Goal: Task Accomplishment & Management: Use online tool/utility

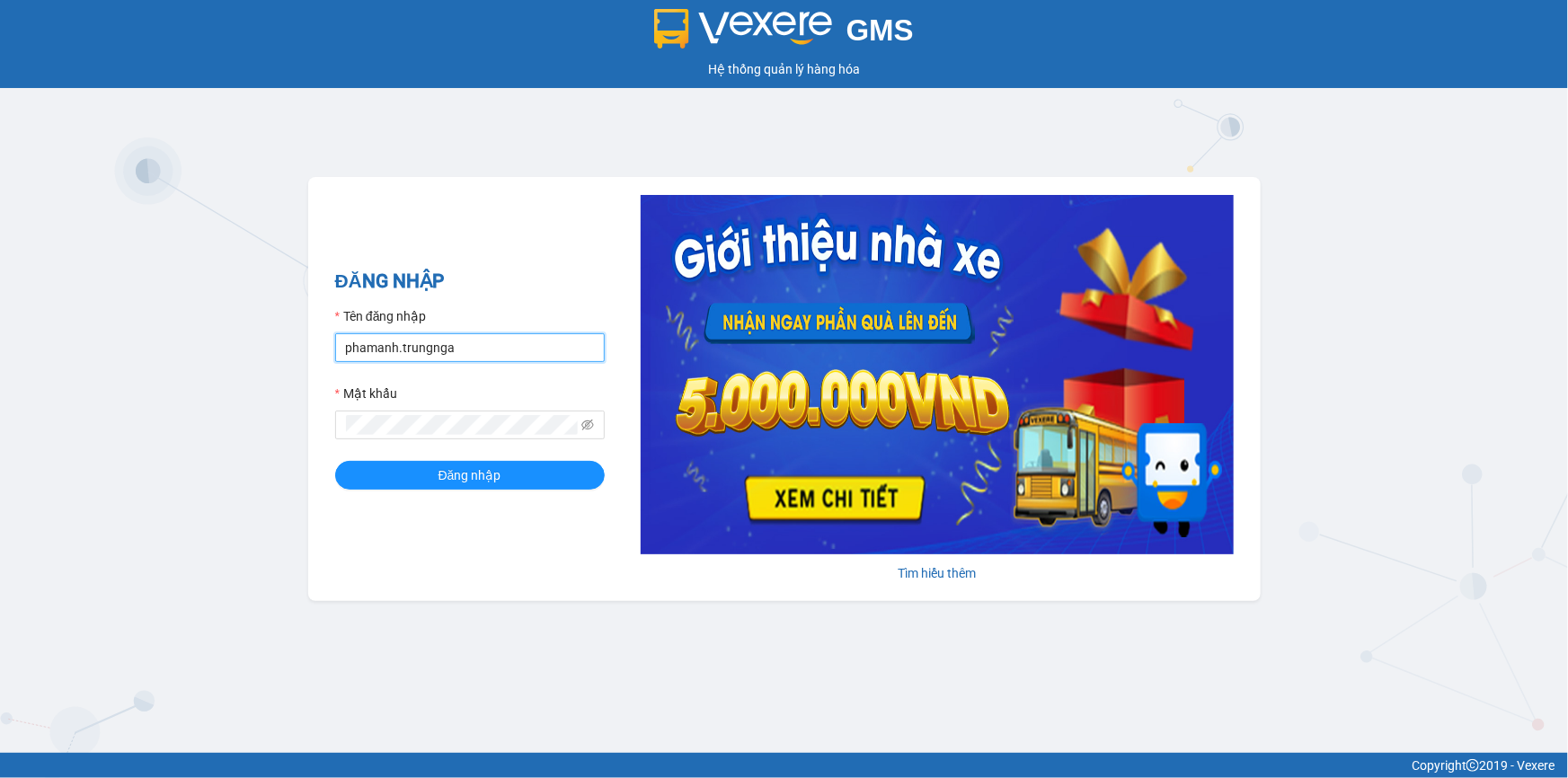
click at [466, 344] on input "phamanh.trungnga" at bounding box center [469, 347] width 270 height 29
type input "trucxinh.trungnga"
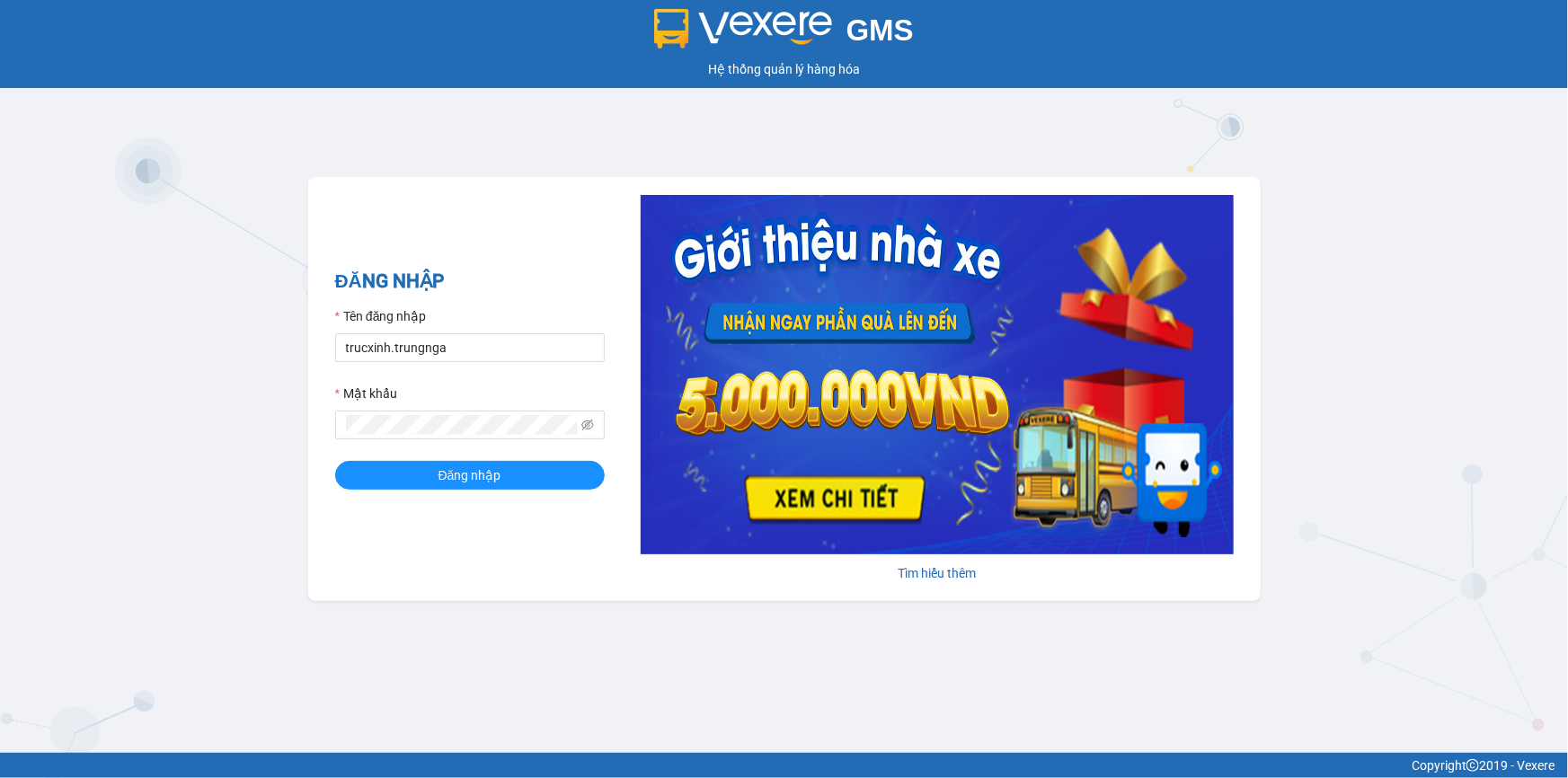
click at [464, 498] on div "ĐĂNG NHẬP Tên đăng nhập trucxinh.trungnga Mật khẩu Đăng nhập" at bounding box center [469, 389] width 270 height 245
click at [476, 479] on span "Đăng nhập" at bounding box center [470, 476] width 63 height 20
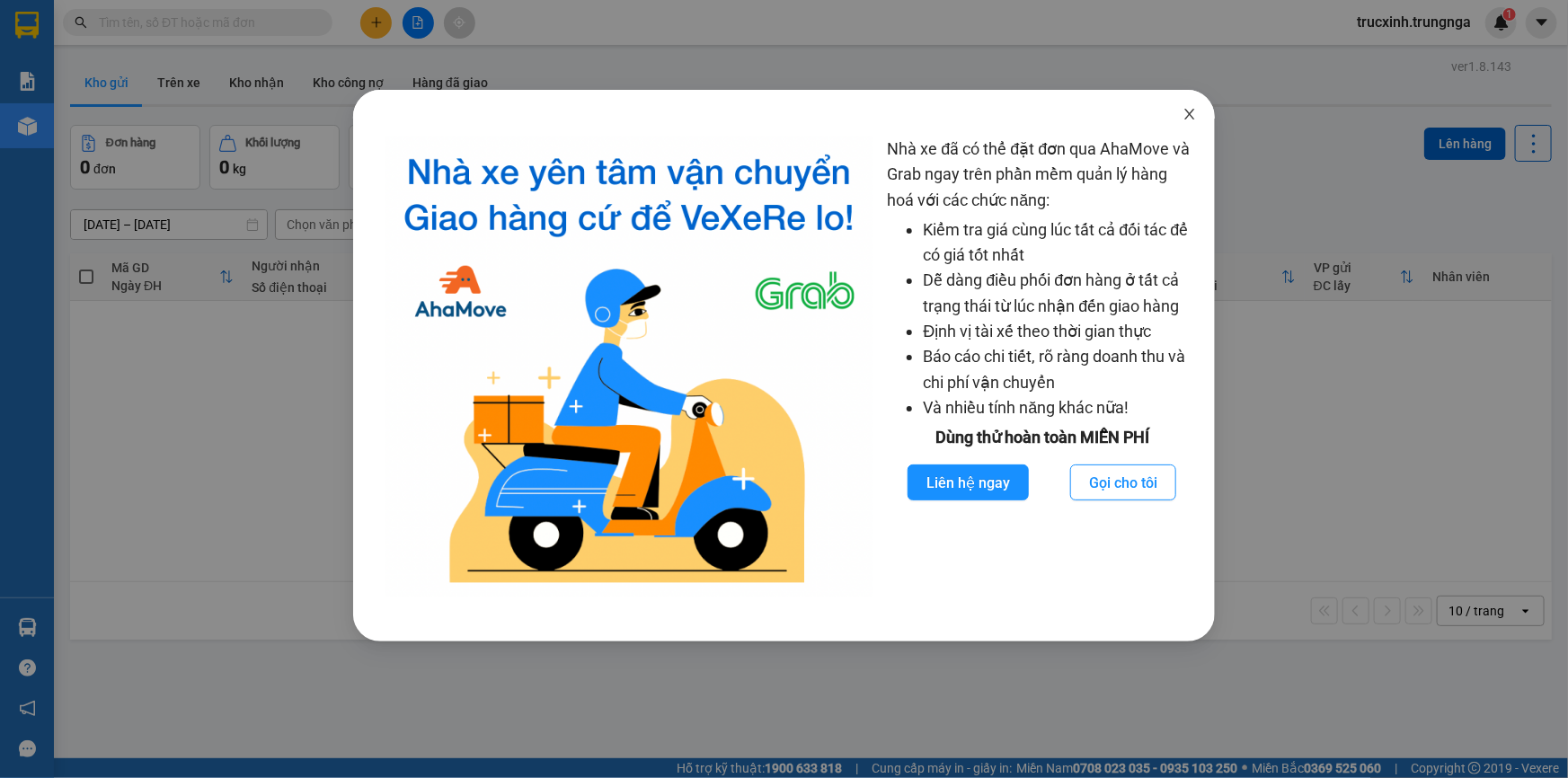
click at [1191, 117] on icon "close" at bounding box center [1190, 115] width 14 height 14
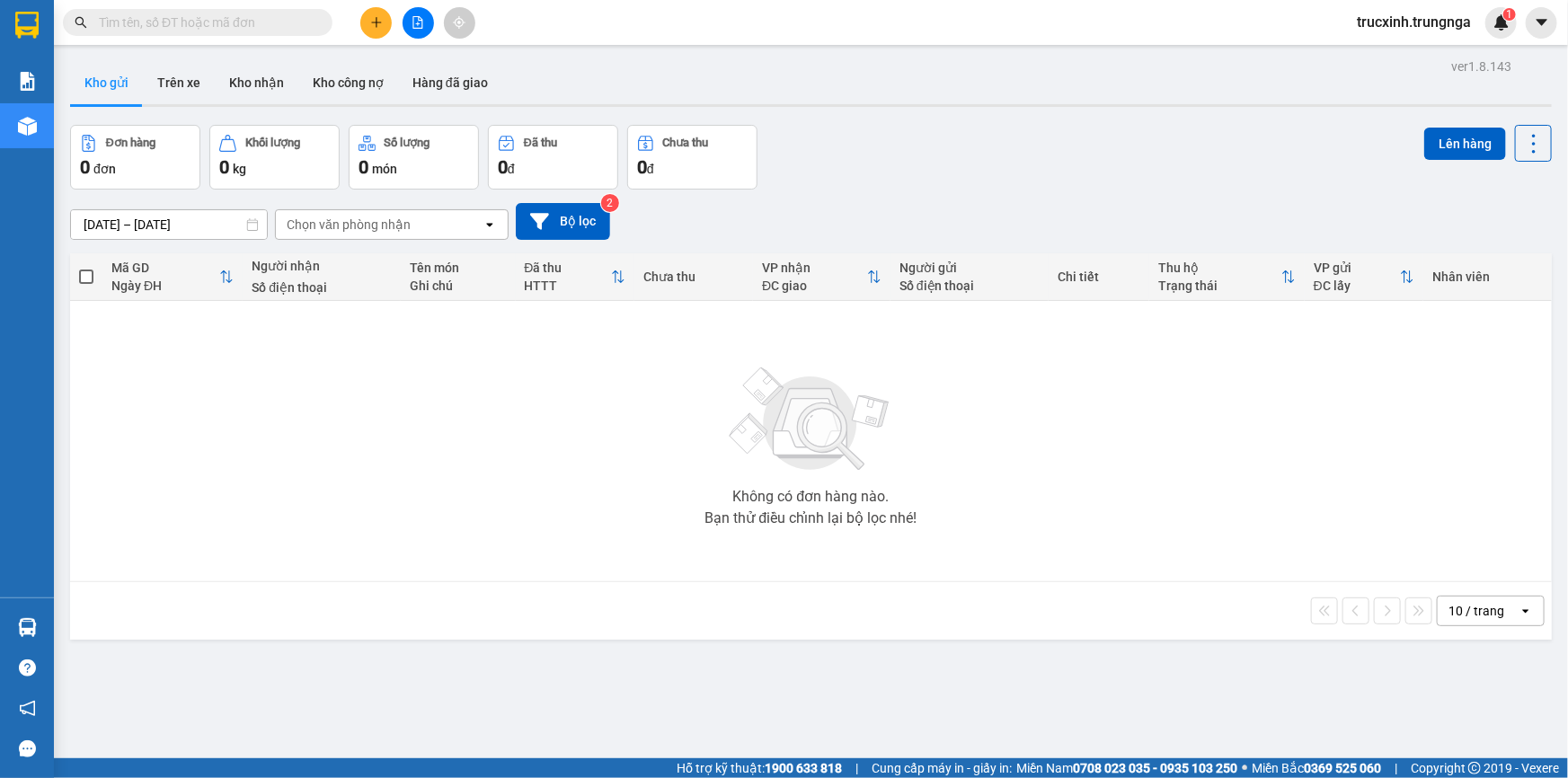
click at [239, 29] on input "text" at bounding box center [205, 23] width 212 height 20
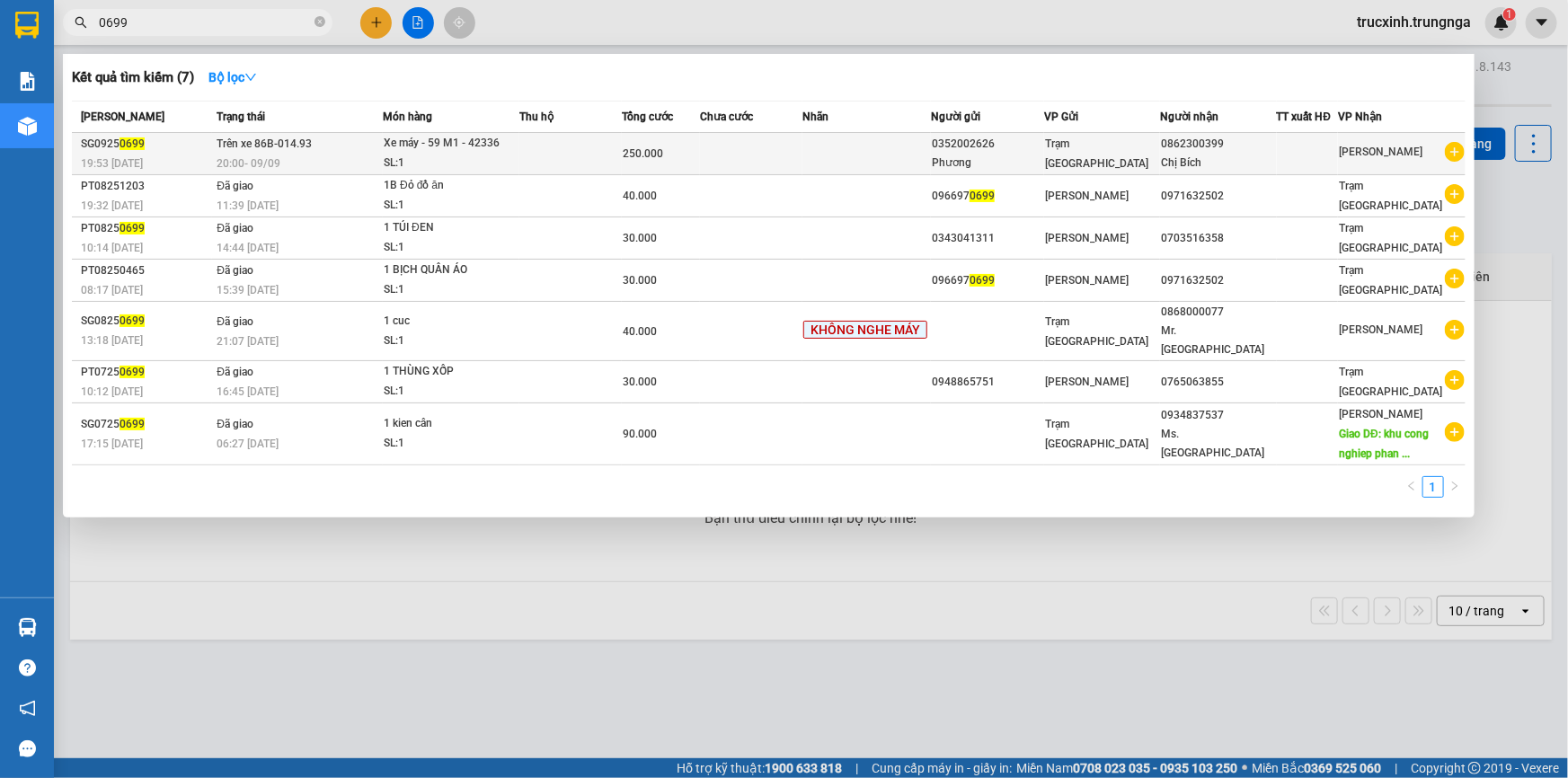
type input "0699"
click at [589, 138] on td at bounding box center [571, 153] width 103 height 42
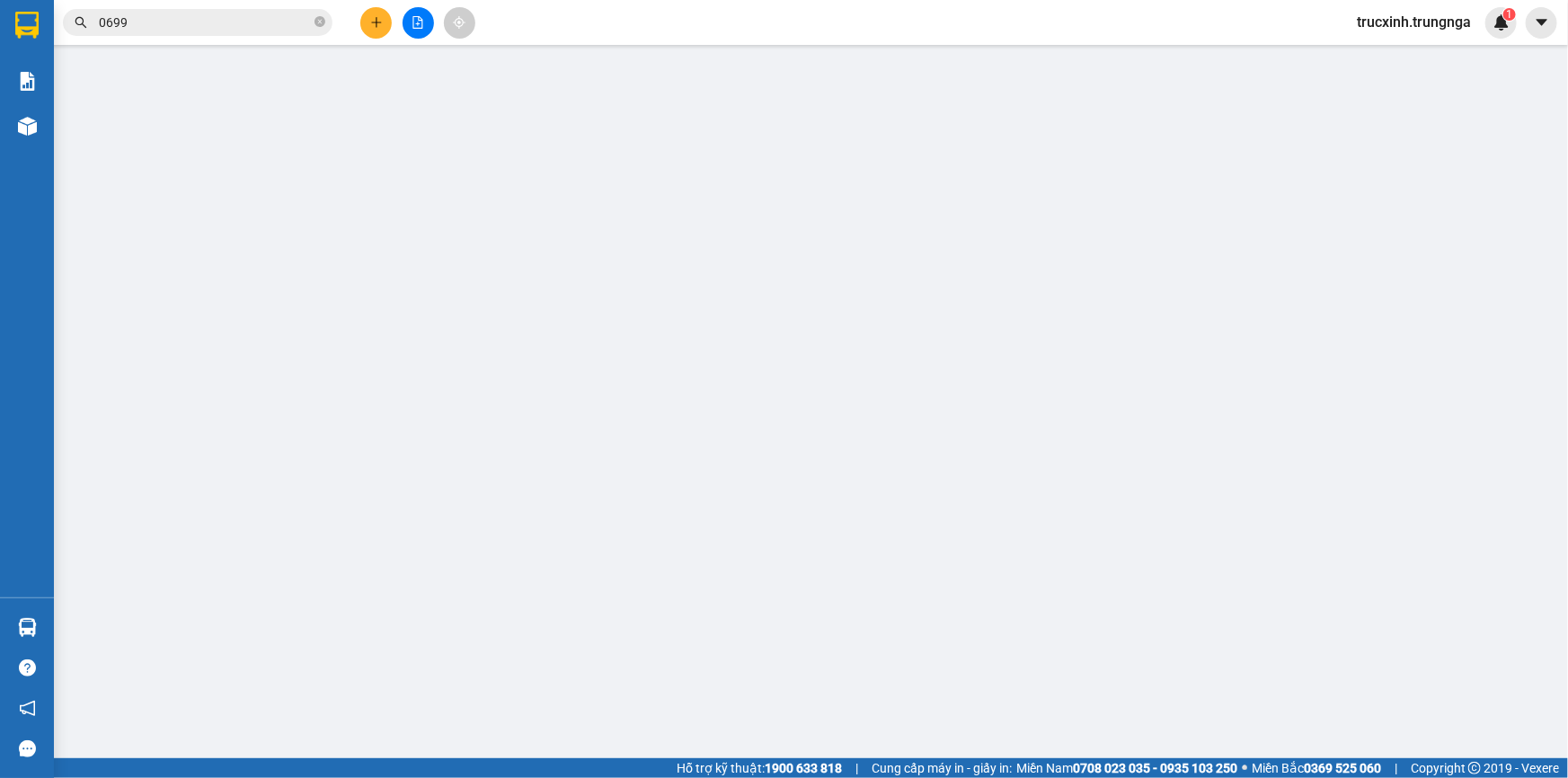
type input "0352002626"
type input "Phương"
type input "0862300399"
type input "Chị Bích"
type input "250.000"
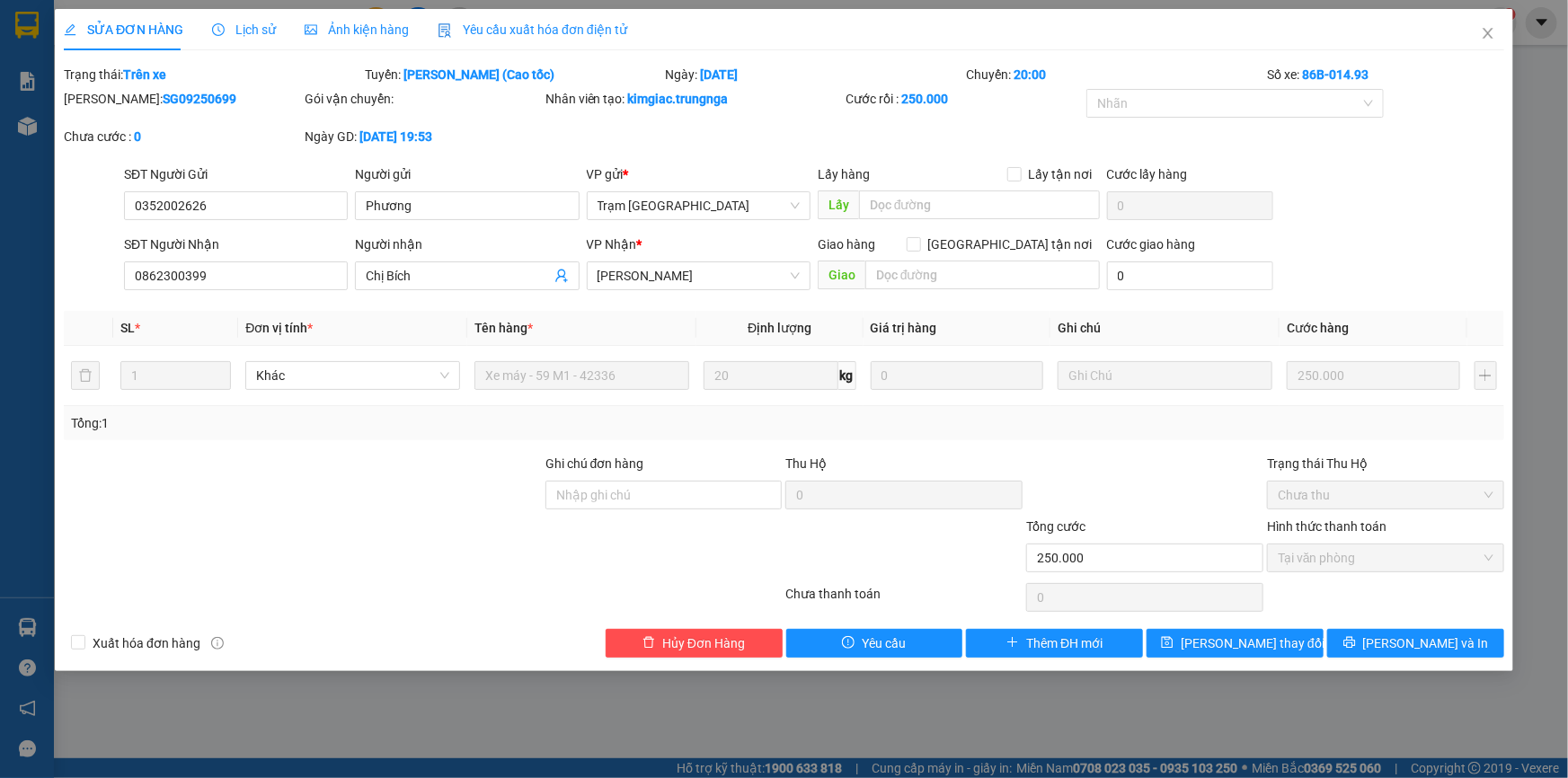
drag, startPoint x: 208, startPoint y: 93, endPoint x: 111, endPoint y: 98, distance: 97.1
click at [111, 98] on div "Mã ĐH: SG09250699" at bounding box center [182, 99] width 237 height 20
copy b "SG09250699"
click at [1484, 36] on icon "close" at bounding box center [1488, 33] width 14 height 14
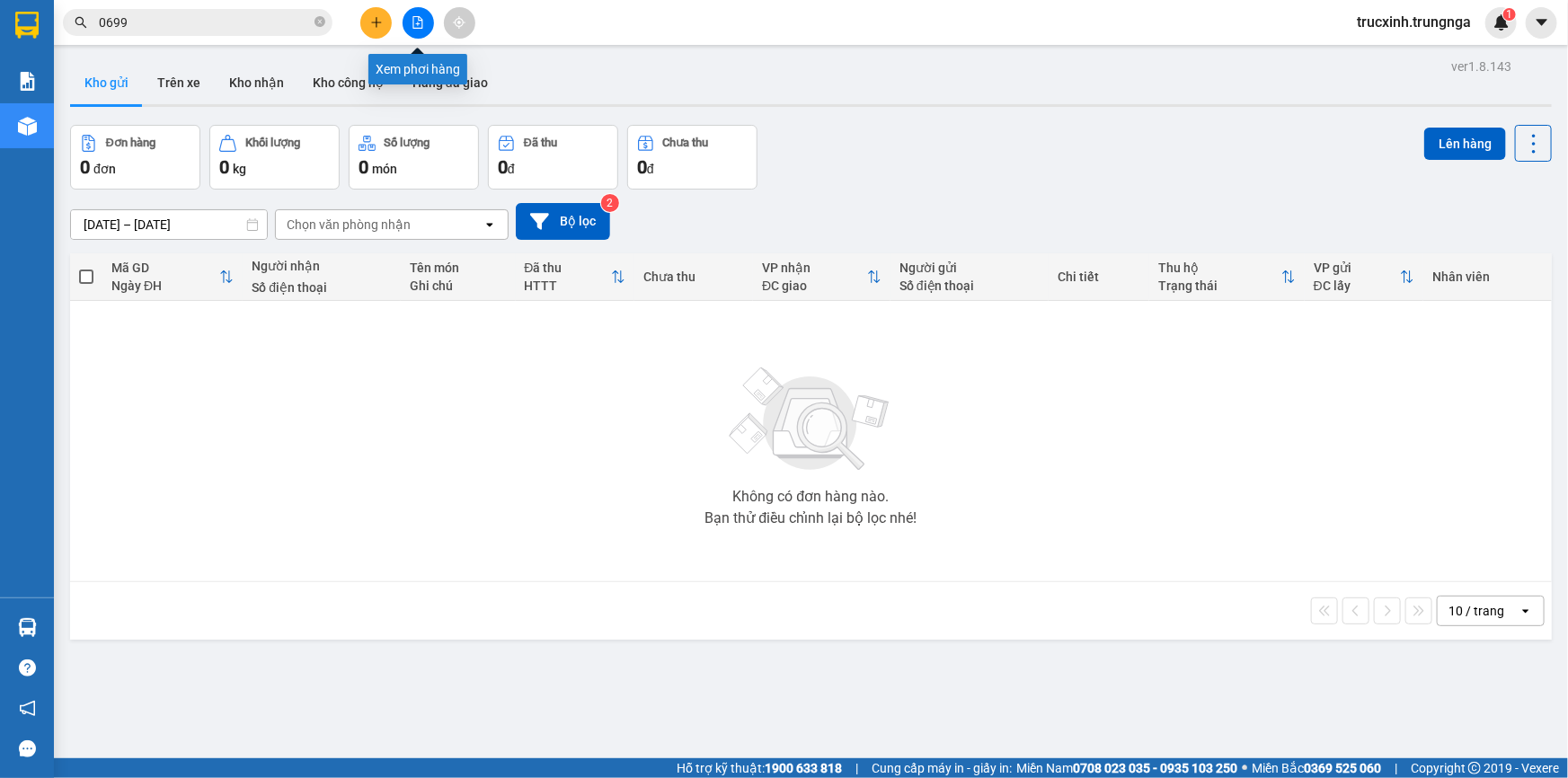
click at [409, 17] on button at bounding box center [418, 23] width 32 height 32
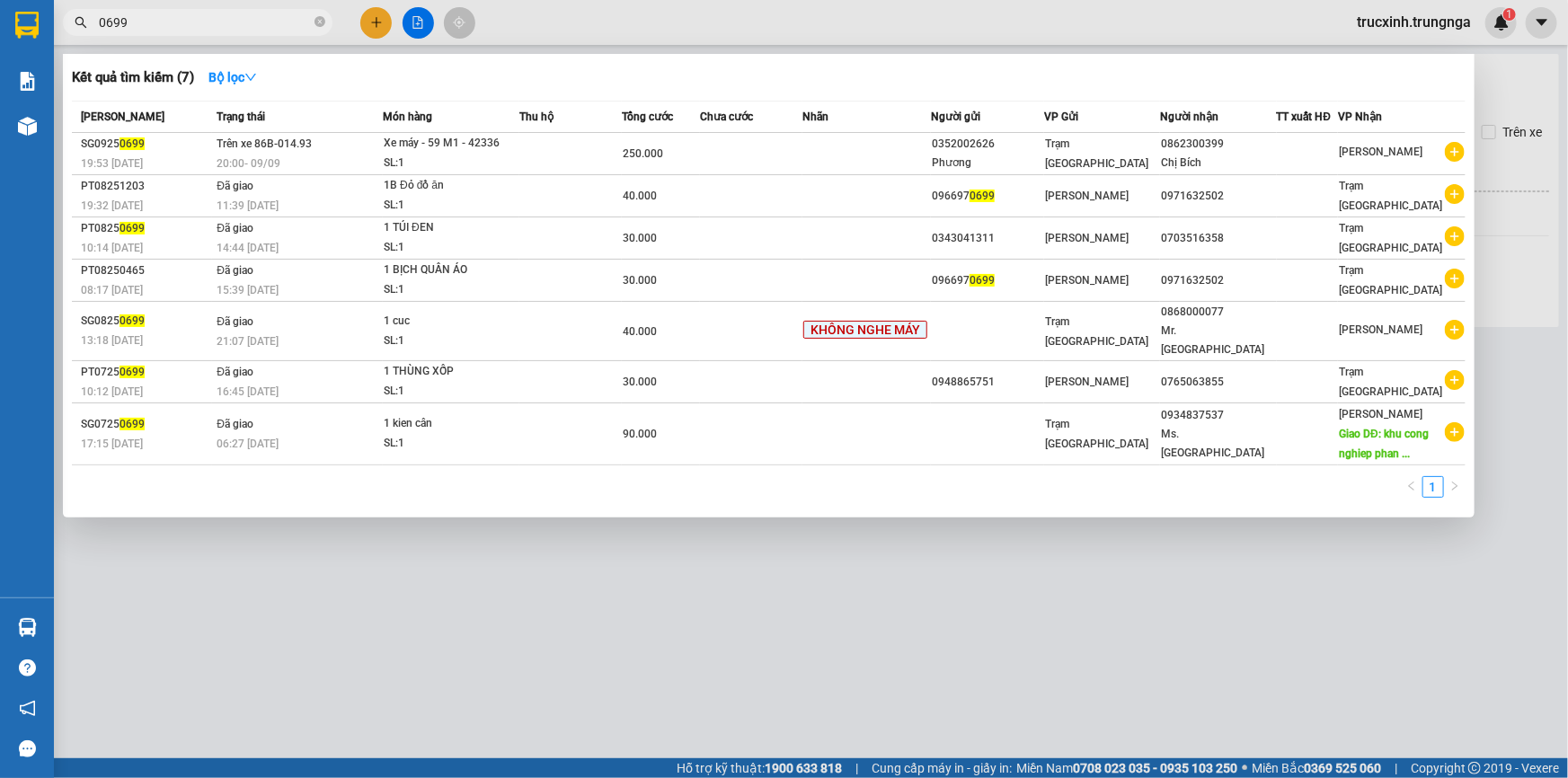
paste input "SG09250699"
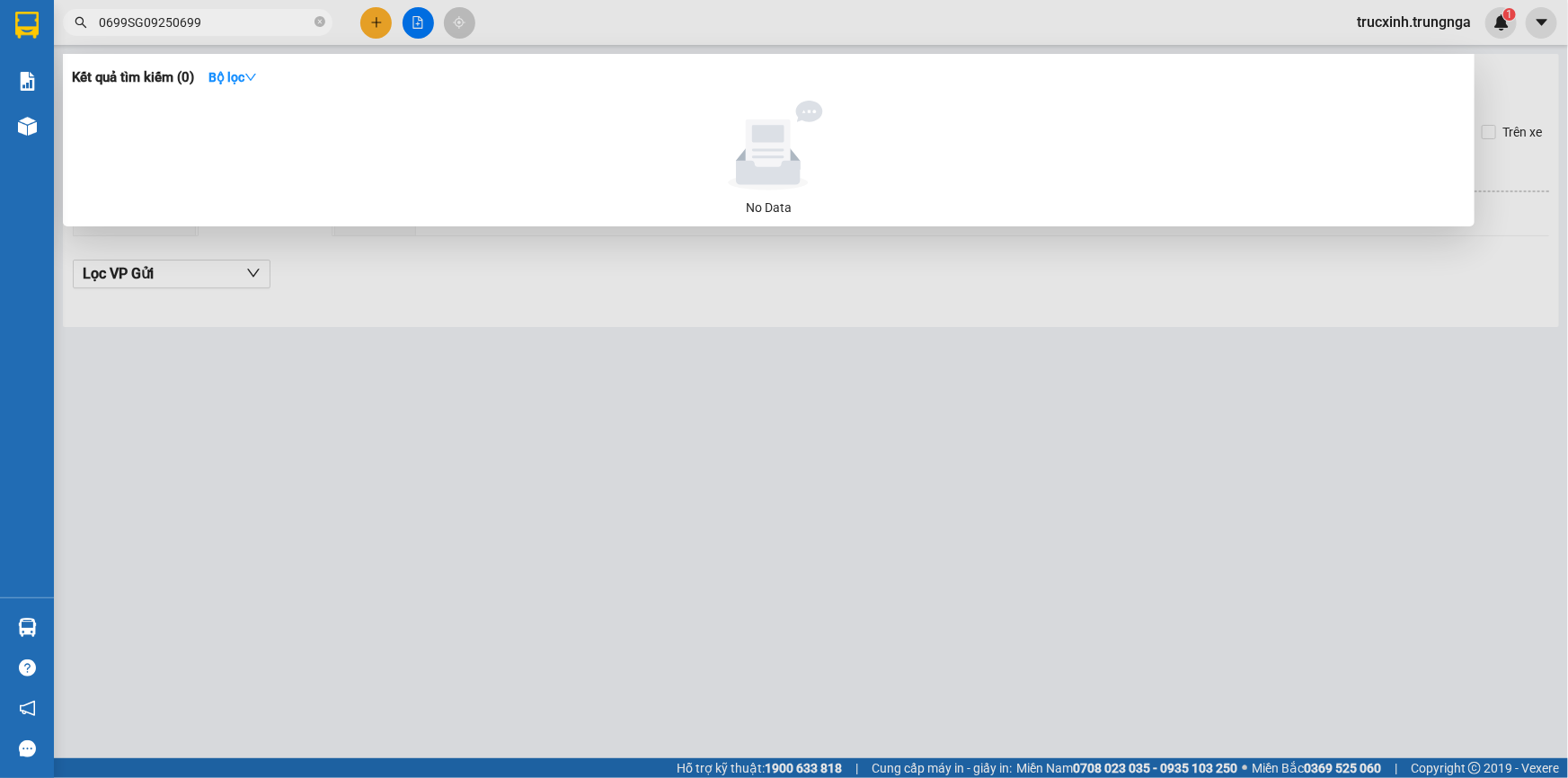
drag, startPoint x: 124, startPoint y: 23, endPoint x: 0, endPoint y: 52, distance: 127.3
click at [0, 52] on section "Kết quả tìm kiếm ( 0 ) Bộ lọc No Data 0699SG09250699 trucxinh.trungnga 1 Báo cá…" at bounding box center [784, 389] width 1568 height 778
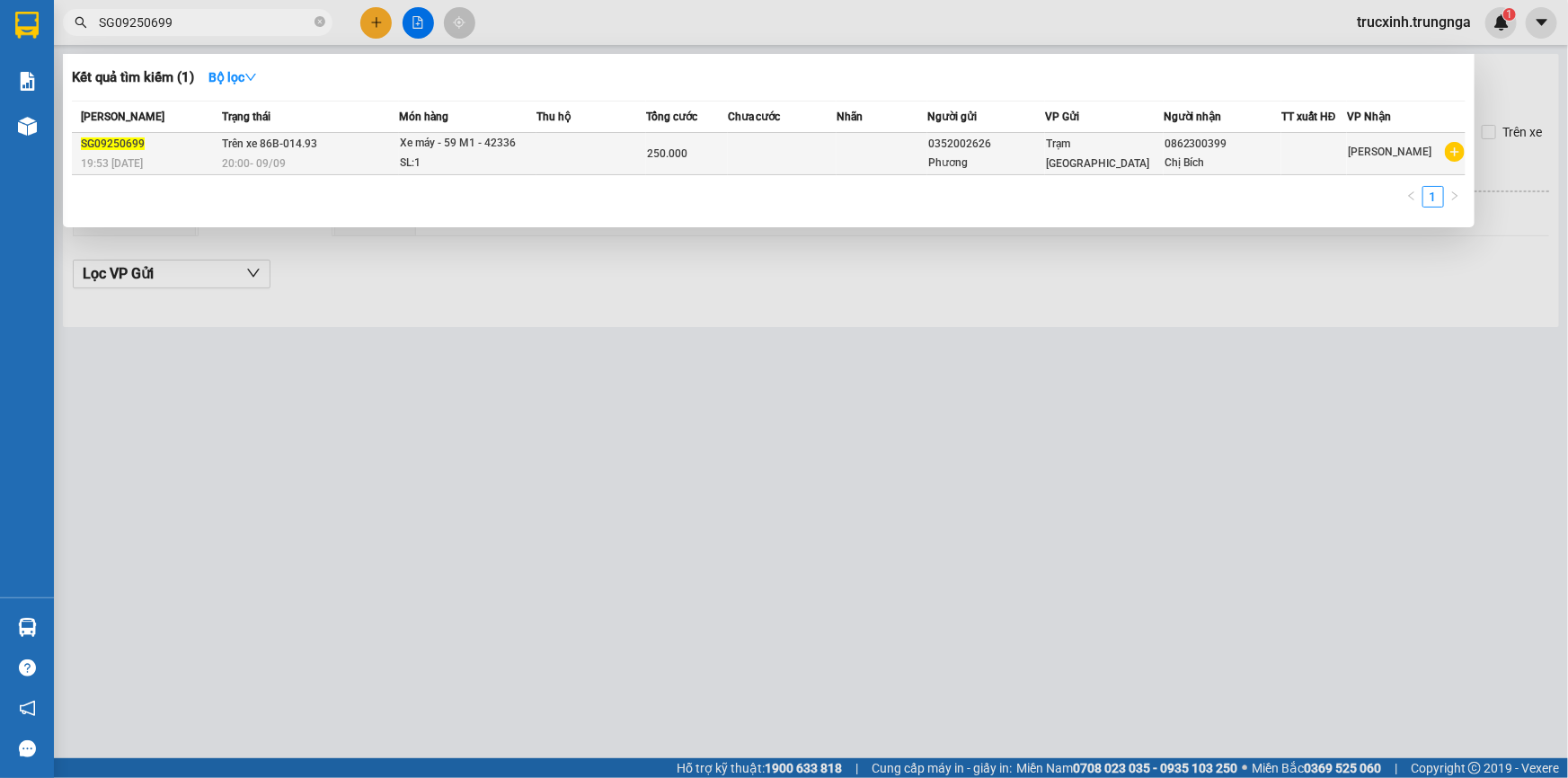
type input "SG09250699"
click at [444, 152] on div "Xe máy - 59 M1 - 42336" at bounding box center [466, 144] width 134 height 20
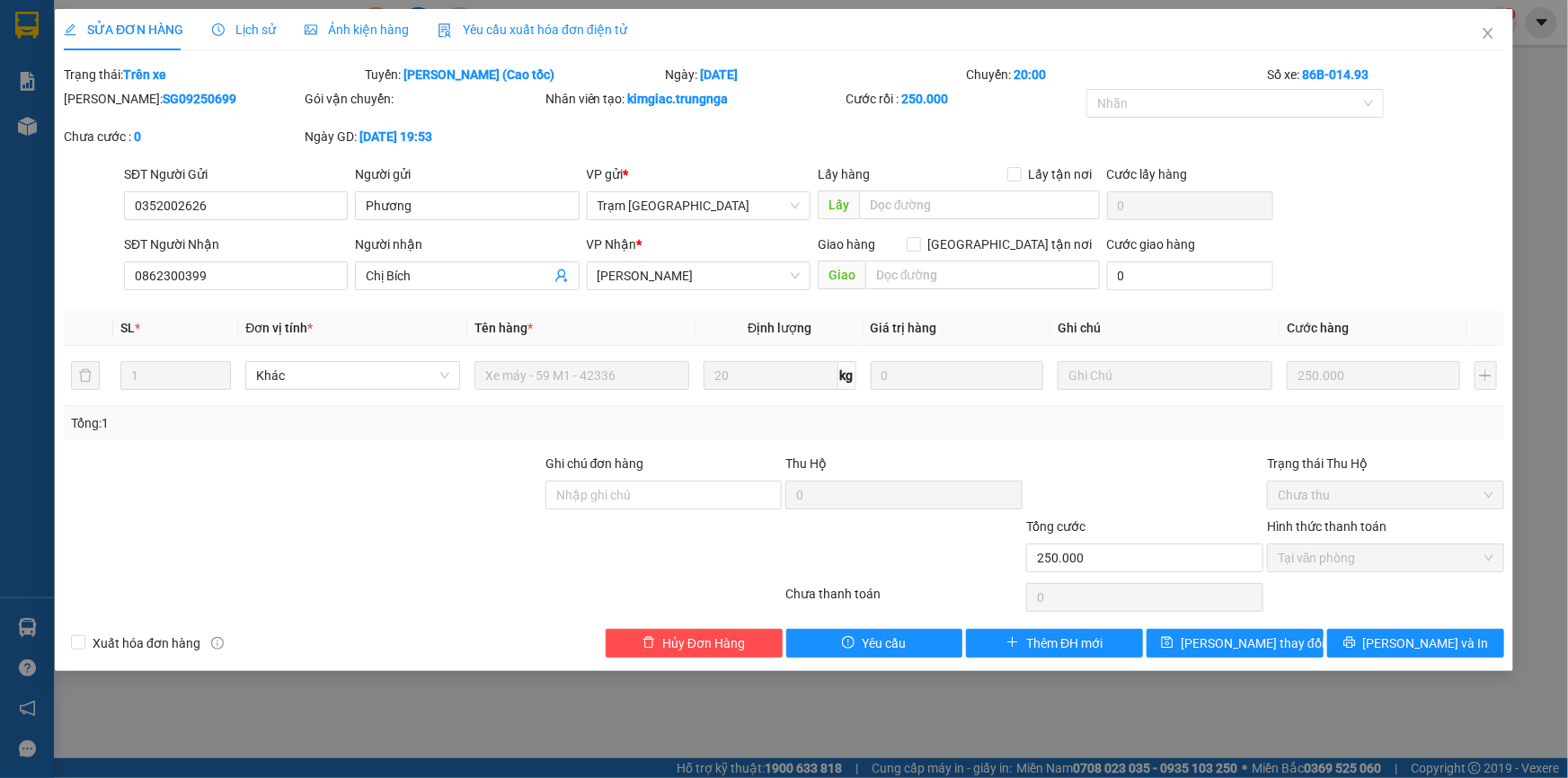
click at [248, 29] on span "Lịch sử" at bounding box center [244, 30] width 64 height 14
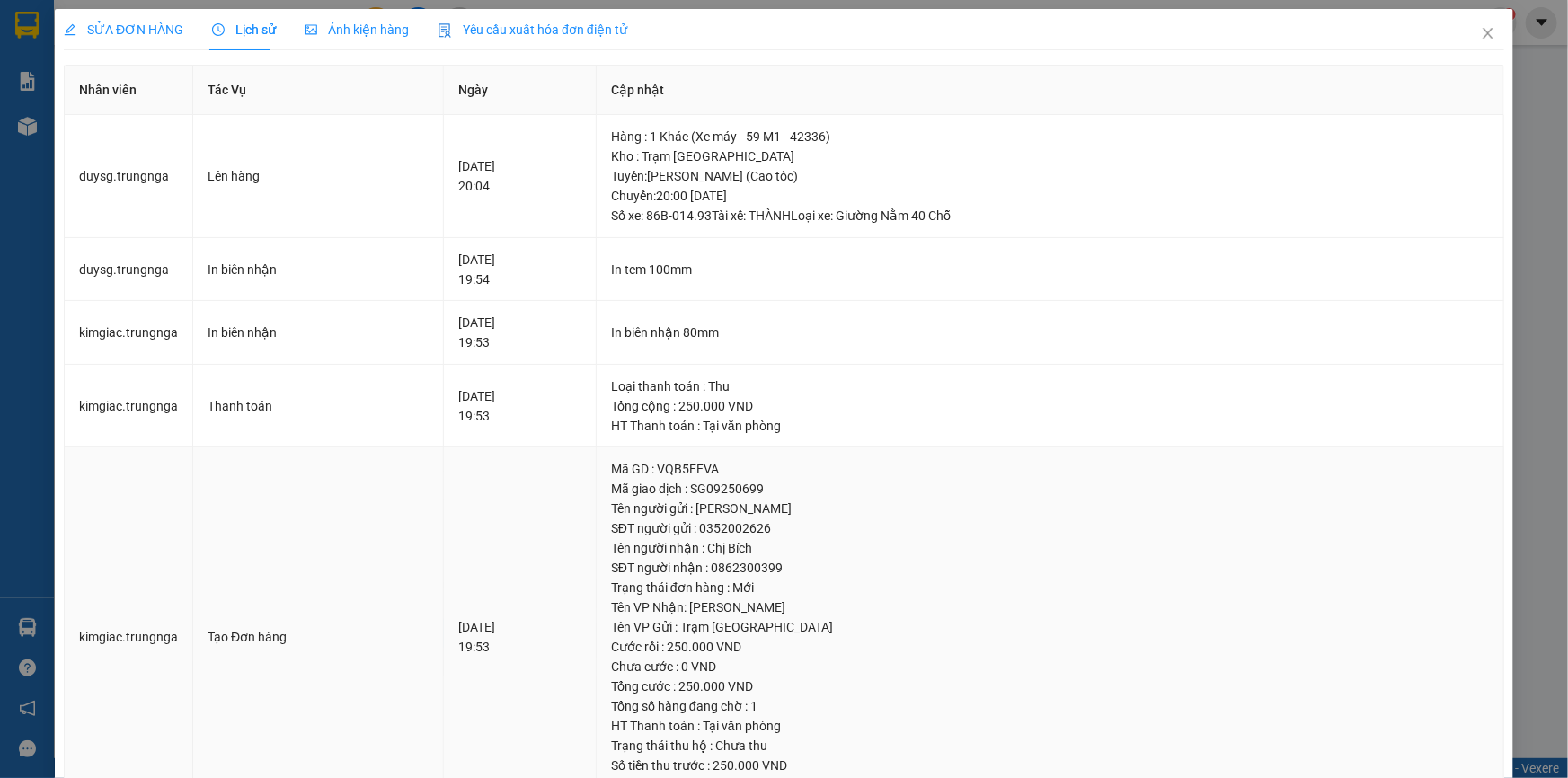
scroll to position [83, 0]
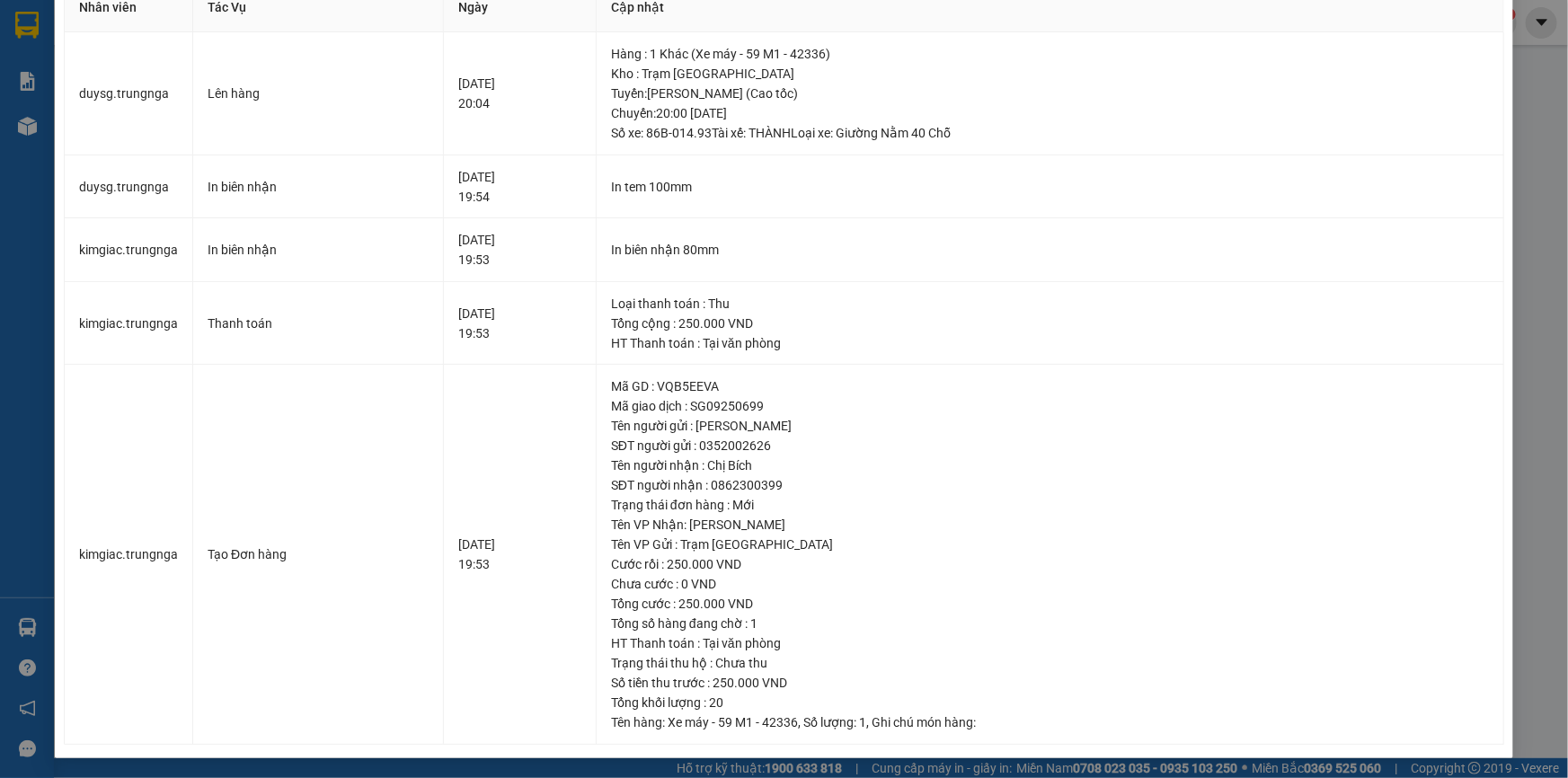
click at [1540, 177] on div "SỬA ĐƠN HÀNG Lịch sử Ảnh kiện hàng Yêu cầu xuất hóa đơn điện tử Total Paid Fee …" at bounding box center [784, 389] width 1568 height 778
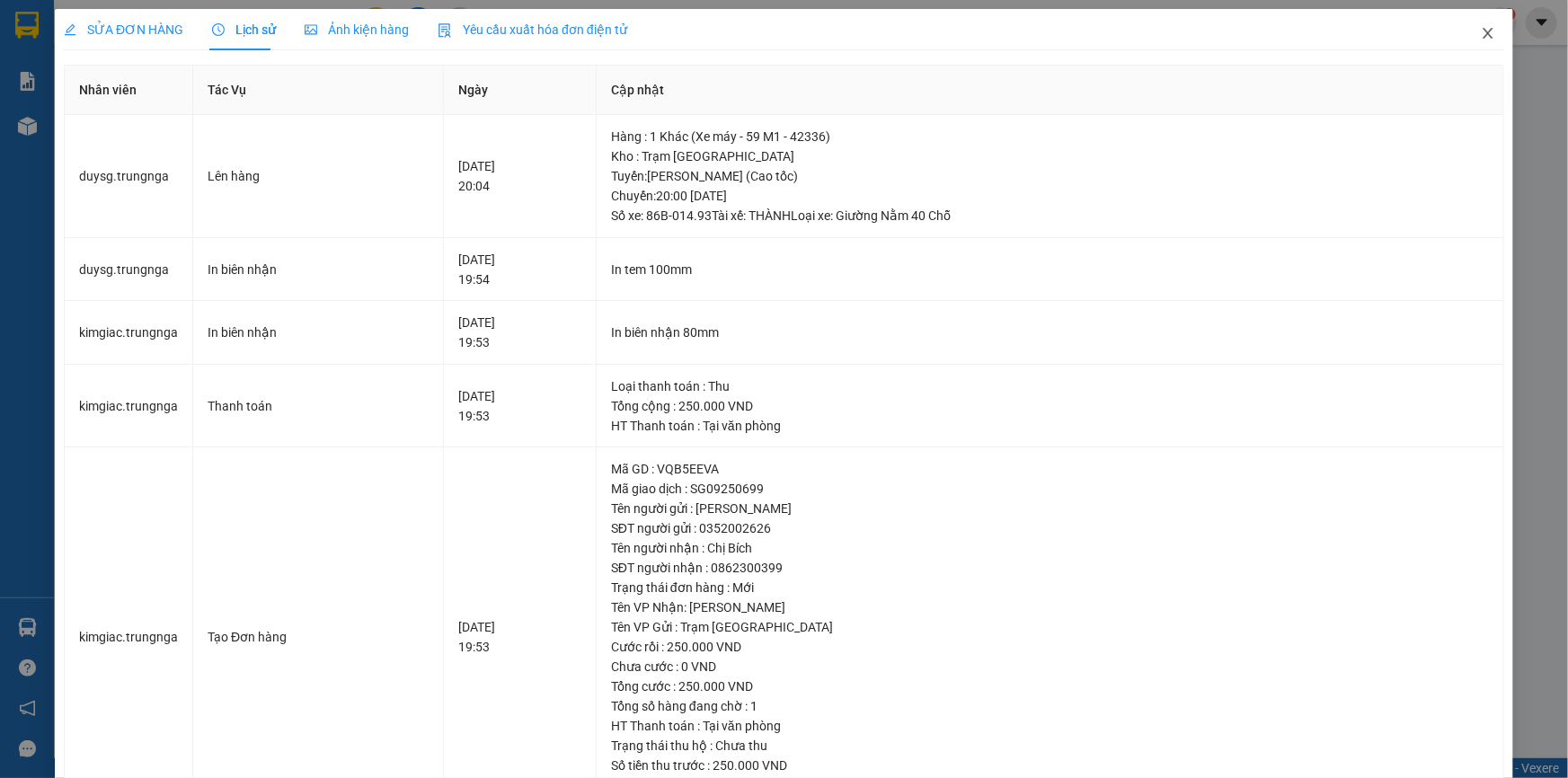
click at [1480, 32] on icon "close" at bounding box center [1488, 33] width 14 height 14
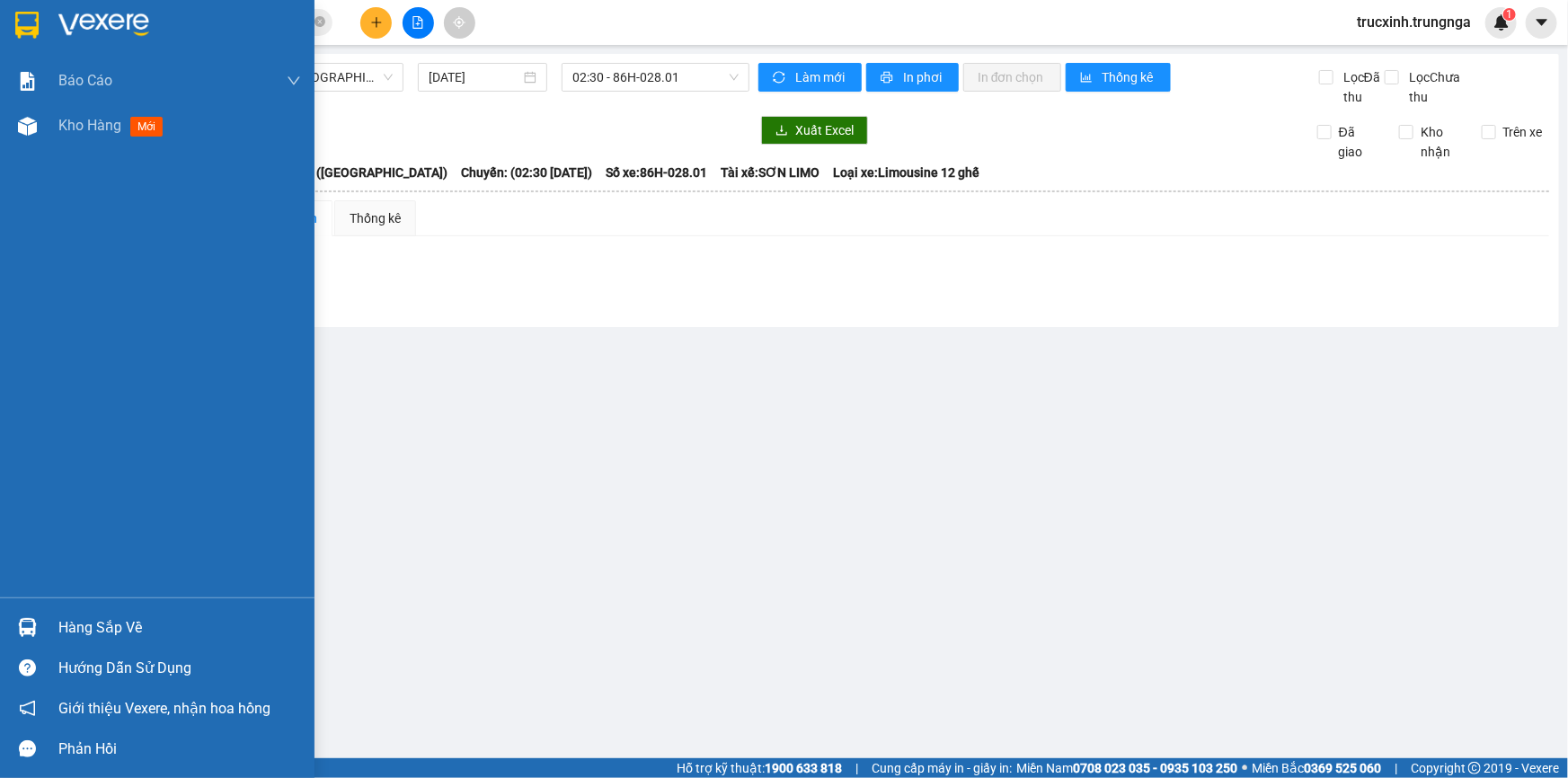
click at [125, 623] on div "Hàng sắp về" at bounding box center [180, 628] width 243 height 27
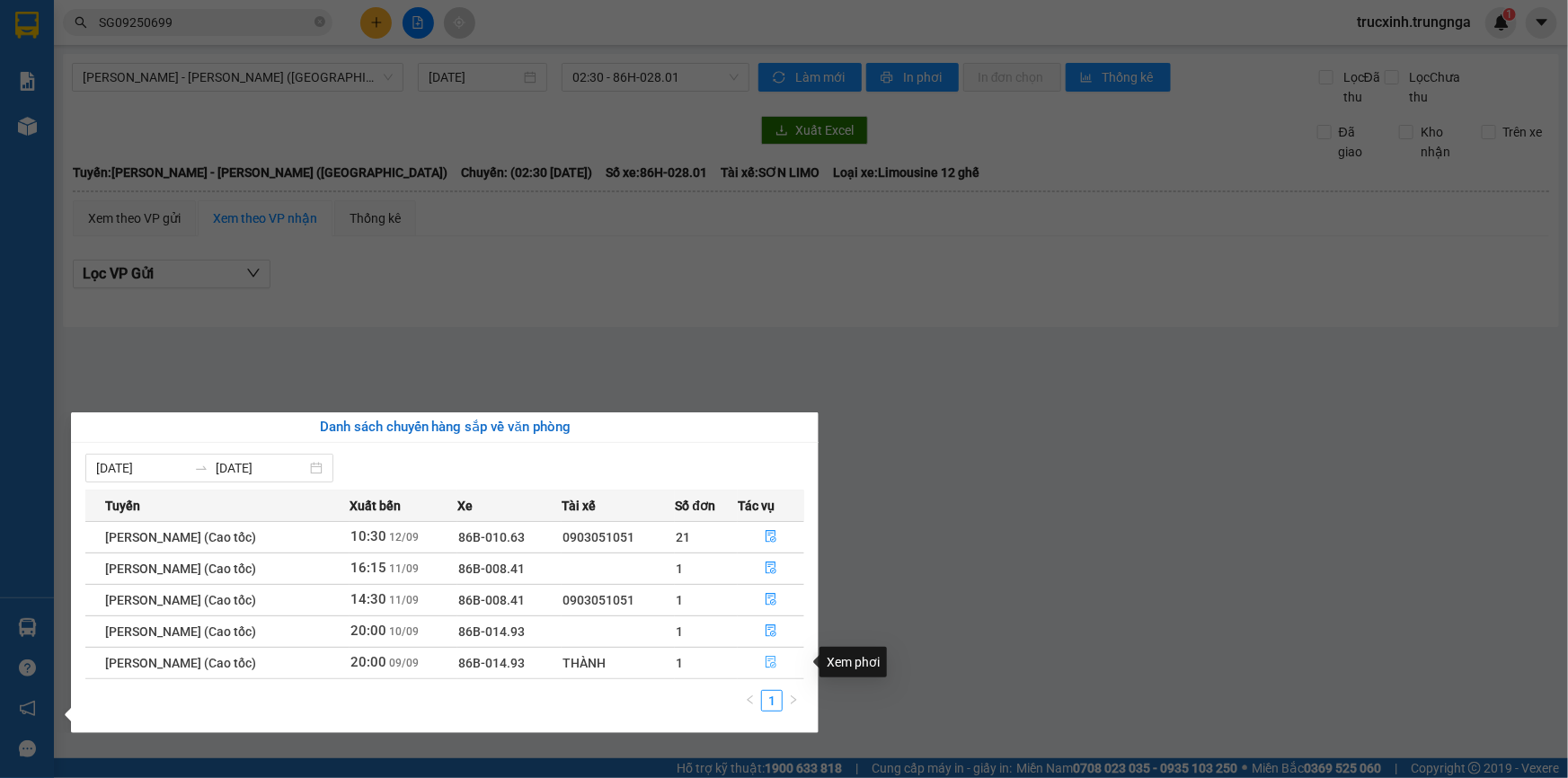
click at [774, 664] on icon "file-done" at bounding box center [772, 662] width 11 height 13
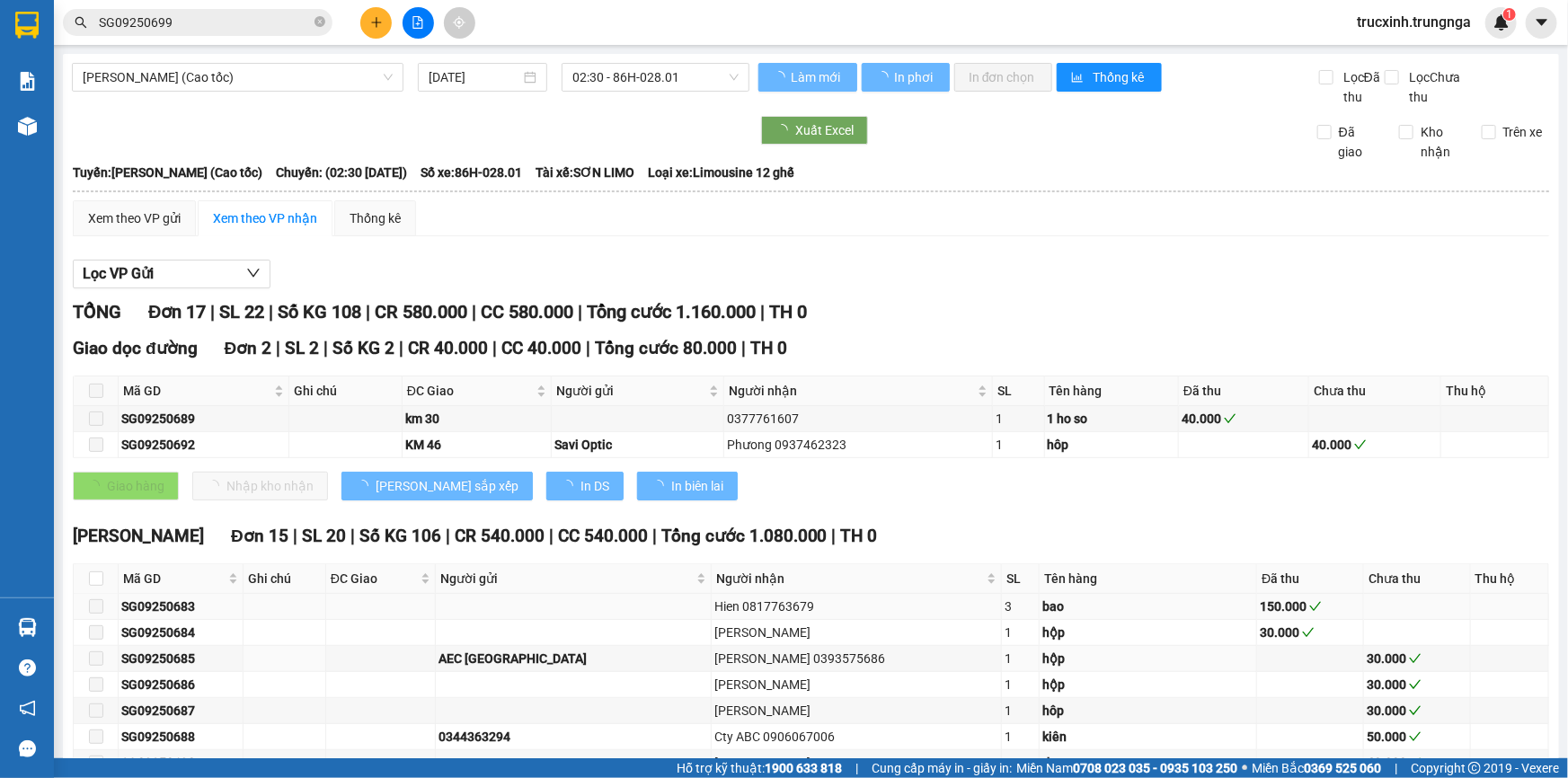
type input "[DATE]"
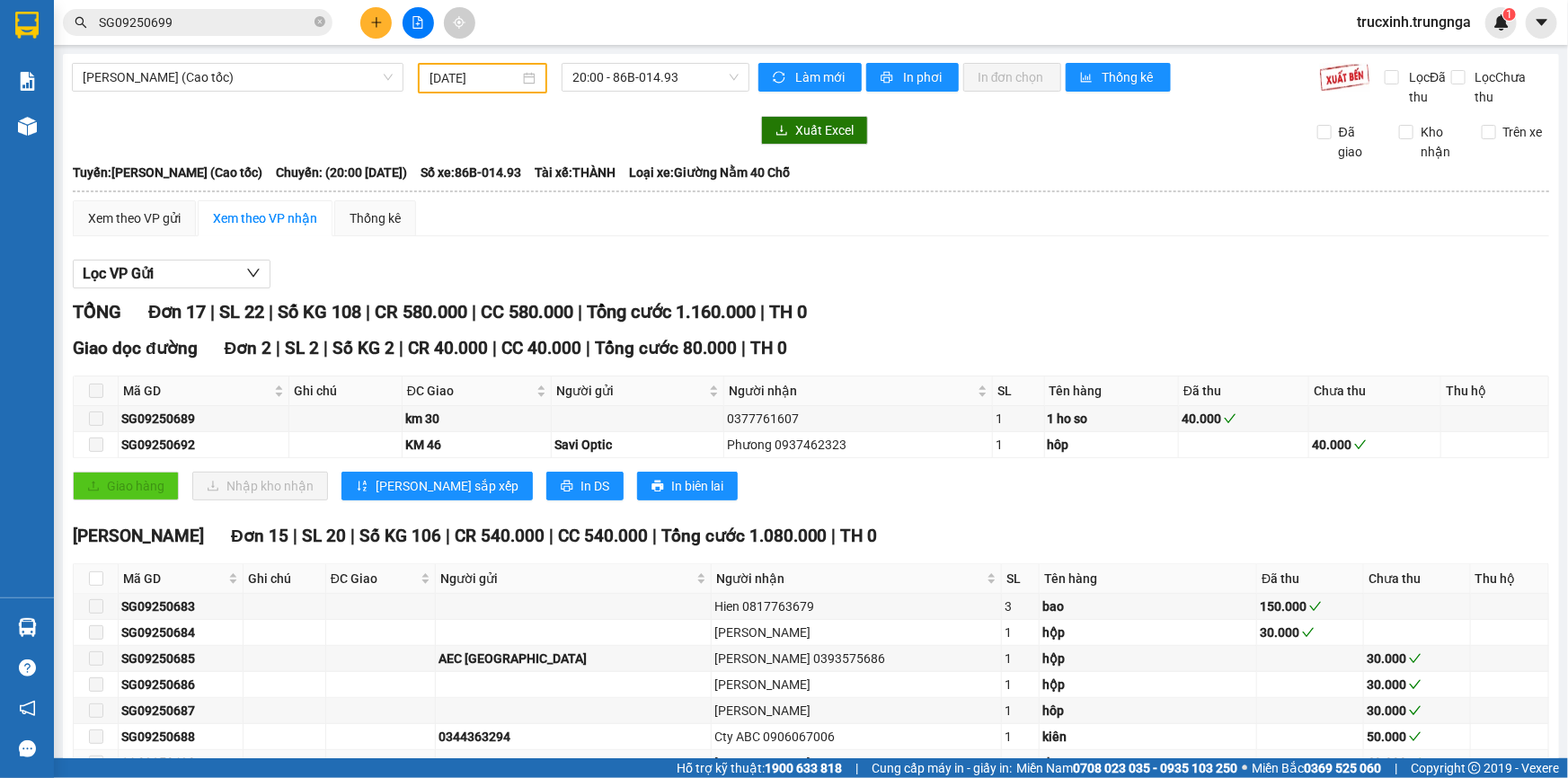
scroll to position [245, 0]
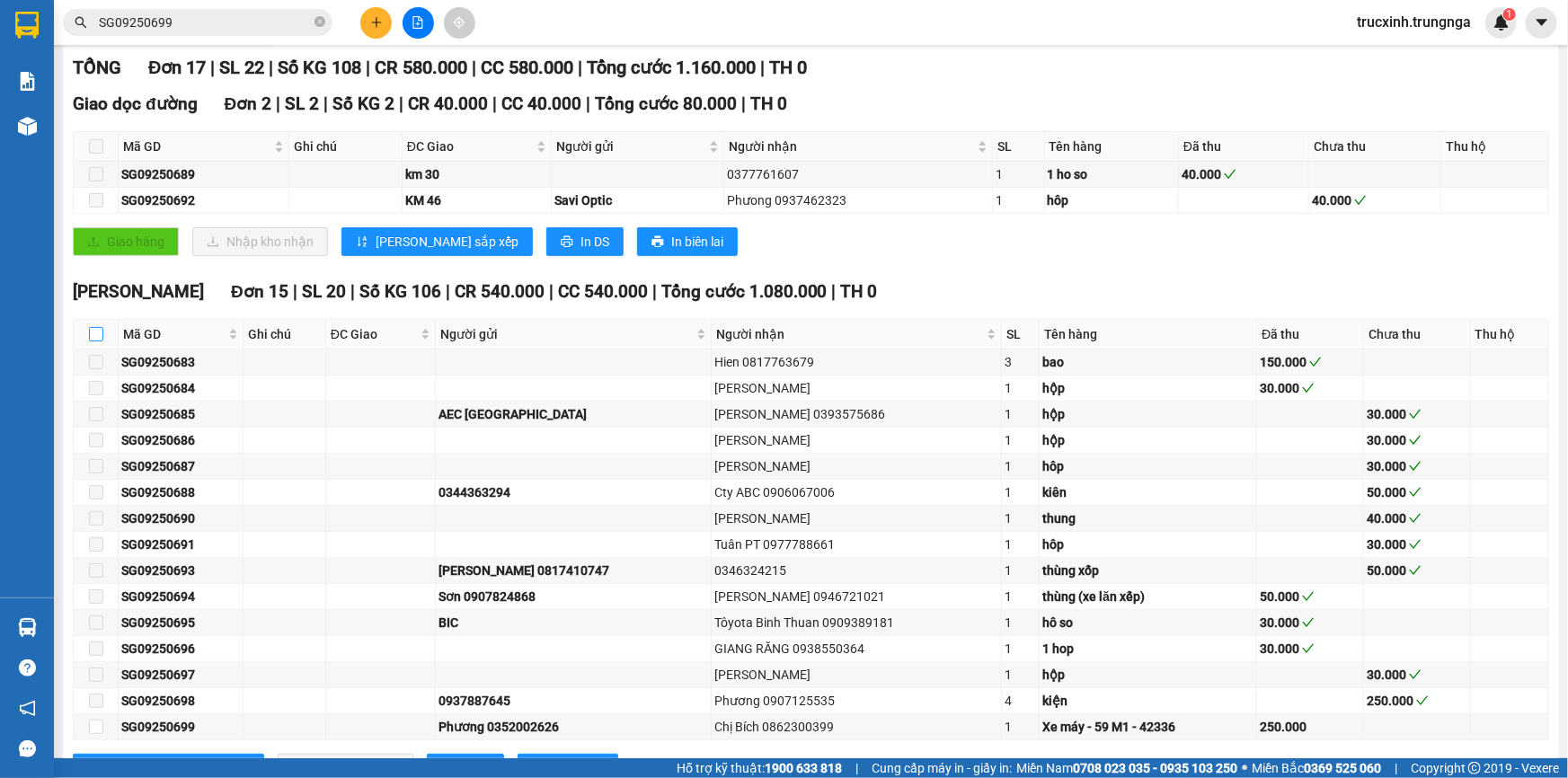
click at [96, 328] on input "checkbox" at bounding box center [97, 335] width 14 height 14
checkbox input "true"
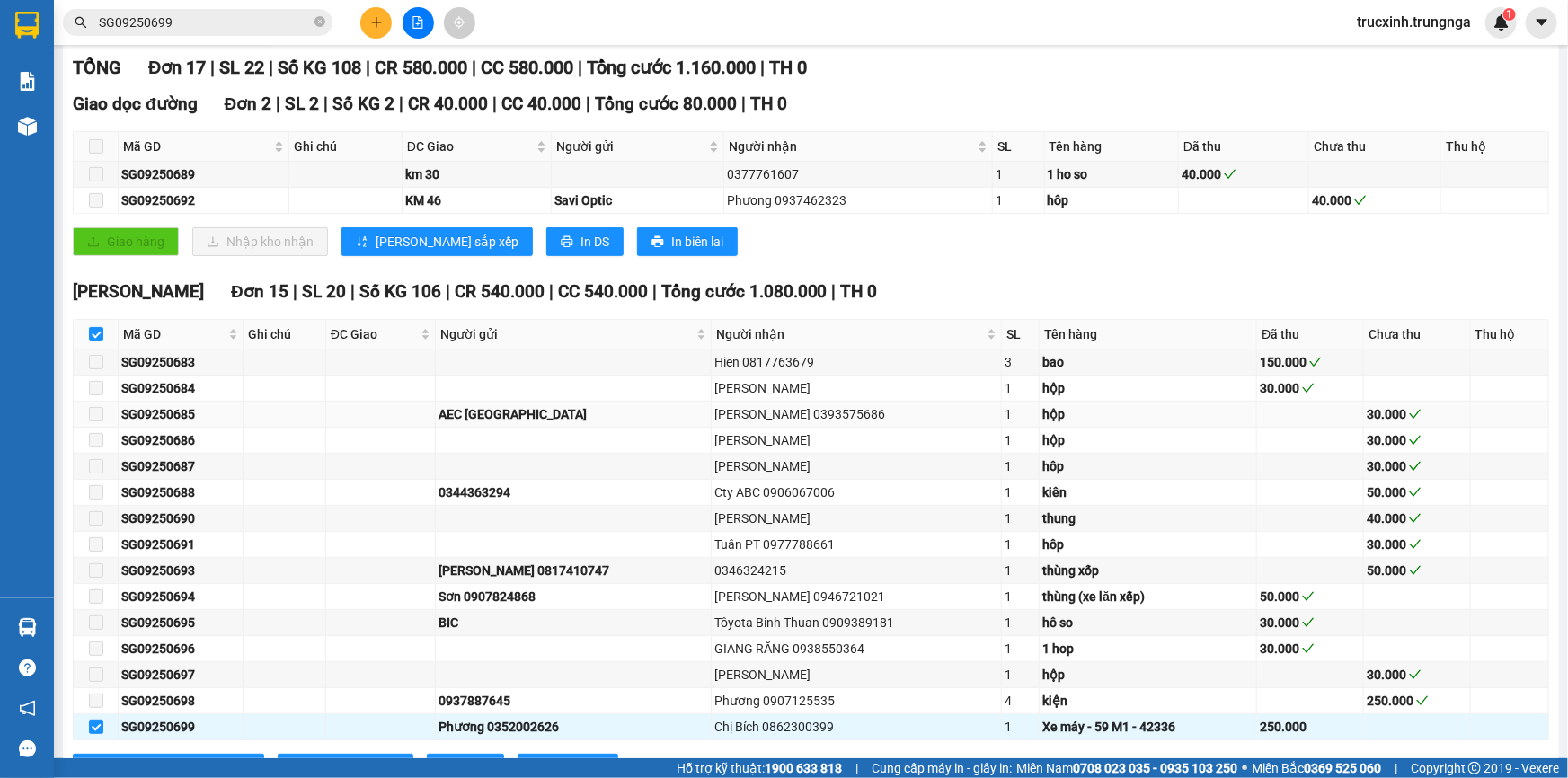
scroll to position [316, 0]
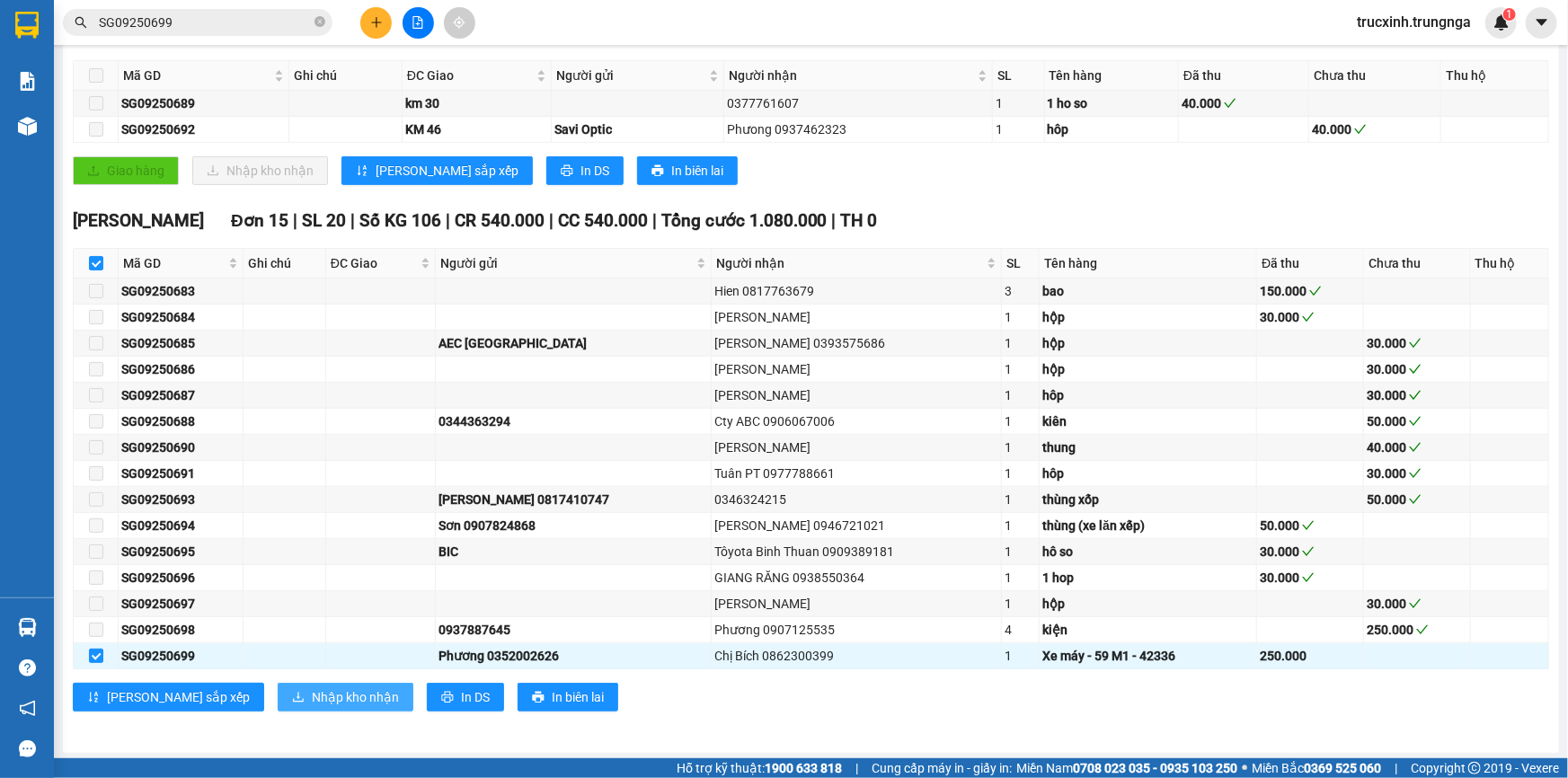
click at [312, 691] on span "Nhập kho nhận" at bounding box center [355, 698] width 88 height 20
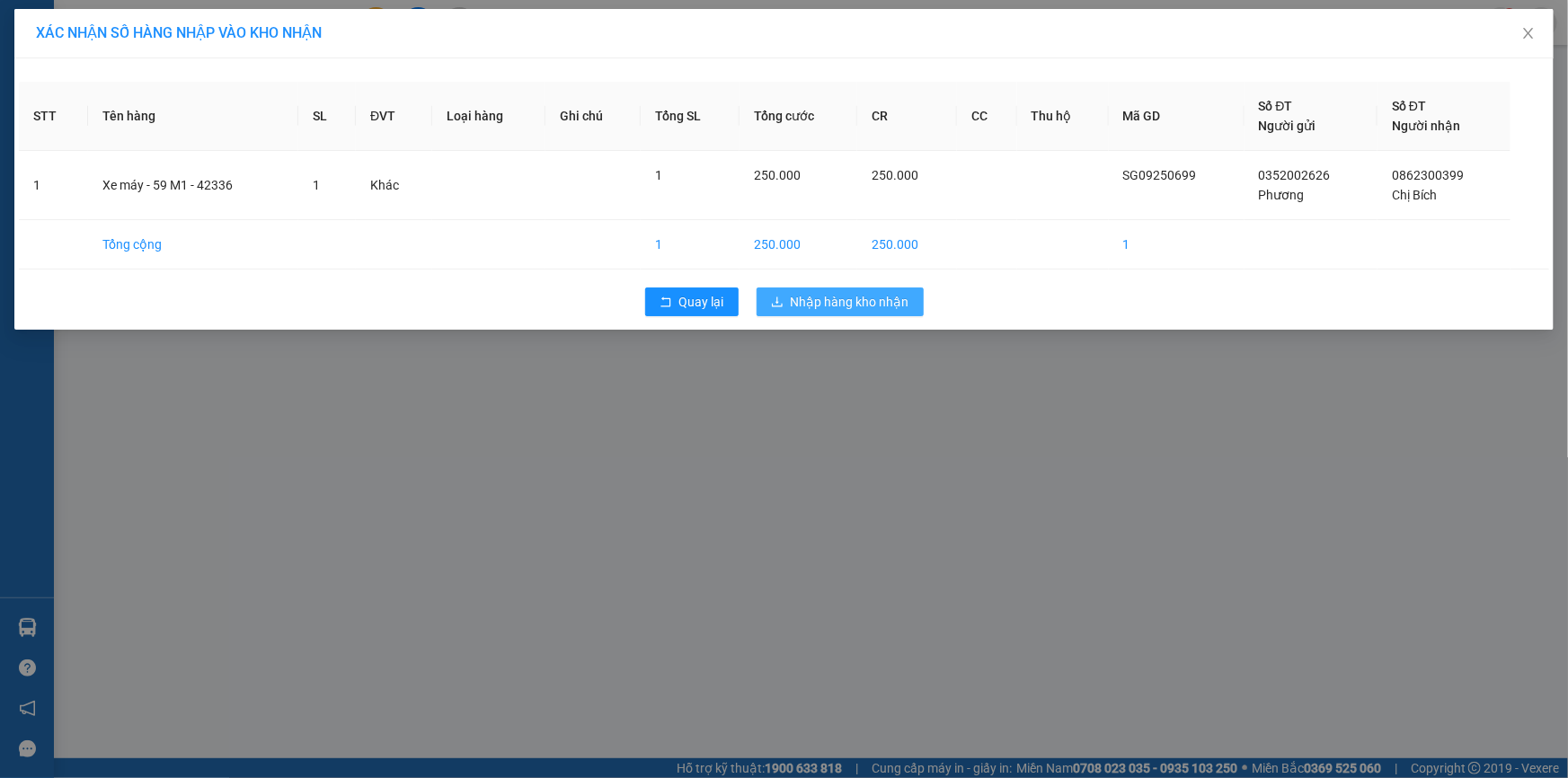
click at [853, 298] on span "Nhập hàng kho nhận" at bounding box center [849, 302] width 118 height 20
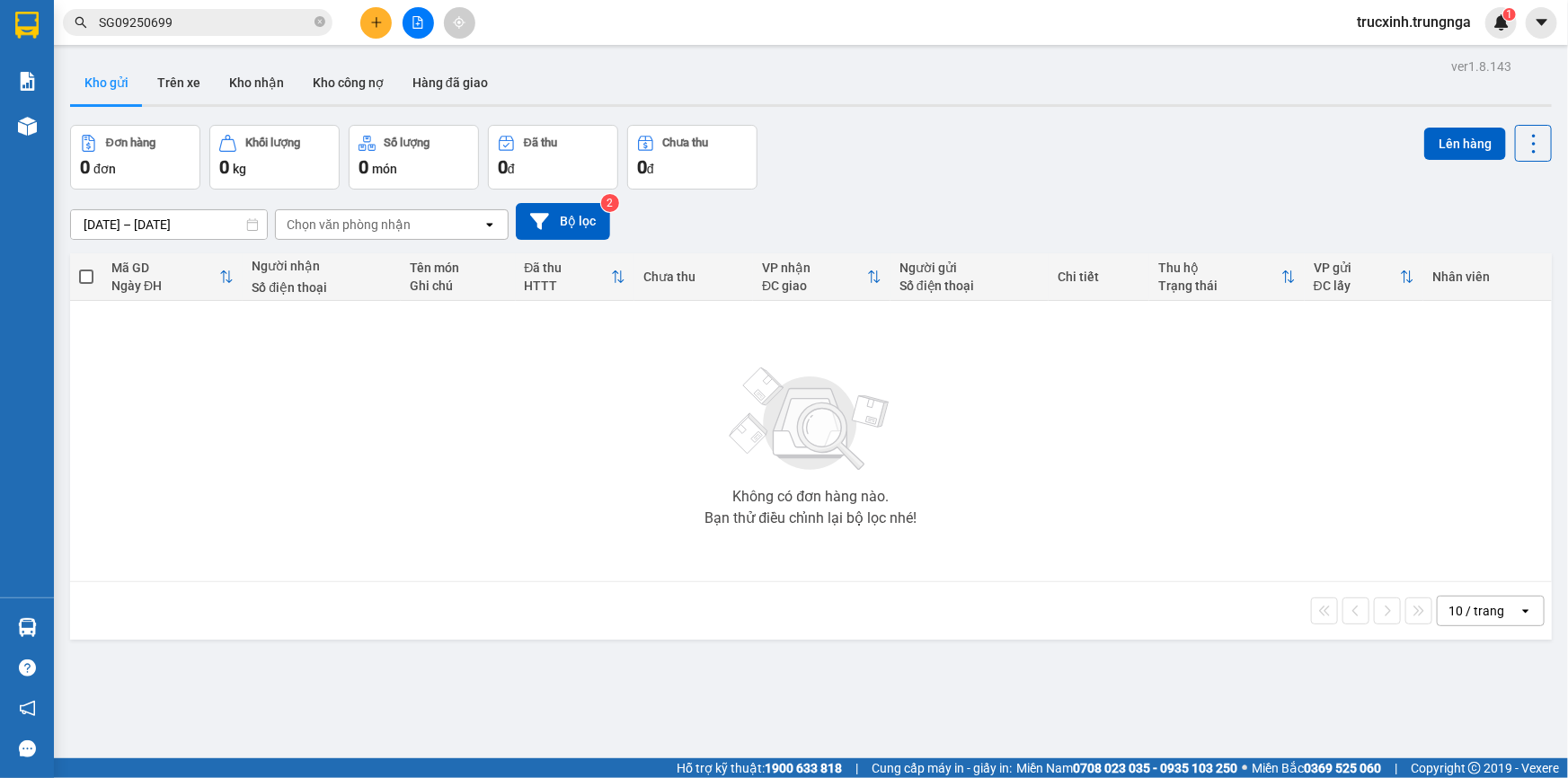
click at [197, 26] on input "SG09250699" at bounding box center [205, 23] width 212 height 20
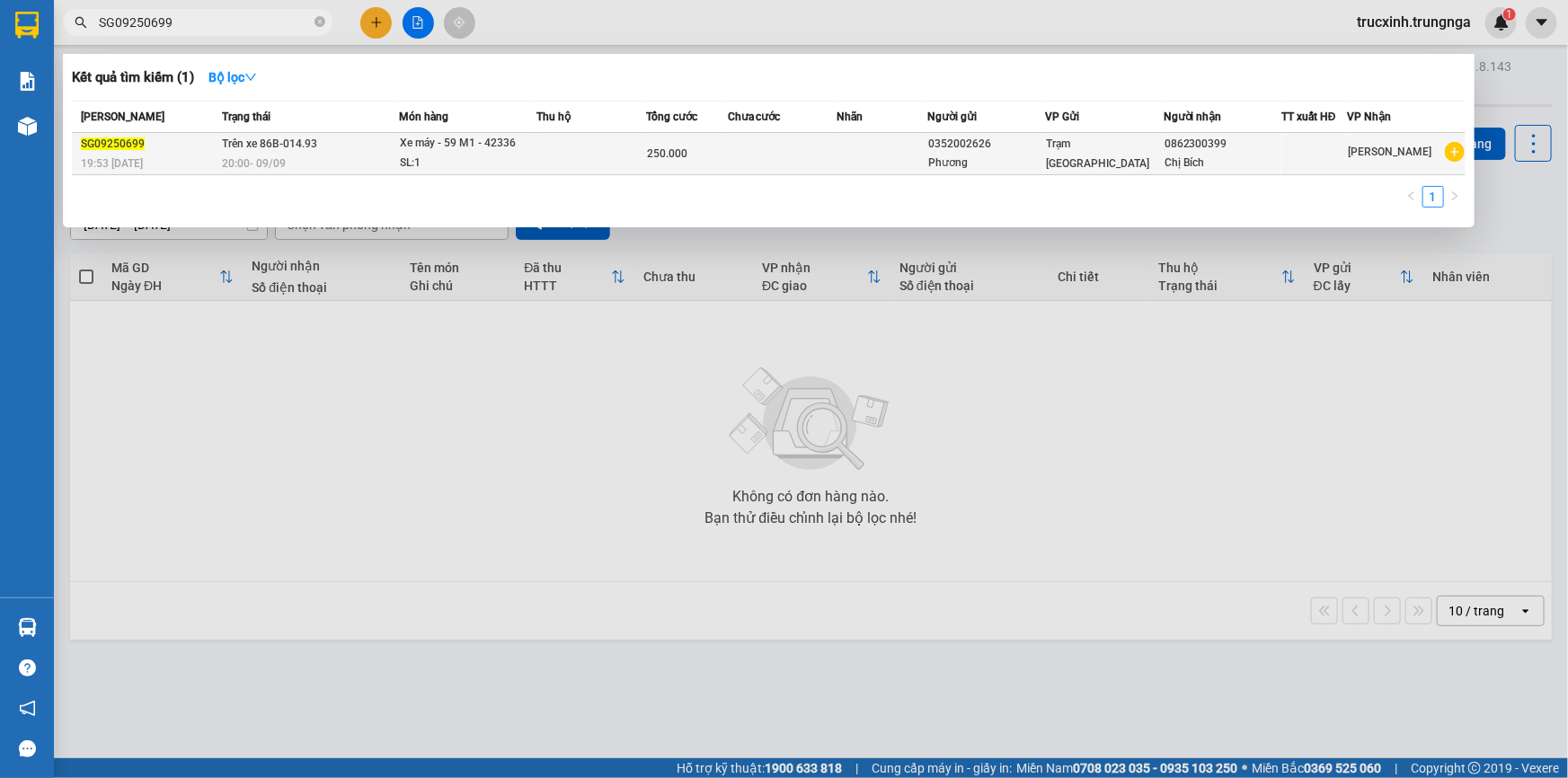
click at [477, 151] on div "Xe máy - 59 M1 - 42336" at bounding box center [466, 144] width 134 height 20
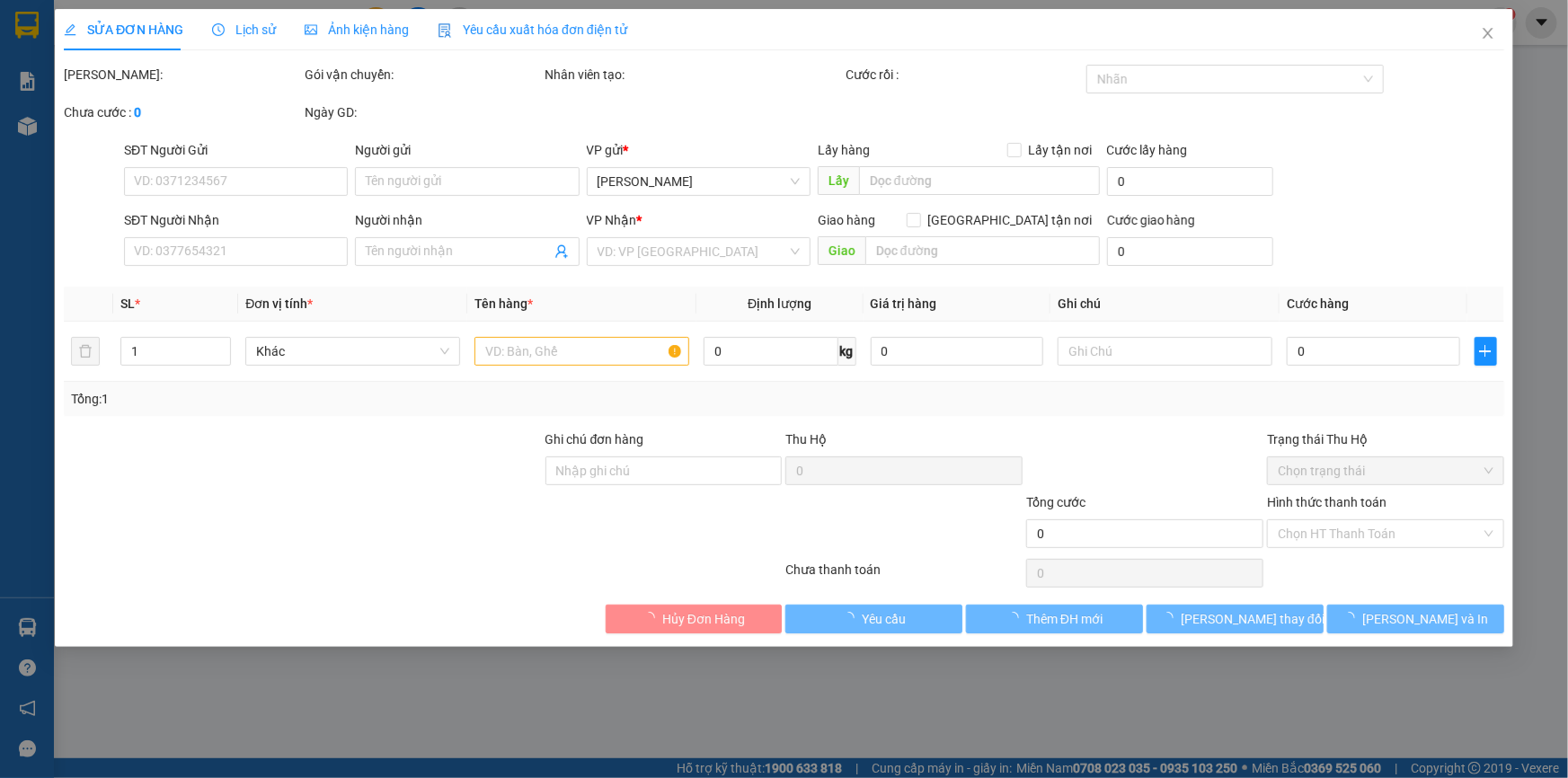
type input "0352002626"
type input "Phương"
type input "0862300399"
type input "Chị Bích"
type input "250.000"
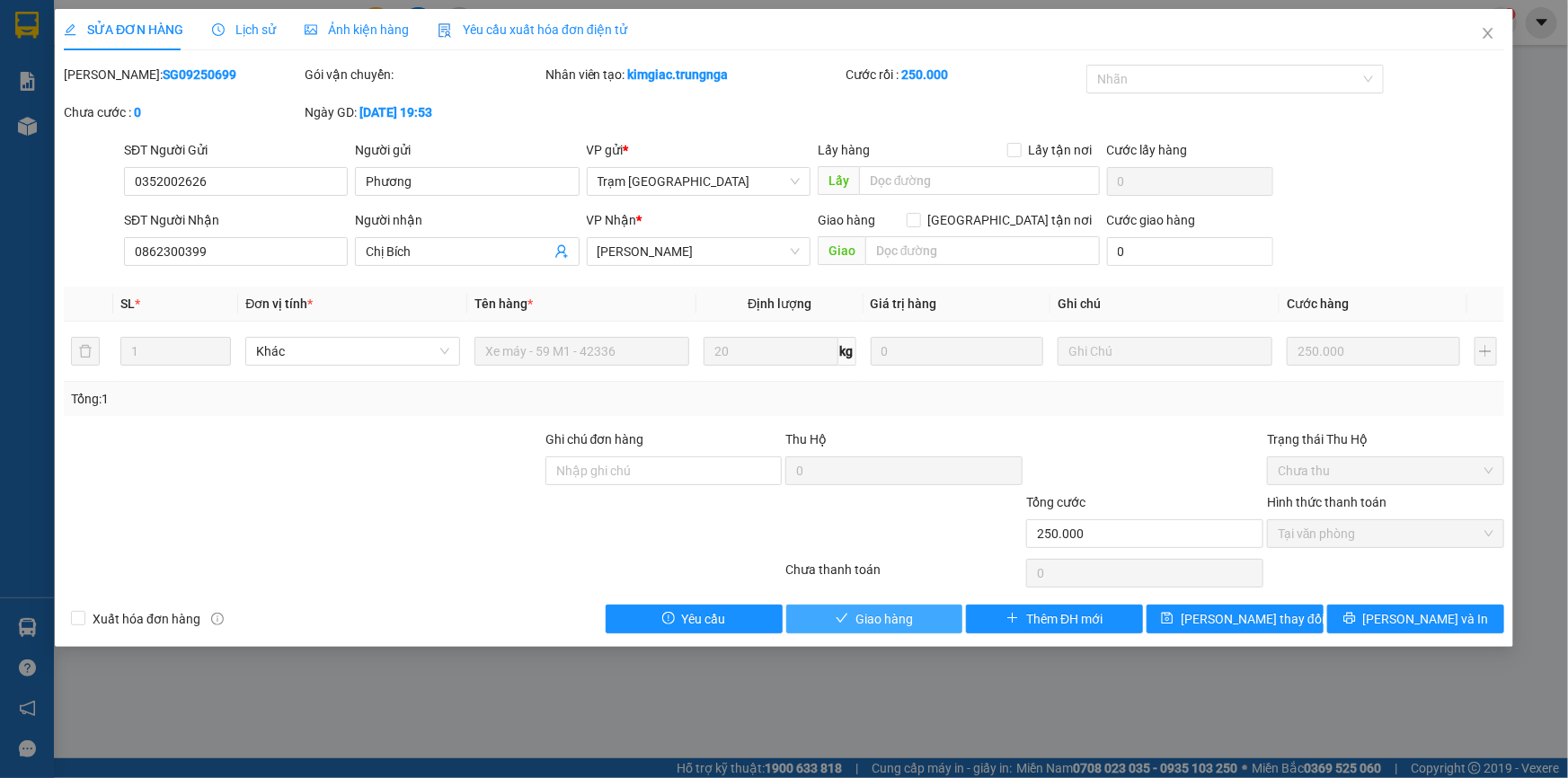
drag, startPoint x: 882, startPoint y: 620, endPoint x: 844, endPoint y: 619, distance: 38.0
click at [832, 642] on div "SỬA ĐƠN HÀNG Lịch sử Ảnh kiện hàng Yêu cầu xuất hóa đơn điện tử Total Paid Fee …" at bounding box center [784, 328] width 1458 height 638
click at [853, 613] on button "Giao hàng" at bounding box center [874, 619] width 177 height 29
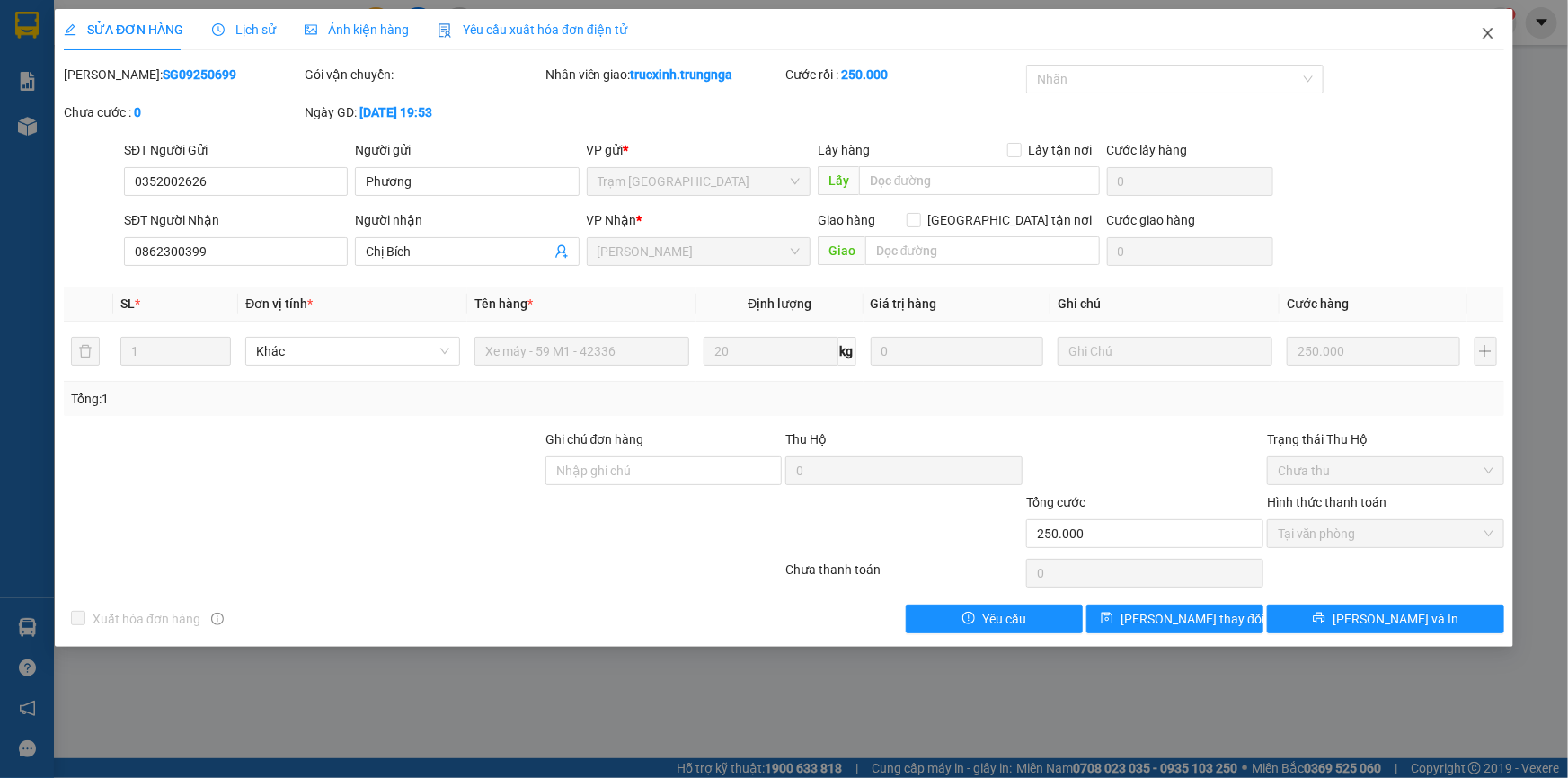
click at [1486, 39] on icon "close" at bounding box center [1488, 33] width 14 height 14
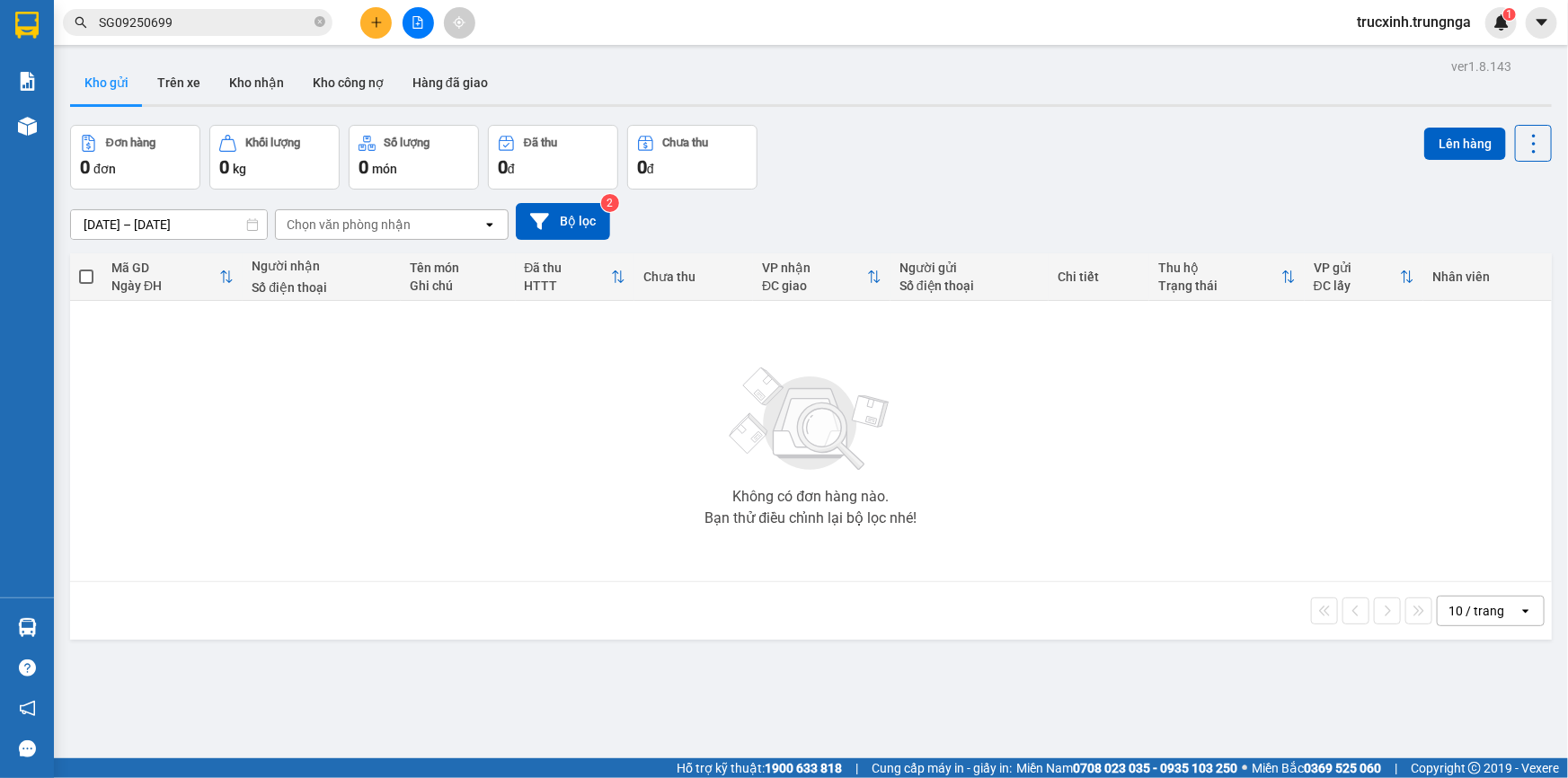
click at [216, 20] on input "SG09250699" at bounding box center [205, 23] width 212 height 20
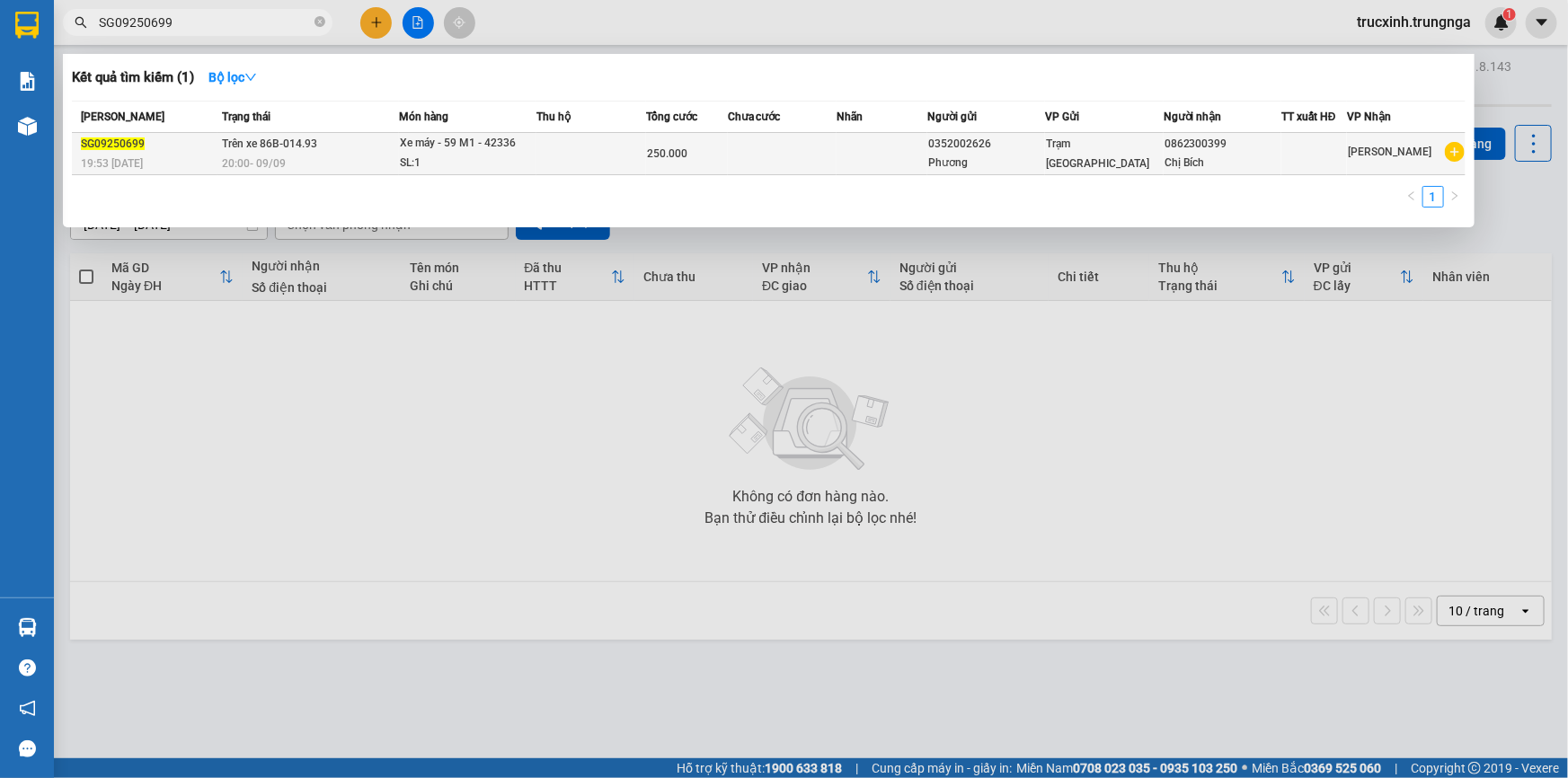
click at [448, 149] on div "Xe máy - 59 M1 - 42336" at bounding box center [466, 144] width 134 height 20
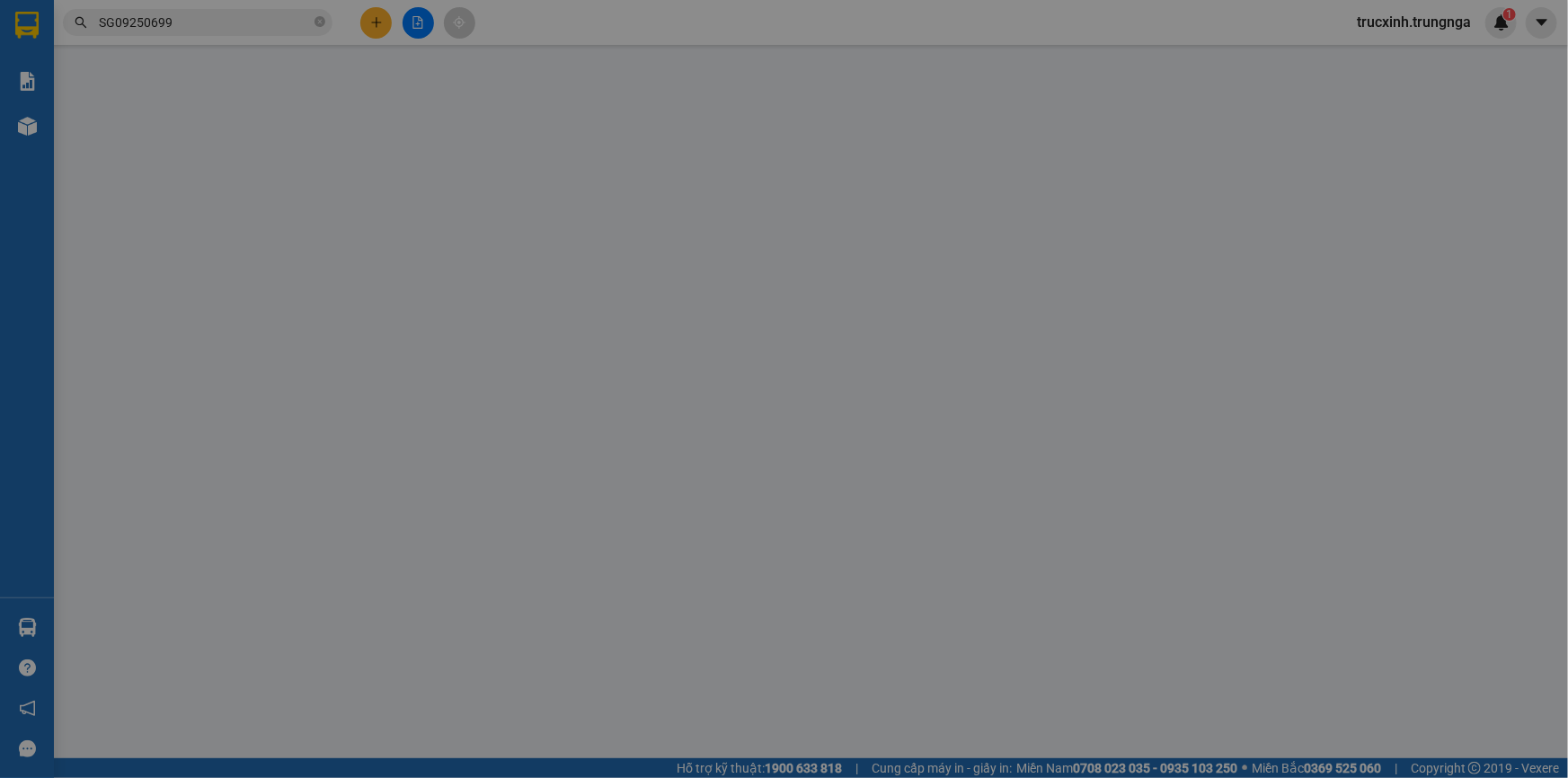
type input "0352002626"
type input "Phương"
type input "0862300399"
type input "Chị Bích"
type input "250.000"
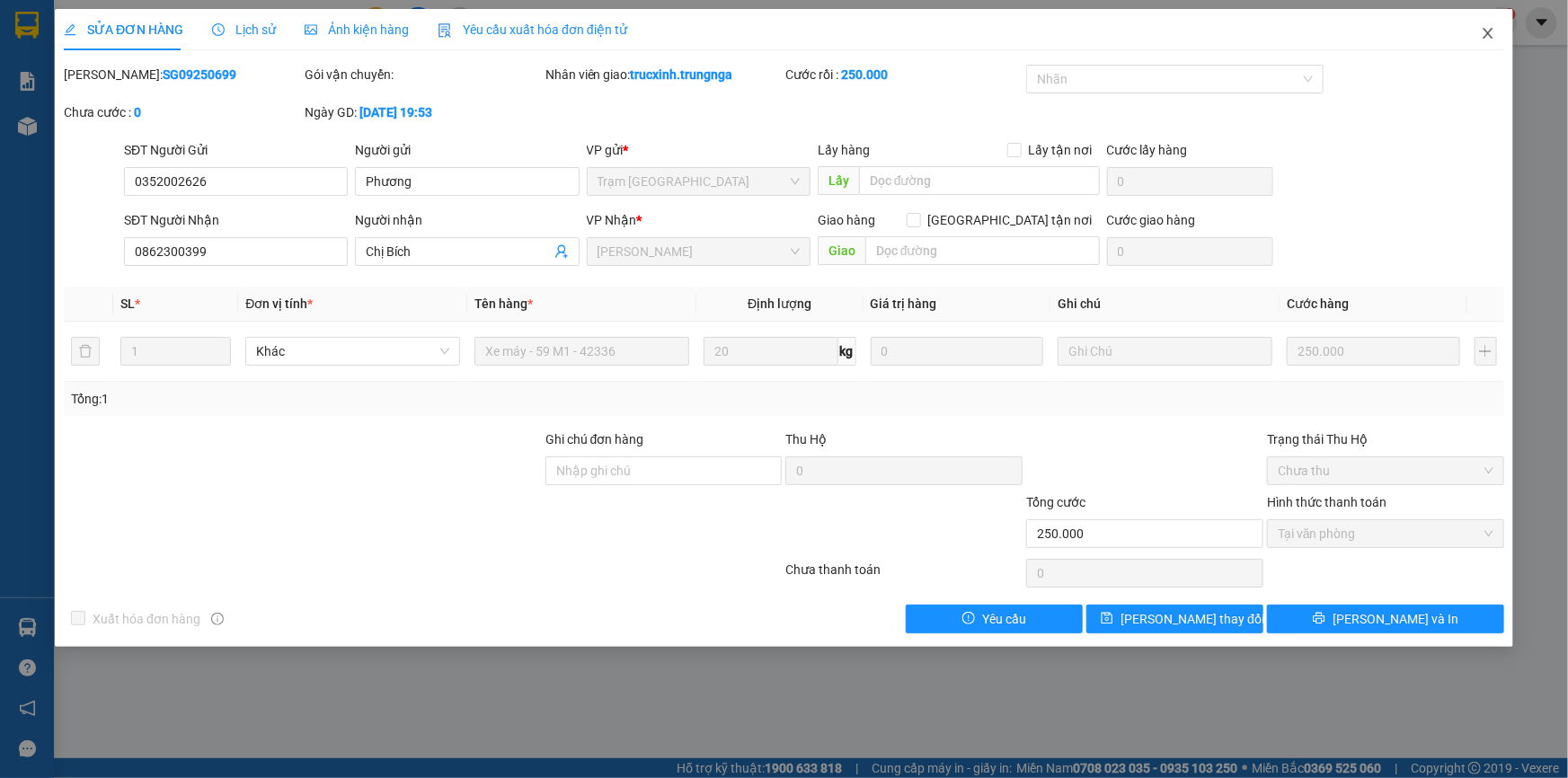
click at [1482, 39] on icon "close" at bounding box center [1488, 33] width 14 height 14
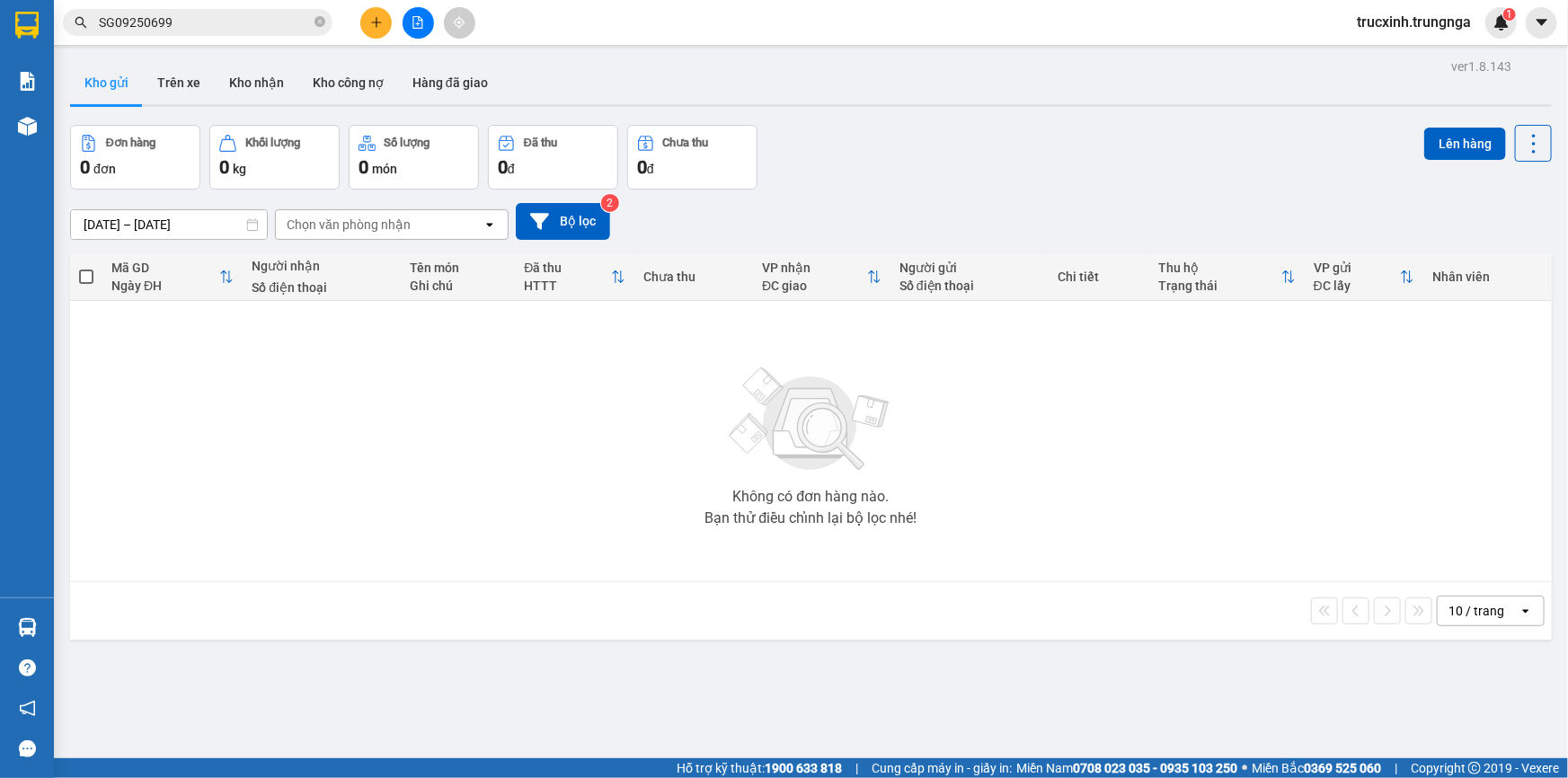
click at [232, 23] on input "SG09250699" at bounding box center [205, 23] width 212 height 20
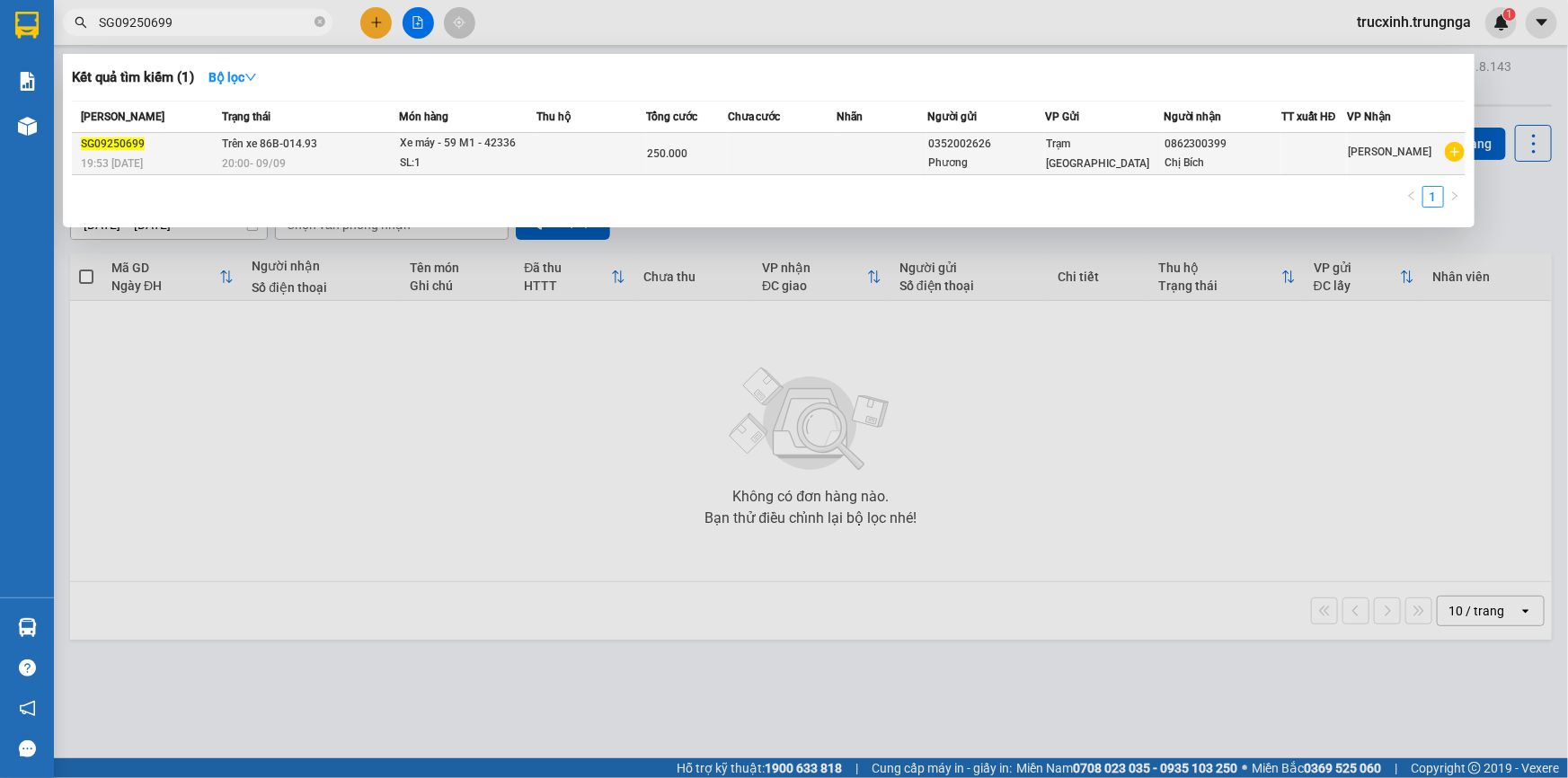
click at [479, 150] on div "Xe máy - 59 M1 - 42336" at bounding box center [466, 144] width 134 height 20
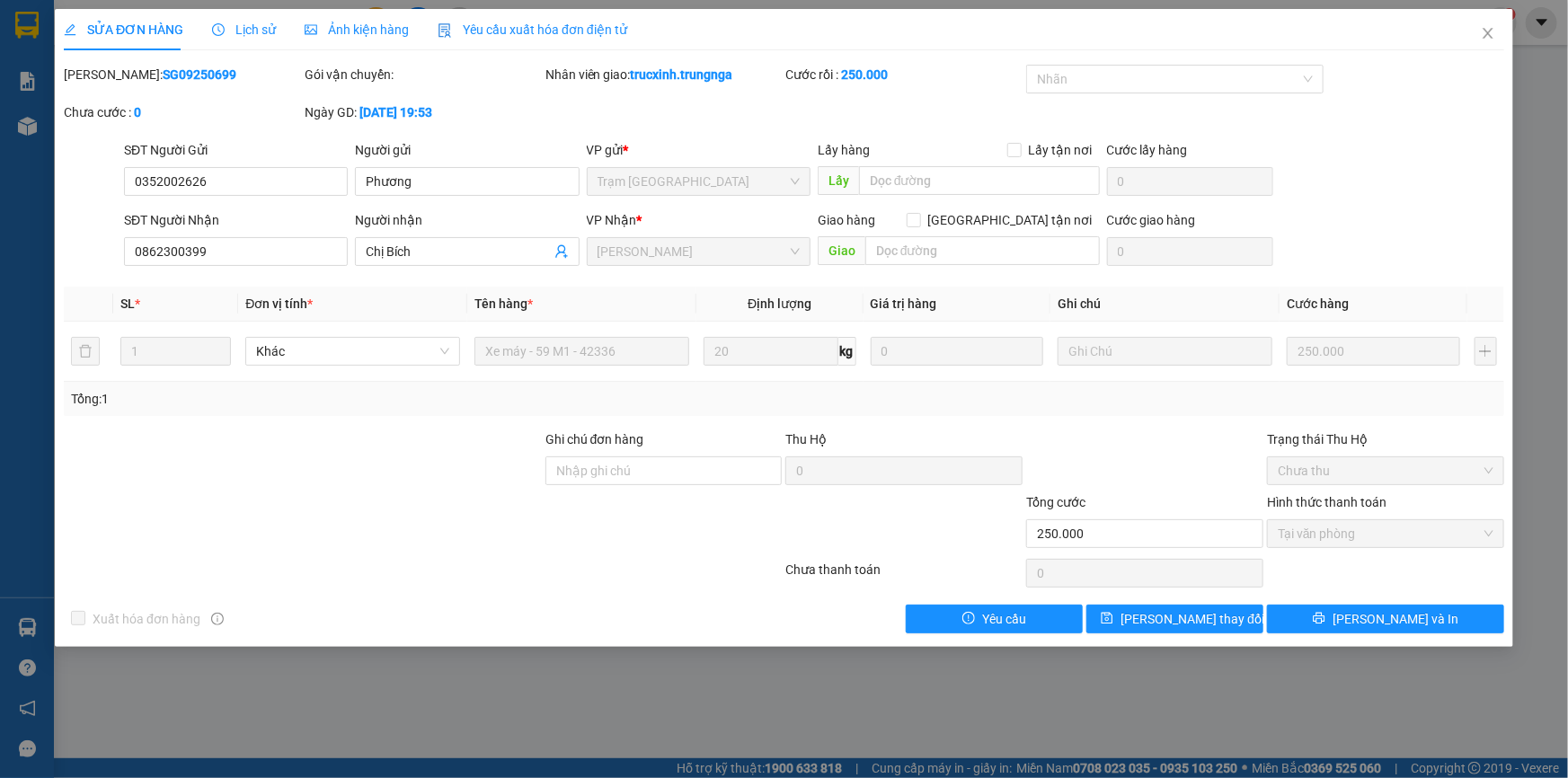
click at [247, 26] on span "Lịch sử" at bounding box center [244, 30] width 64 height 14
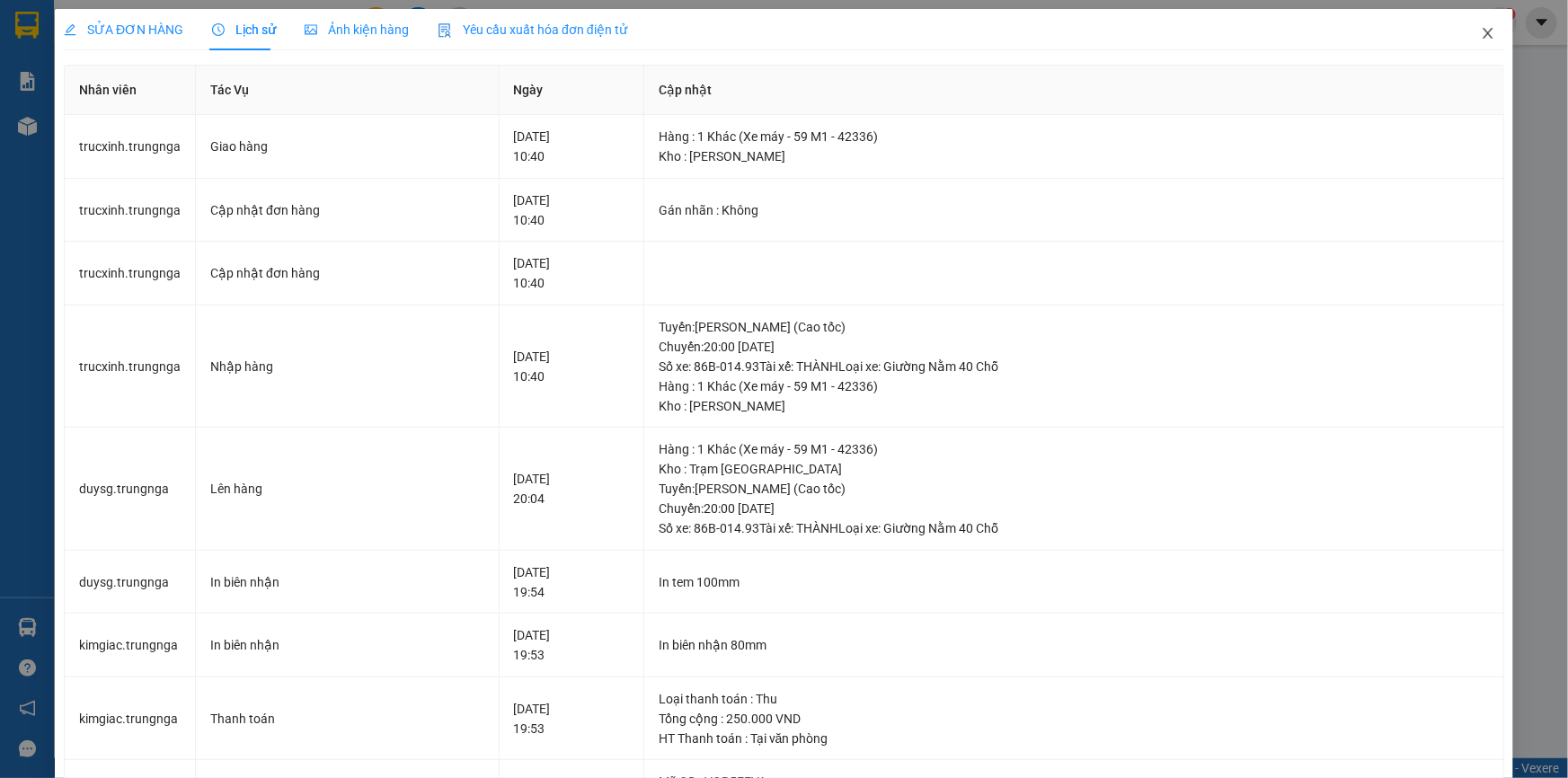
click at [1480, 36] on icon "close" at bounding box center [1488, 33] width 14 height 14
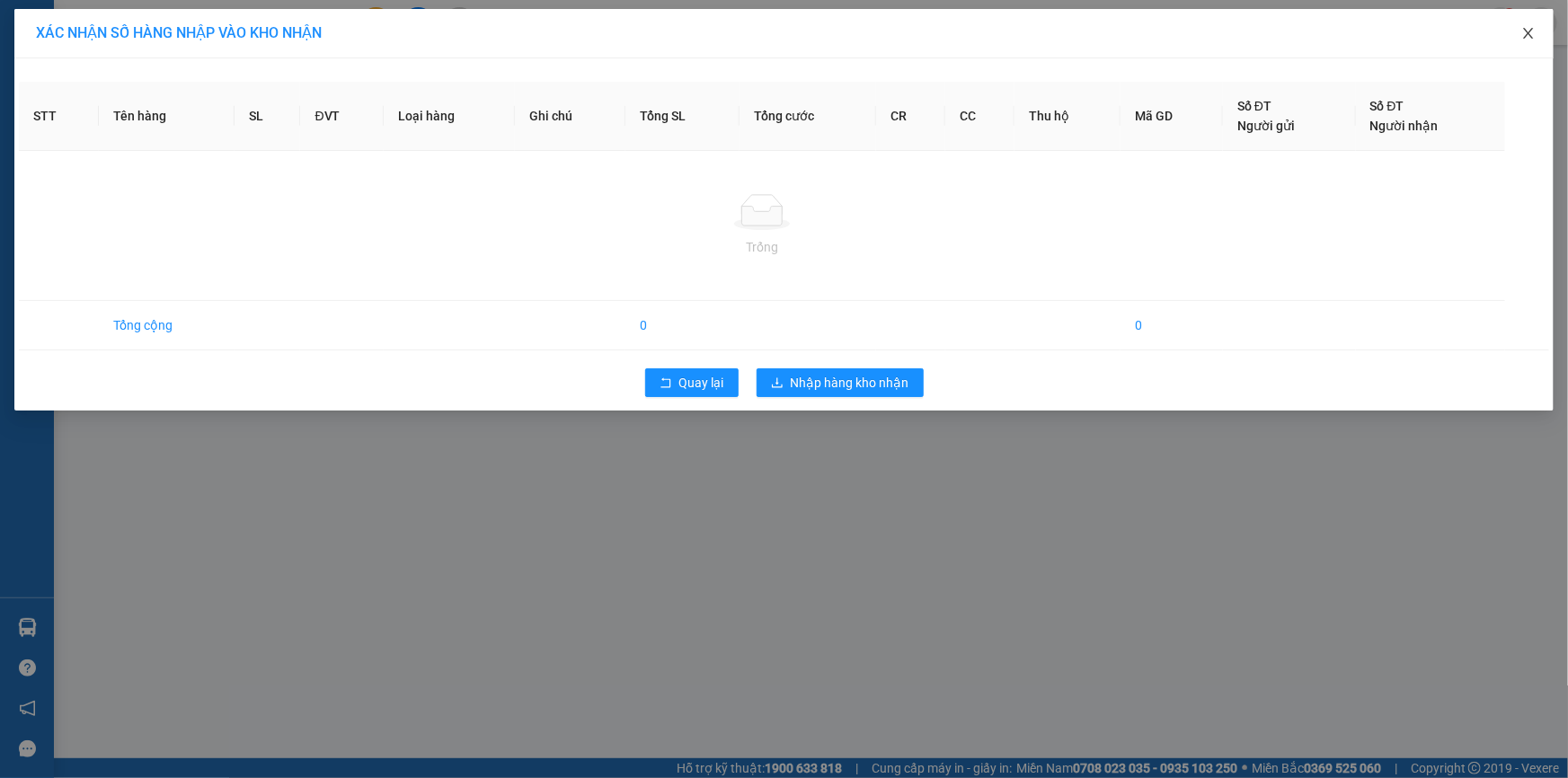
click at [1530, 31] on icon "close" at bounding box center [1528, 33] width 14 height 14
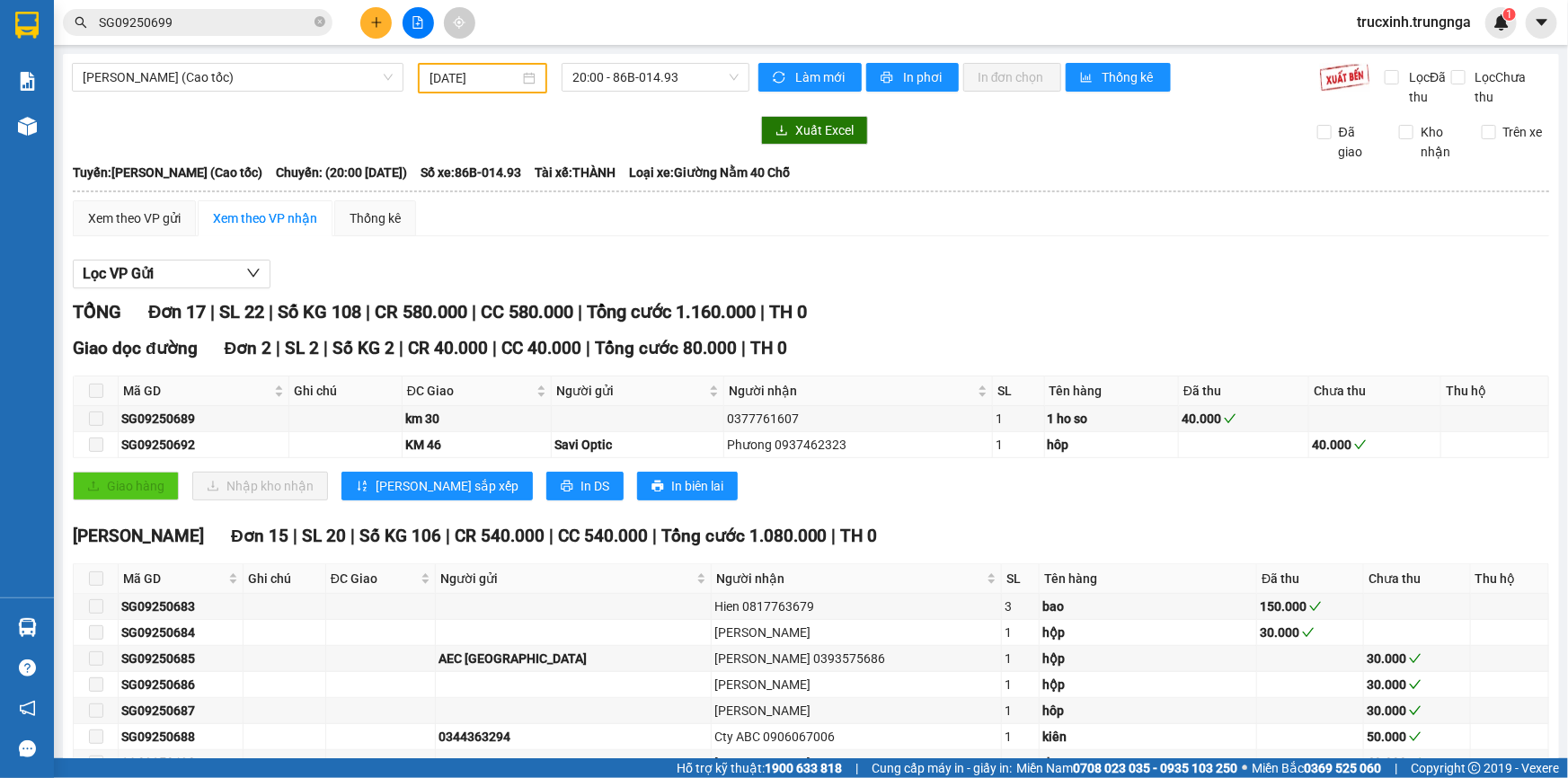
click at [223, 22] on input "SG09250699" at bounding box center [205, 23] width 212 height 20
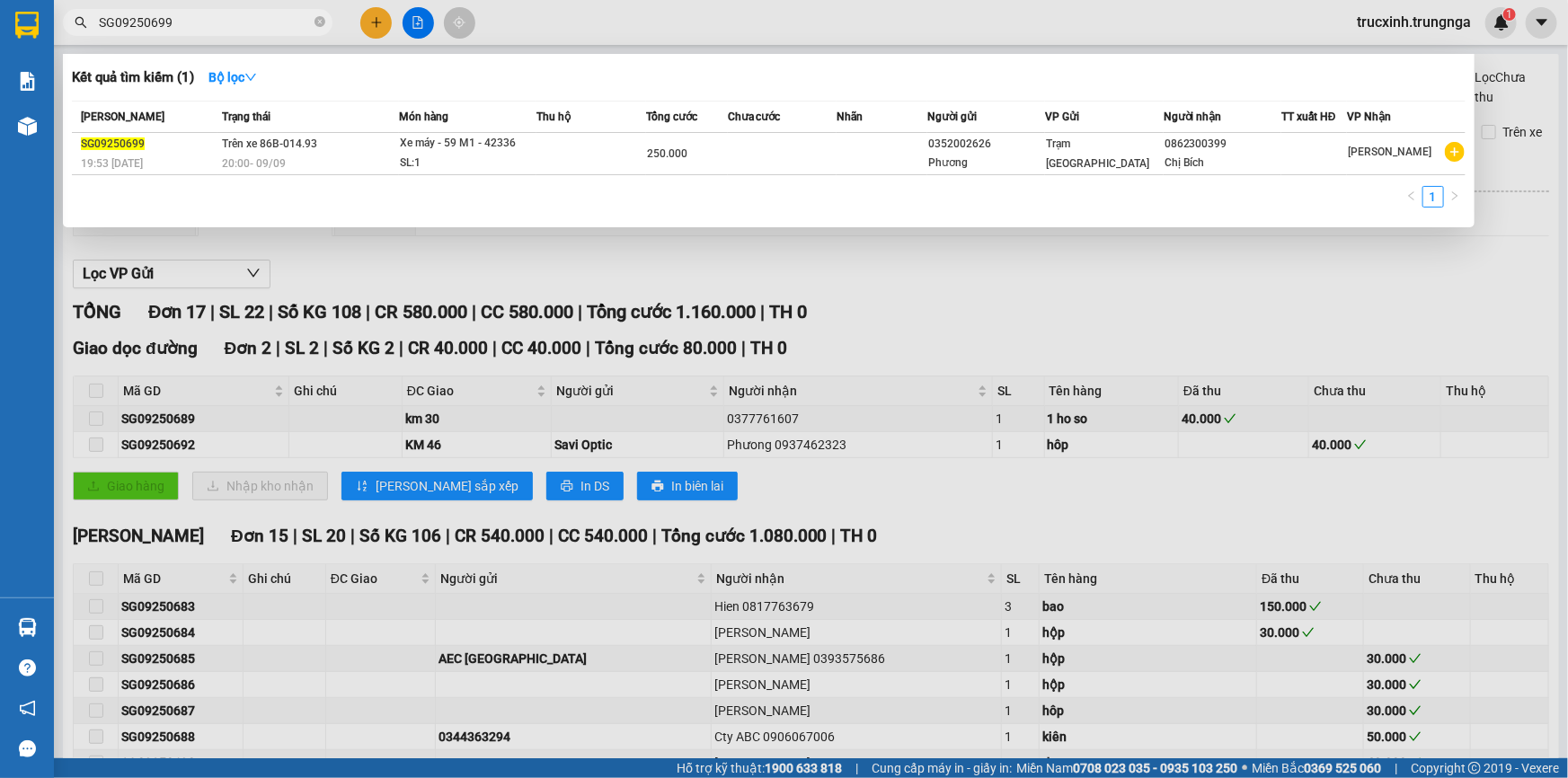
click at [223, 22] on input "SG09250699" at bounding box center [205, 23] width 212 height 20
click at [614, 151] on td at bounding box center [591, 153] width 109 height 42
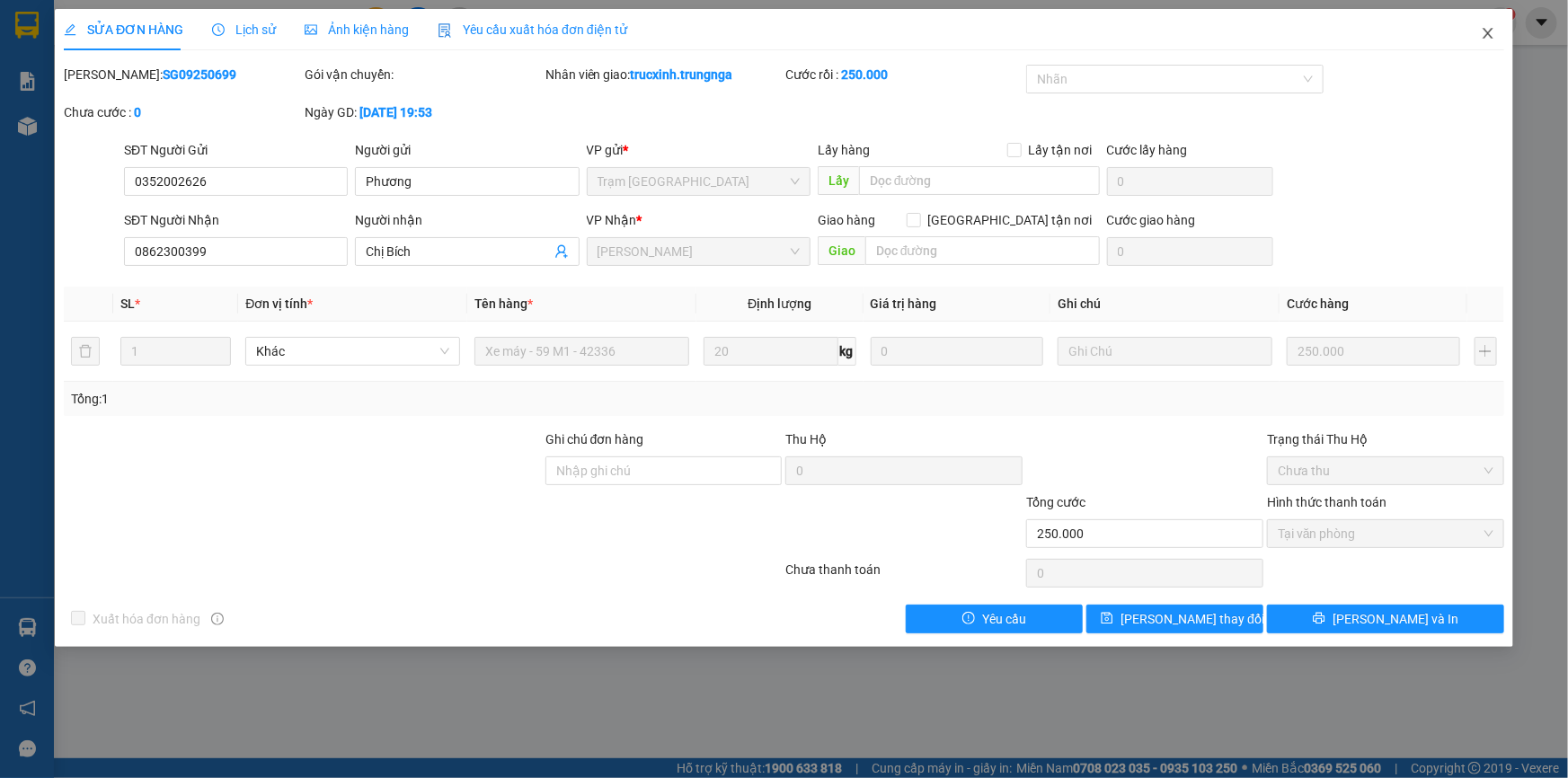
click at [1484, 40] on icon "close" at bounding box center [1488, 33] width 14 height 14
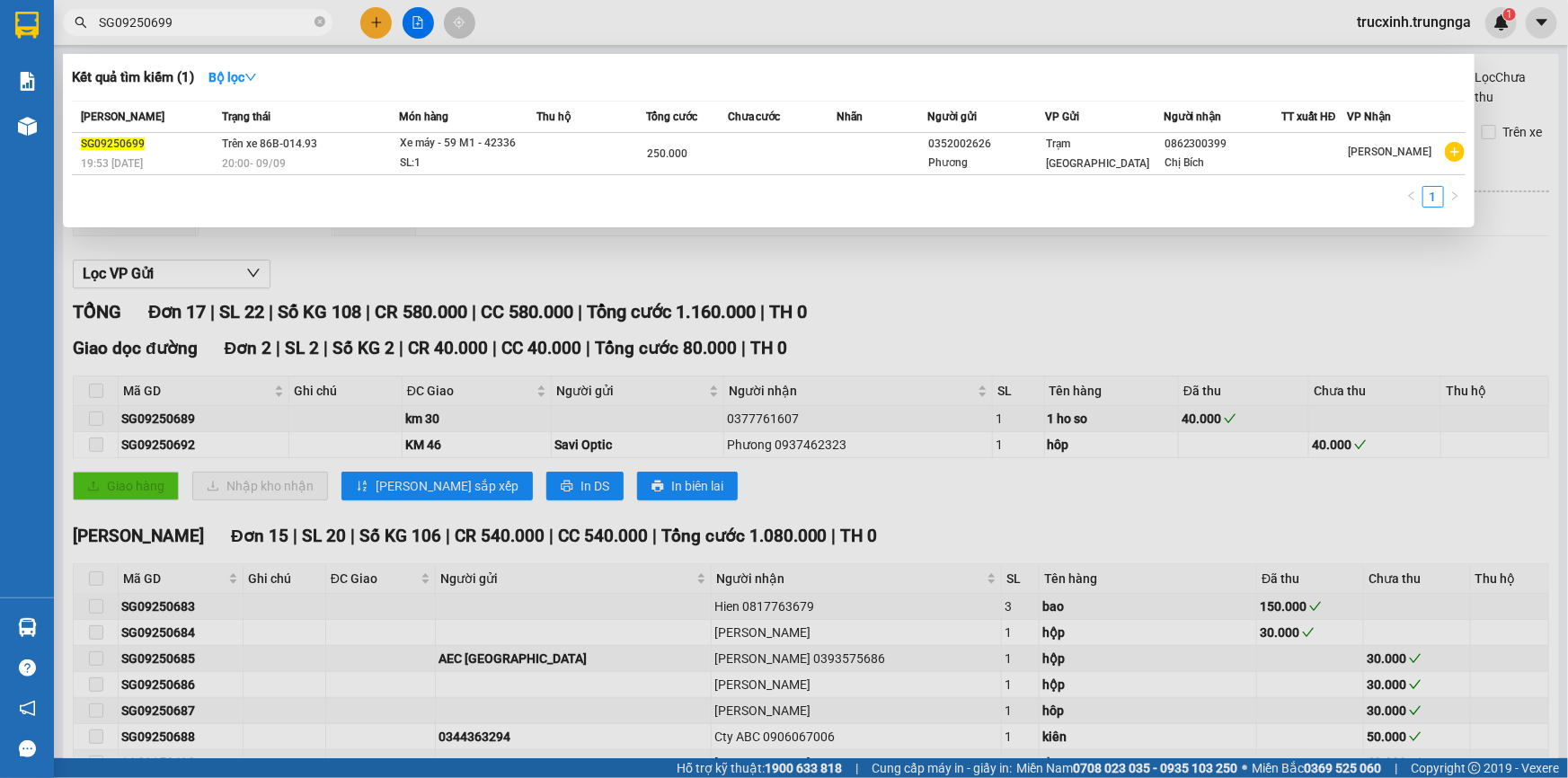
click at [245, 26] on input "SG09250699" at bounding box center [205, 23] width 212 height 20
click at [127, 151] on div "SG09250699" at bounding box center [149, 144] width 135 height 19
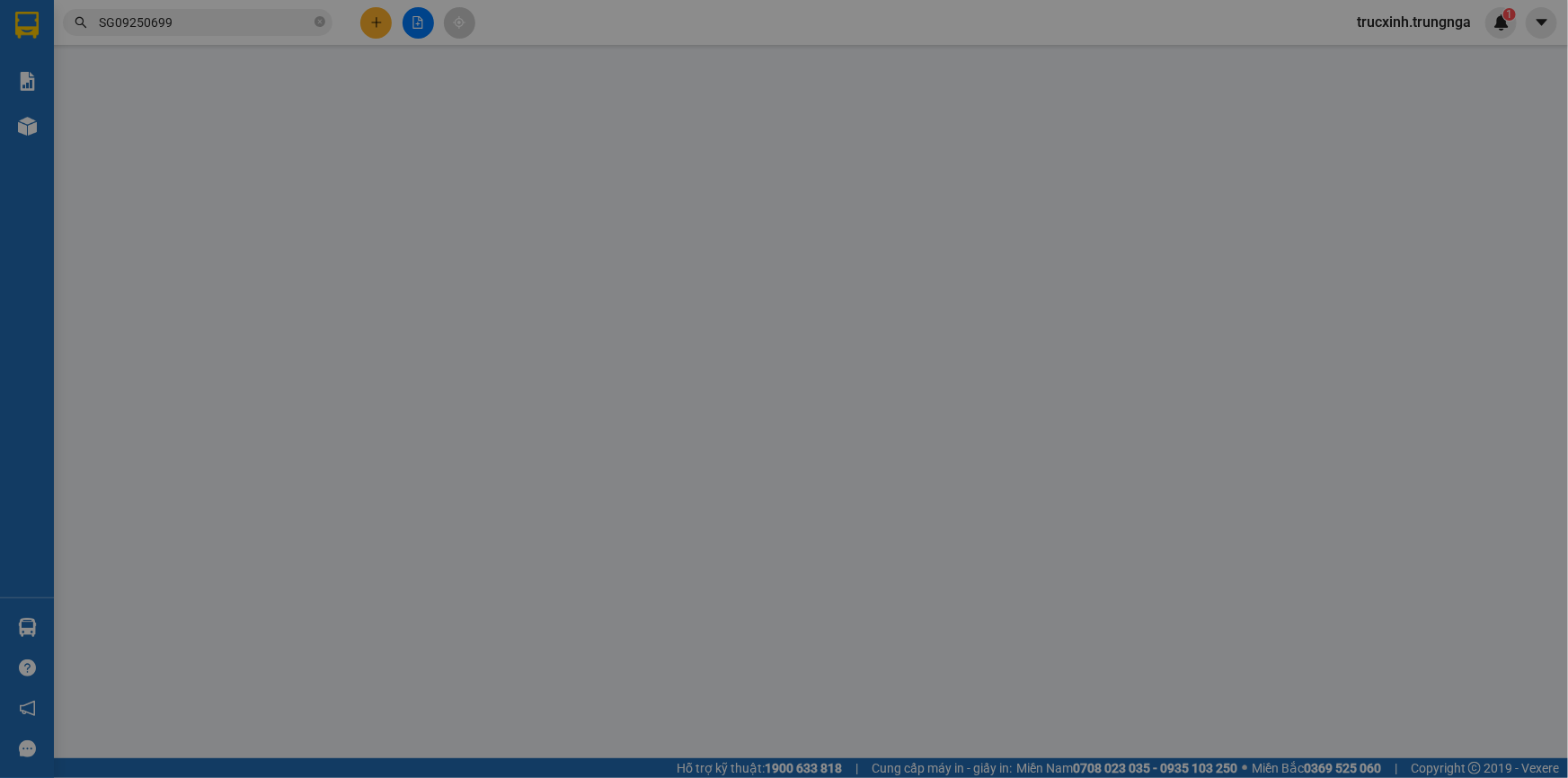
type input "0352002626"
type input "Phương"
type input "0862300399"
type input "Chị Bích"
type input "250.000"
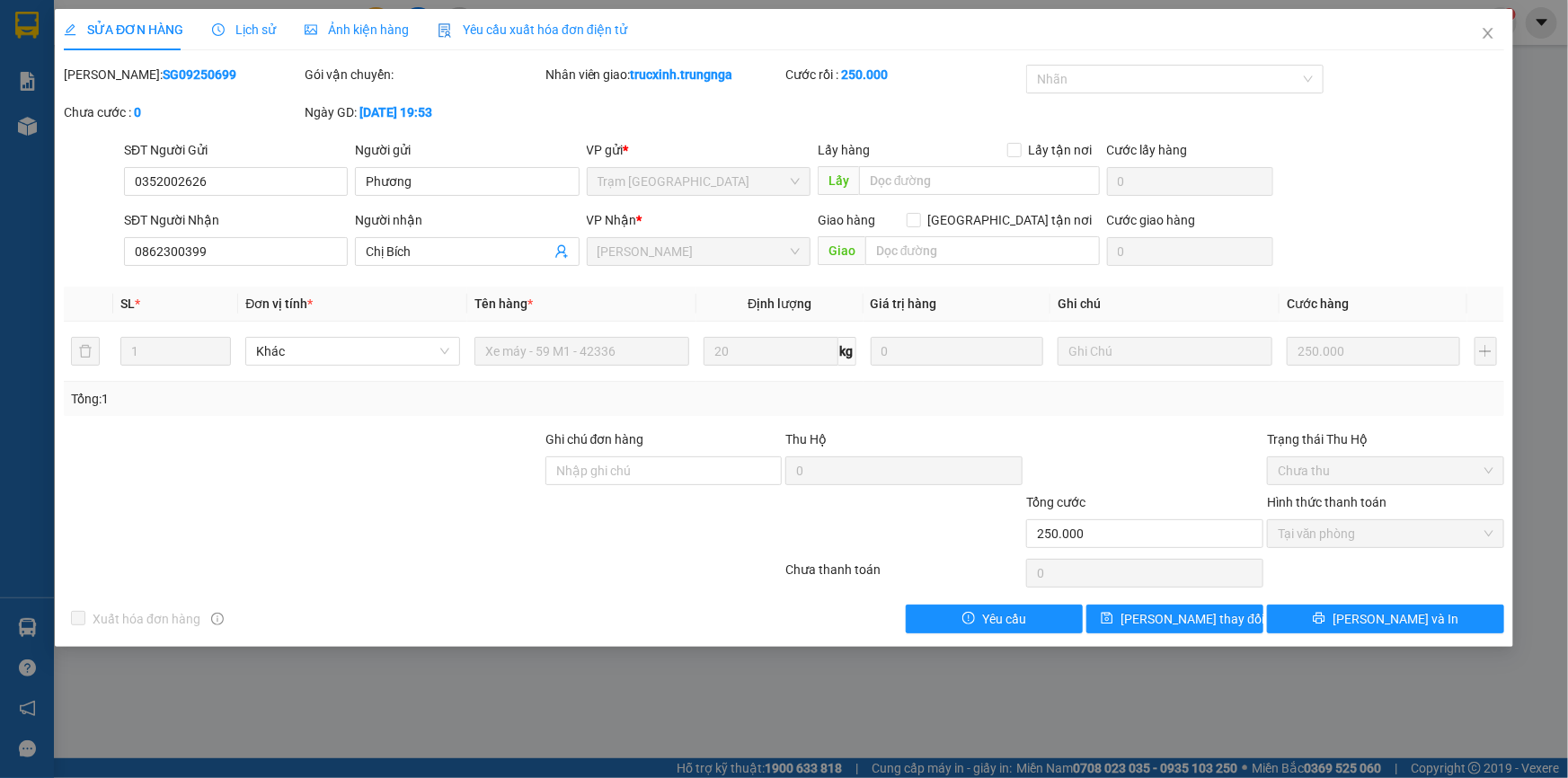
drag, startPoint x: 257, startPoint y: 26, endPoint x: 353, endPoint y: 49, distance: 98.7
click at [259, 29] on span "Lịch sử" at bounding box center [244, 30] width 64 height 14
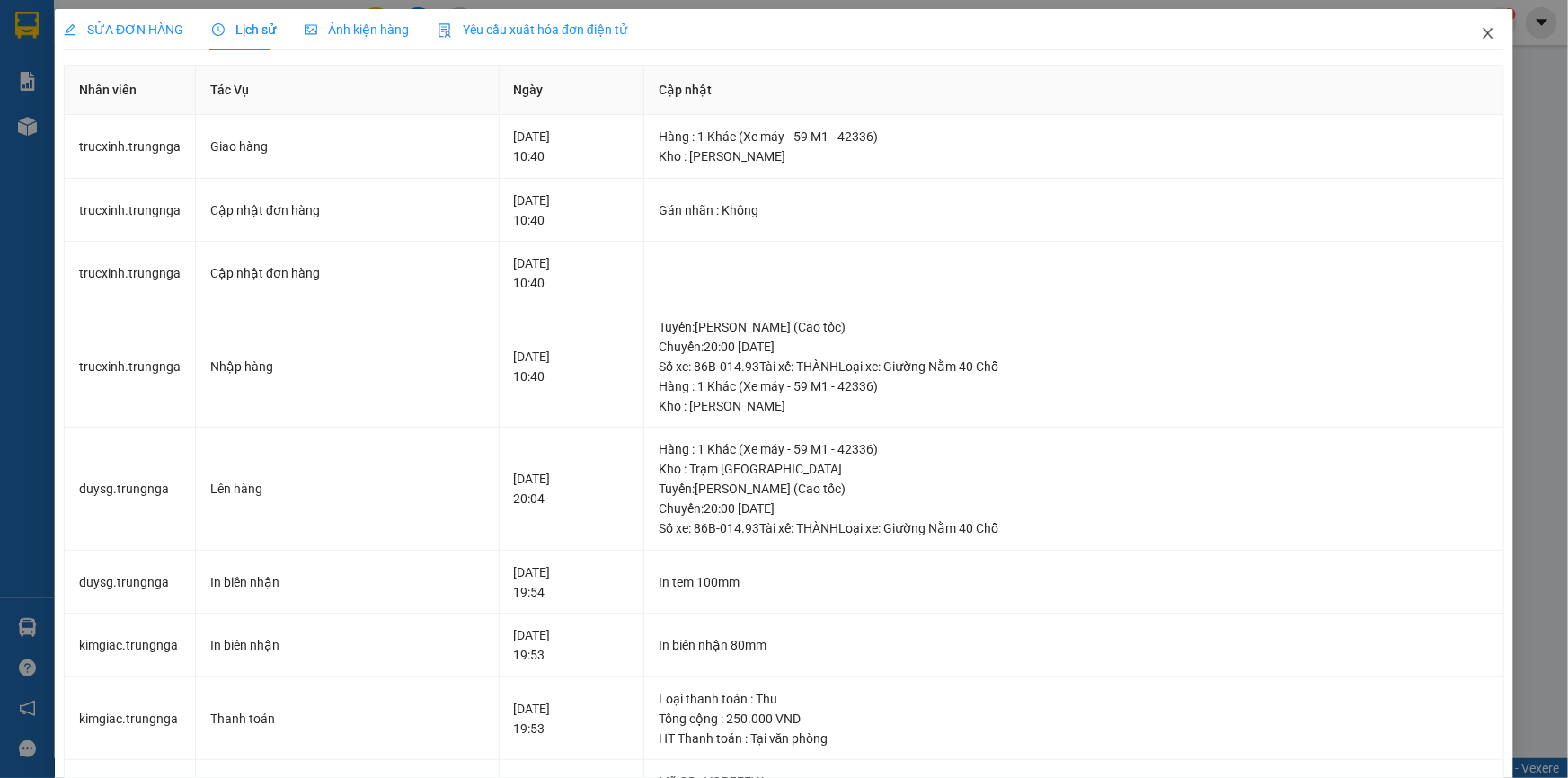
click at [1480, 35] on icon "close" at bounding box center [1488, 33] width 14 height 14
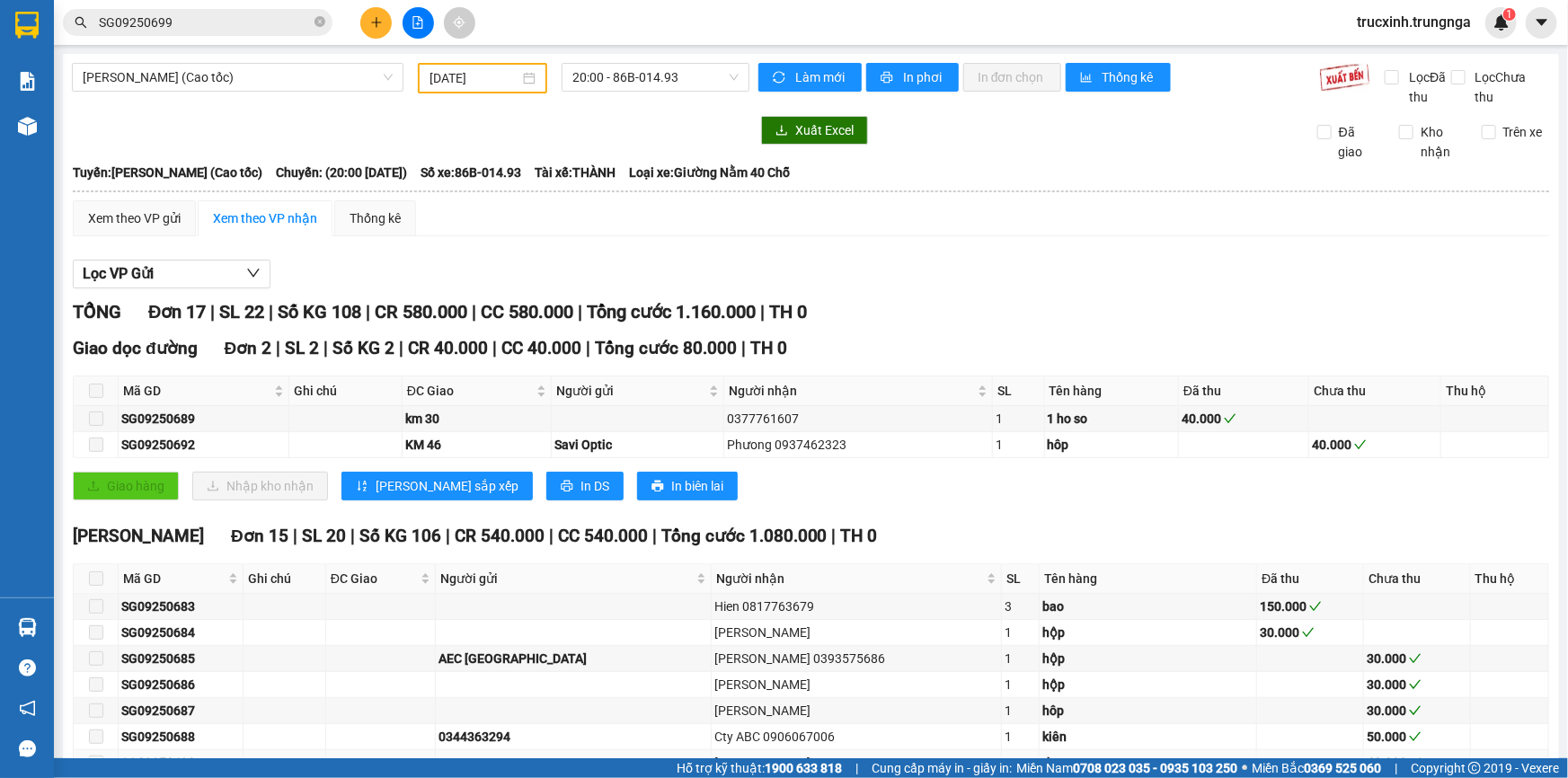
scroll to position [316, 0]
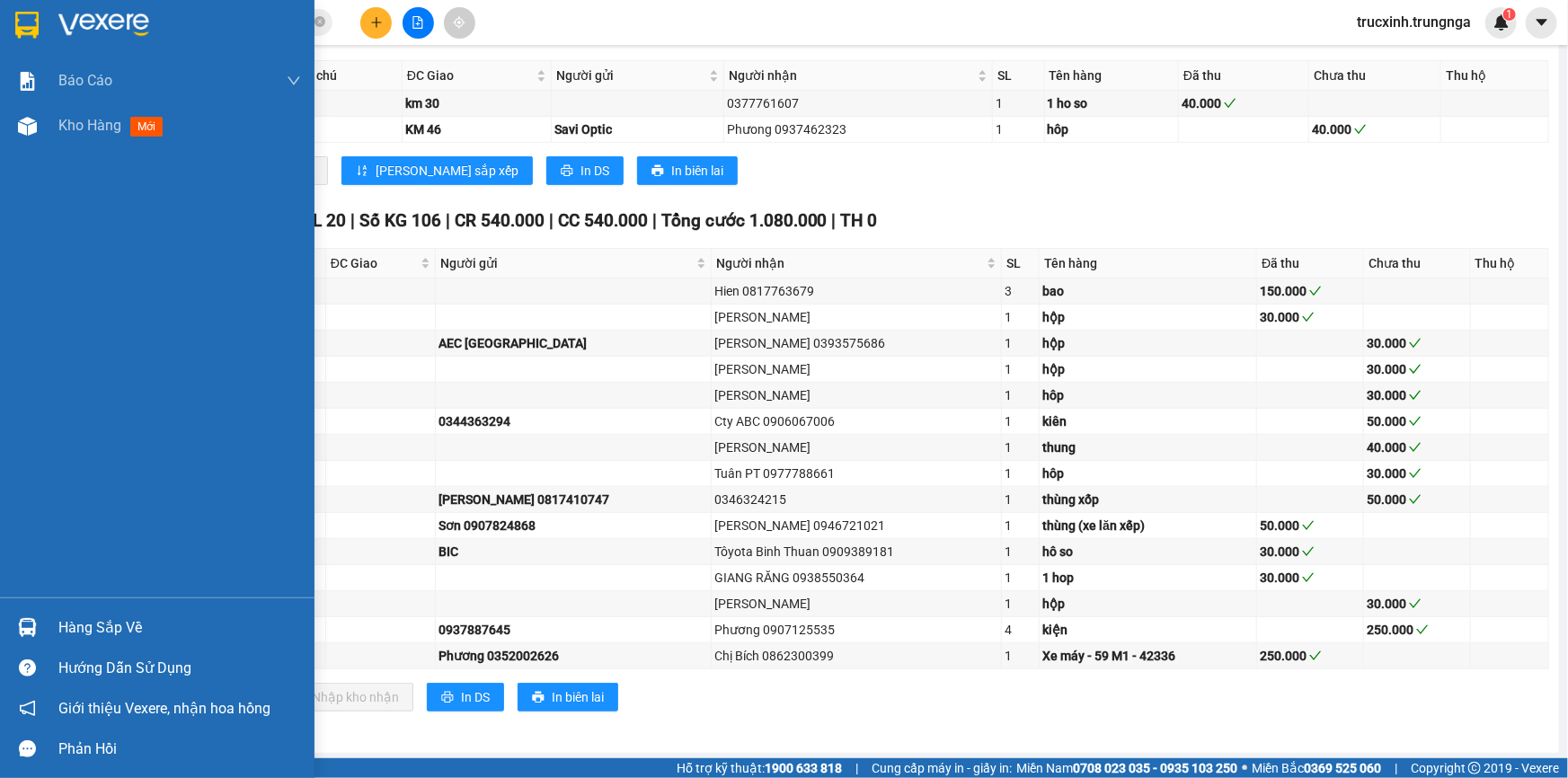
click at [98, 634] on div "Hàng sắp về" at bounding box center [180, 628] width 243 height 27
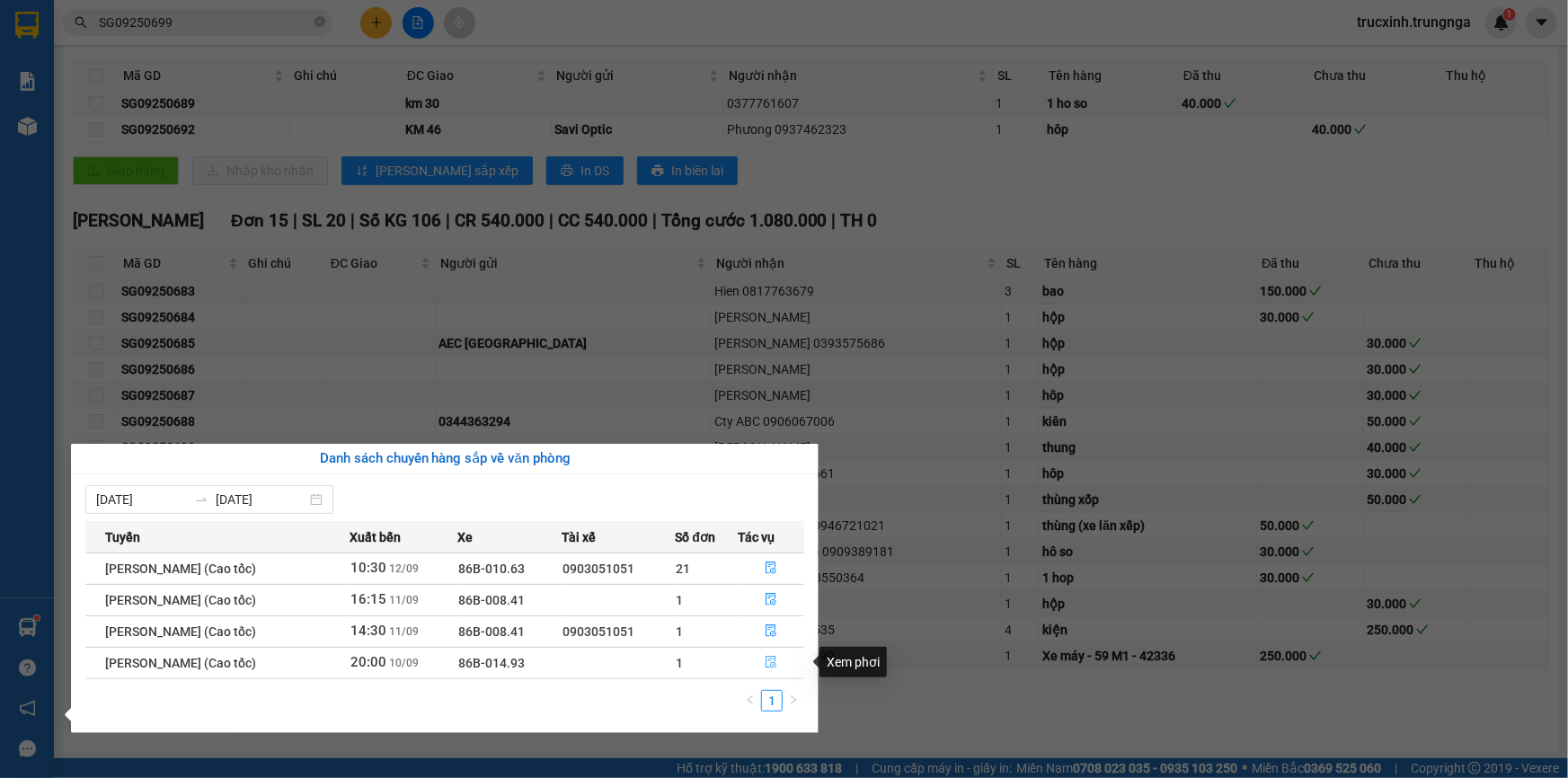
click at [773, 658] on icon "file-done" at bounding box center [771, 662] width 13 height 13
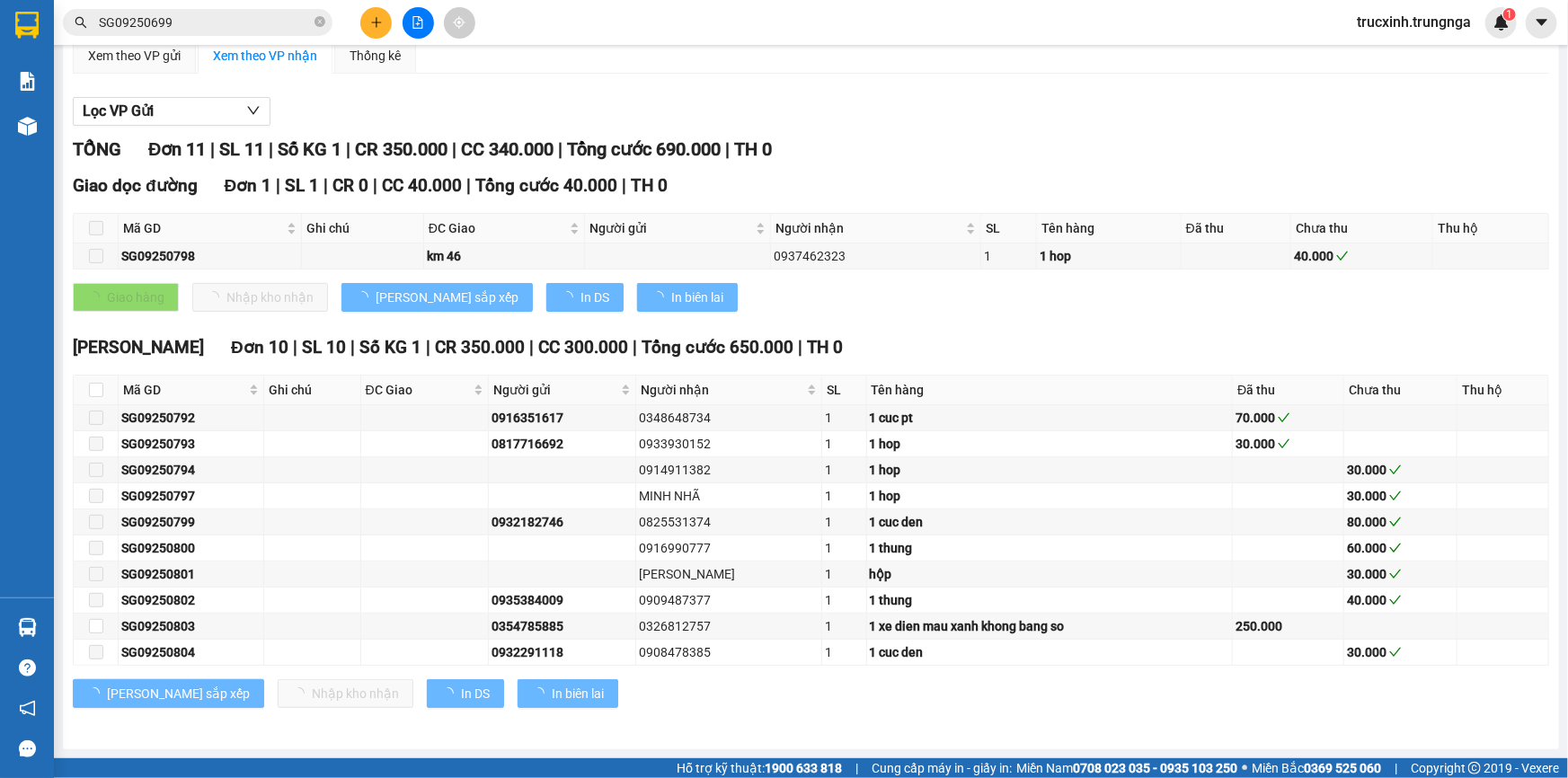
scroll to position [161, 0]
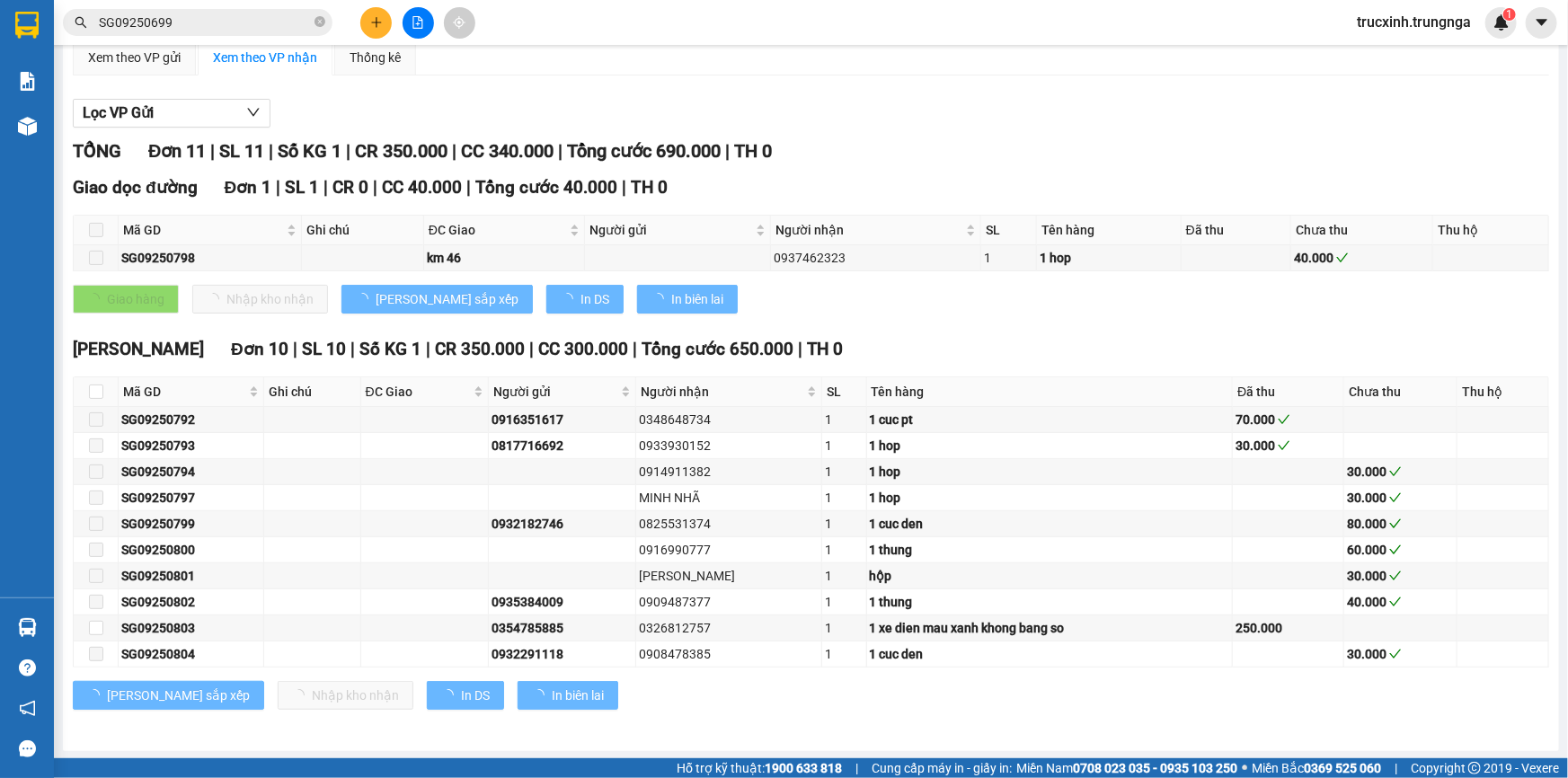
type input "[DATE]"
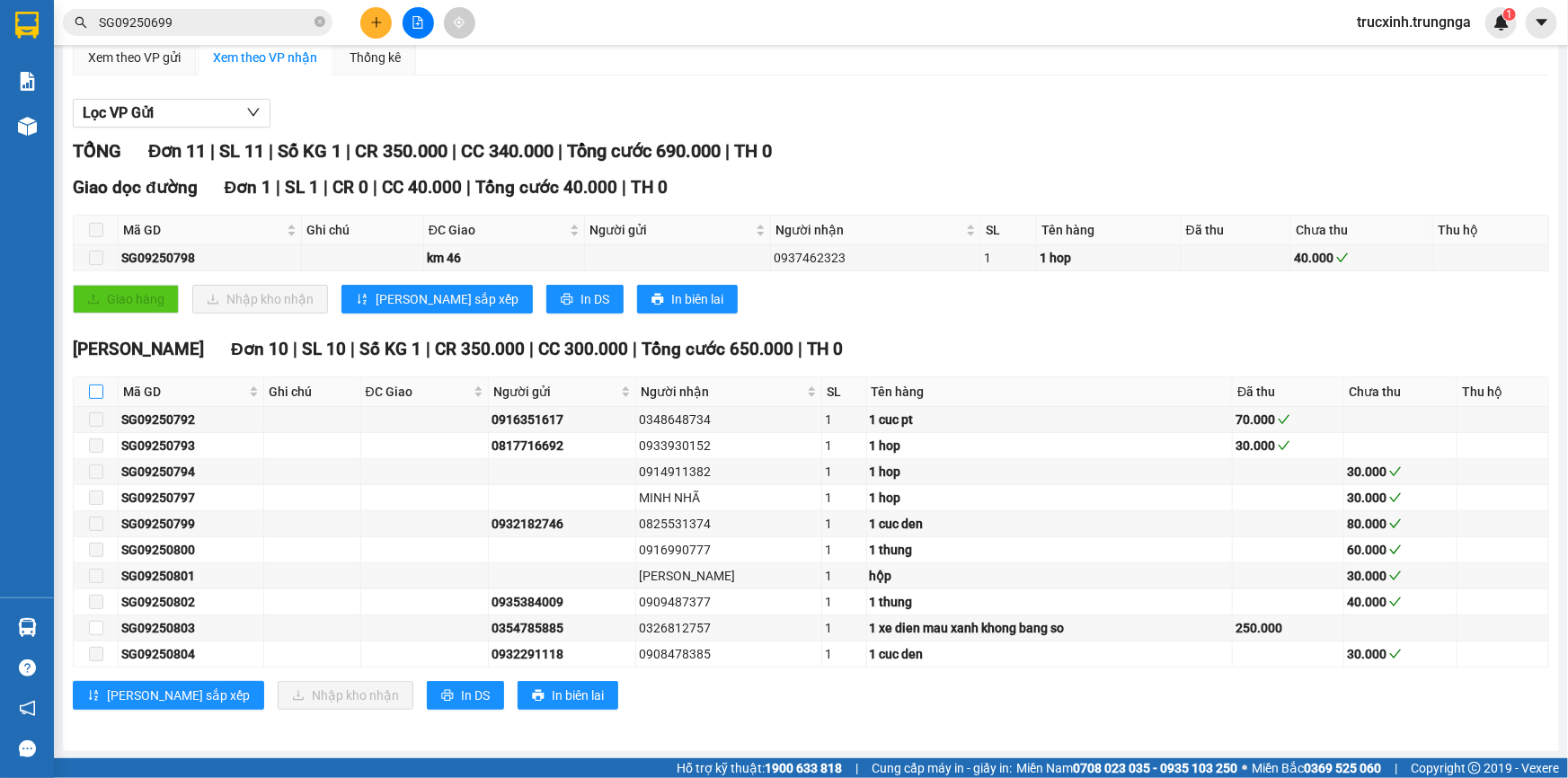
click at [98, 389] on input "checkbox" at bounding box center [97, 392] width 14 height 14
checkbox input "true"
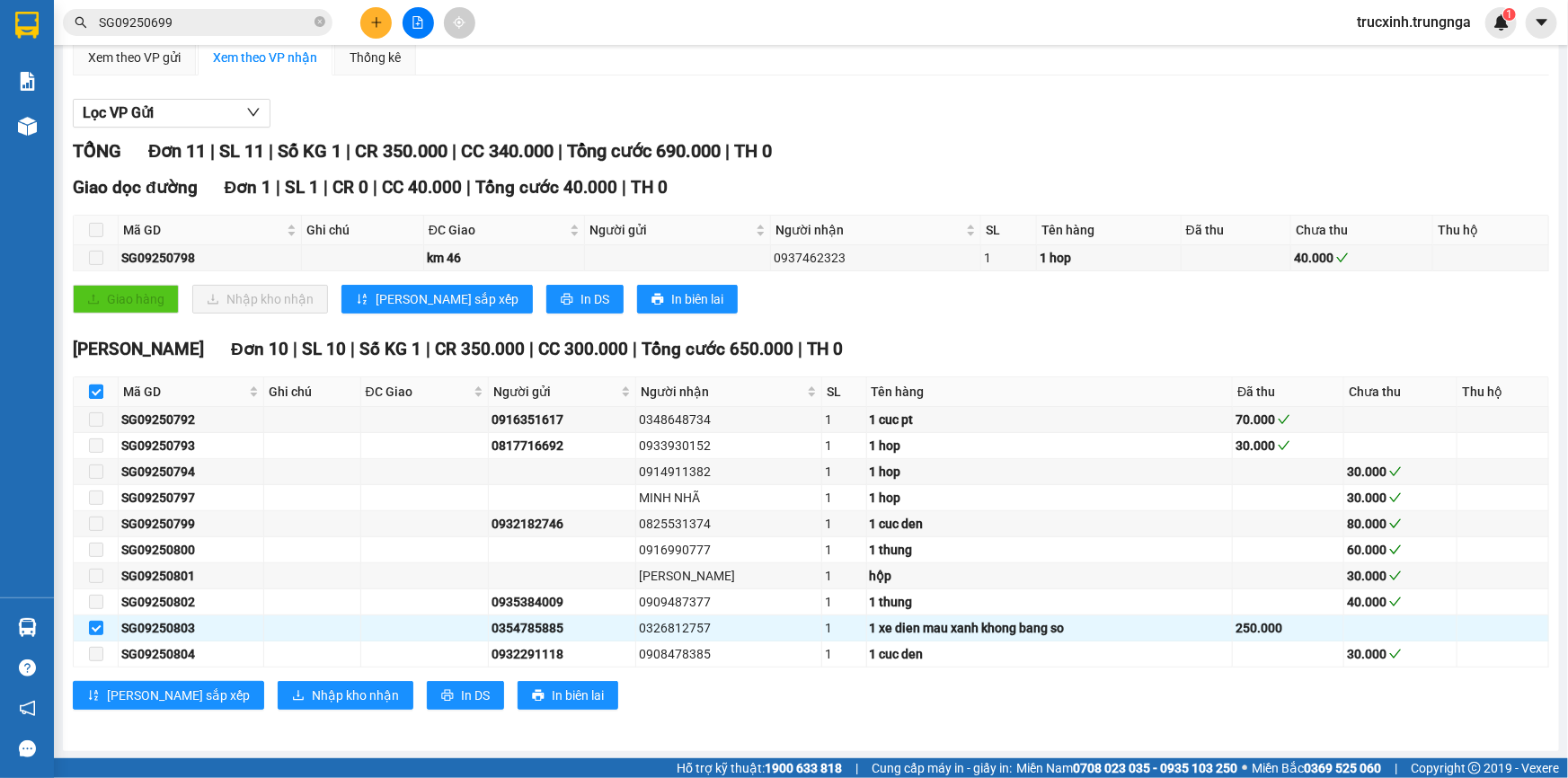
click at [98, 393] on input "checkbox" at bounding box center [97, 392] width 14 height 14
checkbox input "false"
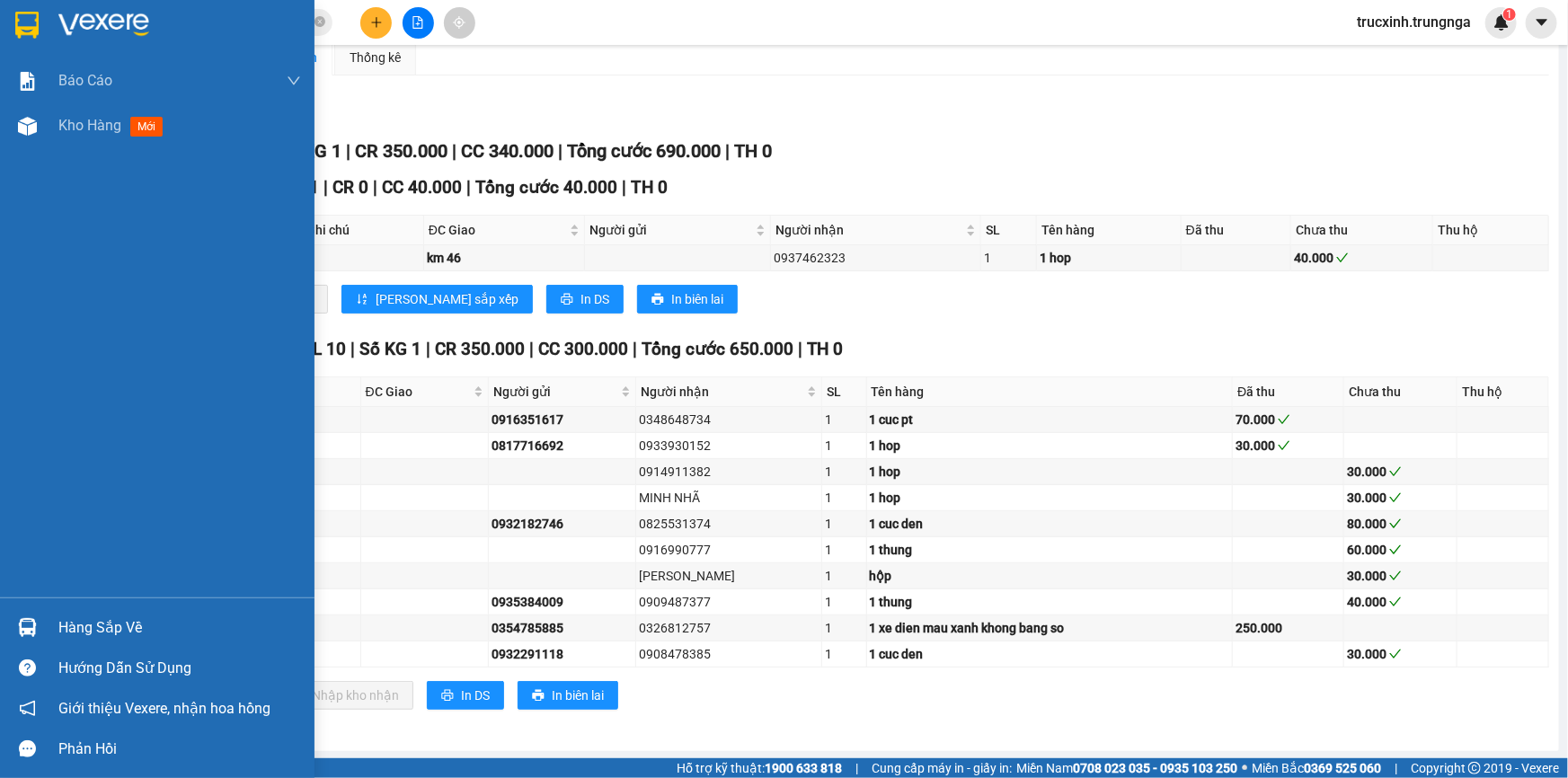
click at [85, 625] on div "Hàng sắp về" at bounding box center [180, 628] width 243 height 27
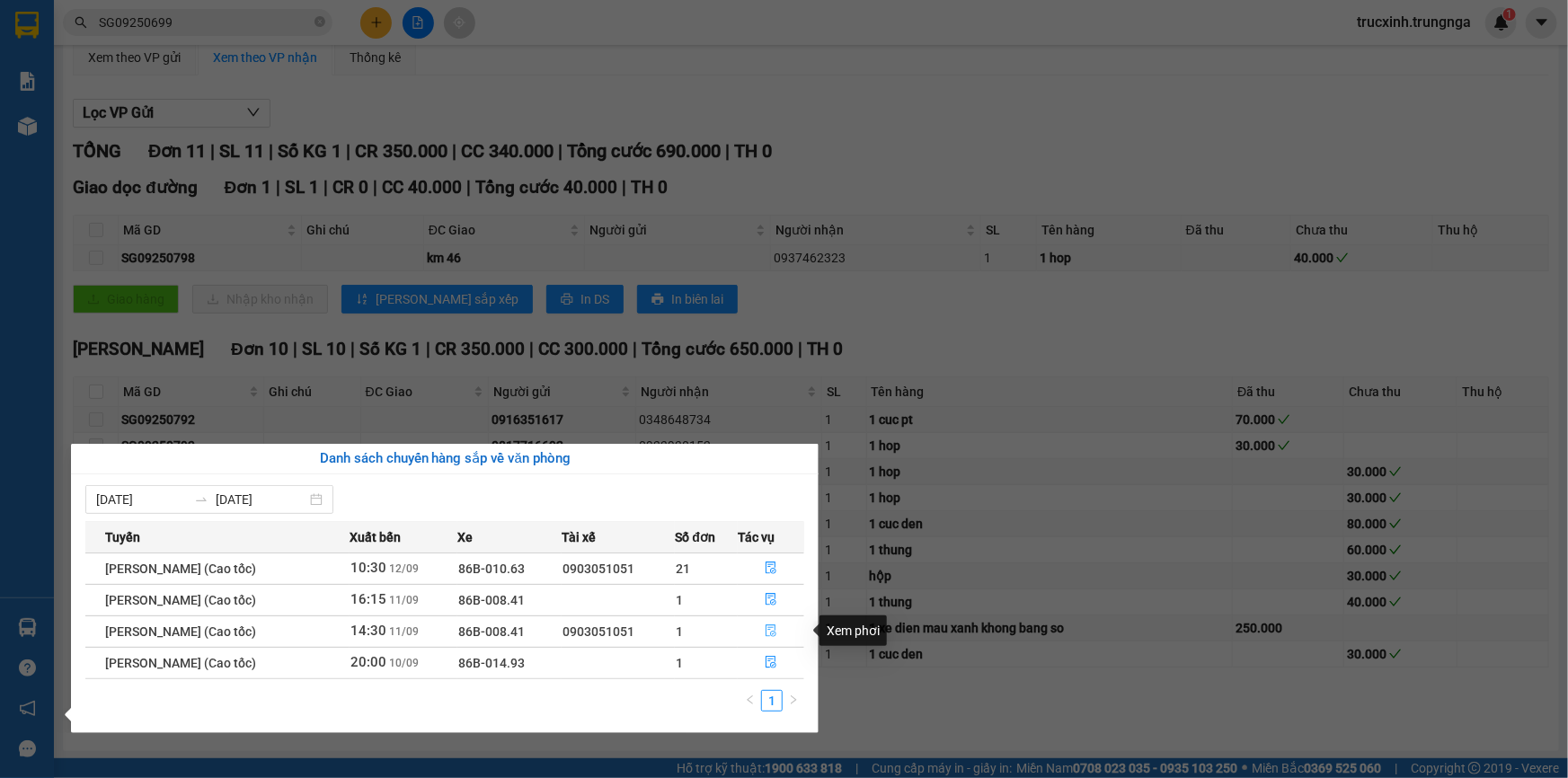
click at [777, 632] on icon "file-done" at bounding box center [772, 631] width 11 height 13
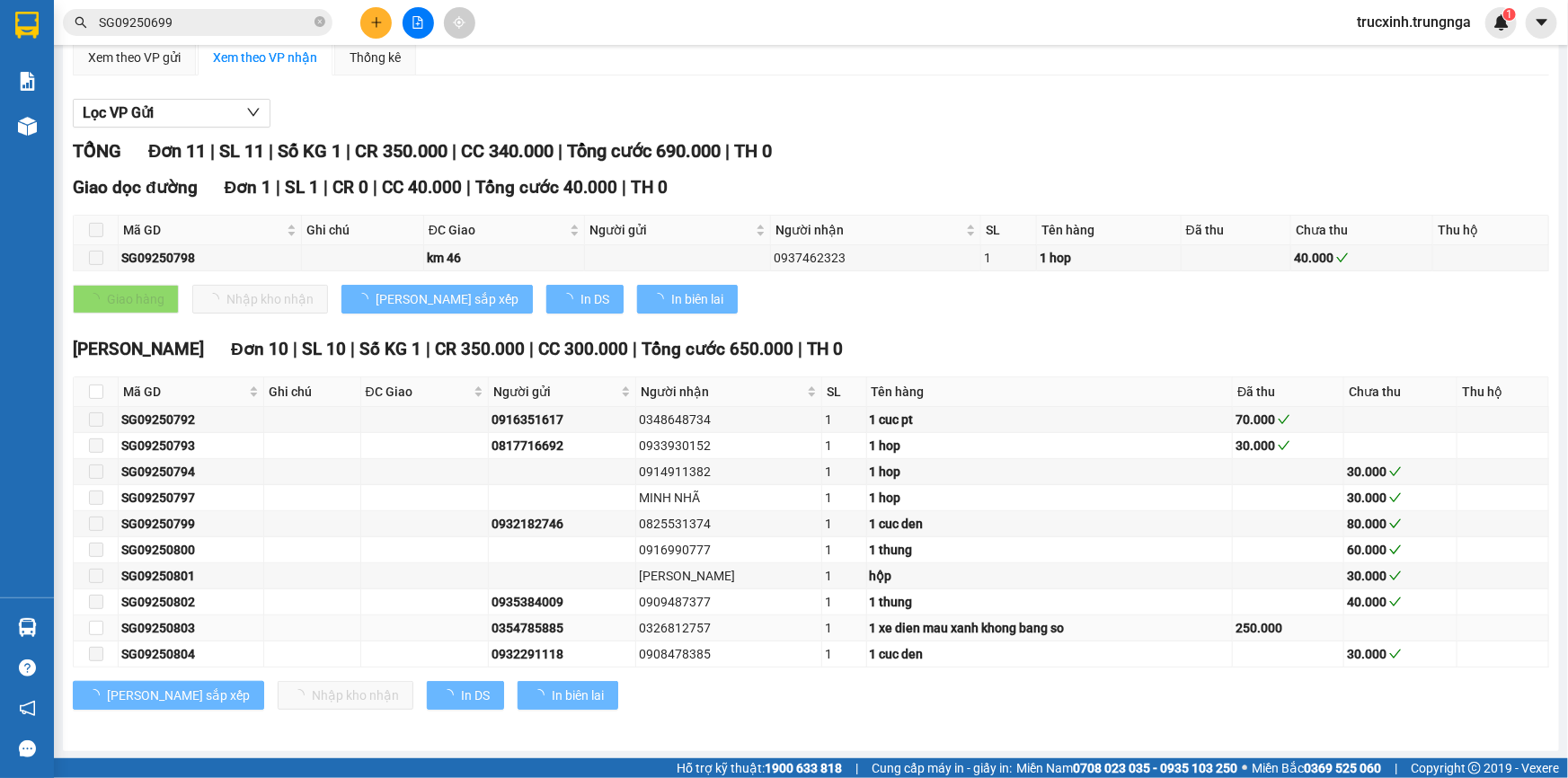
type input "[DATE]"
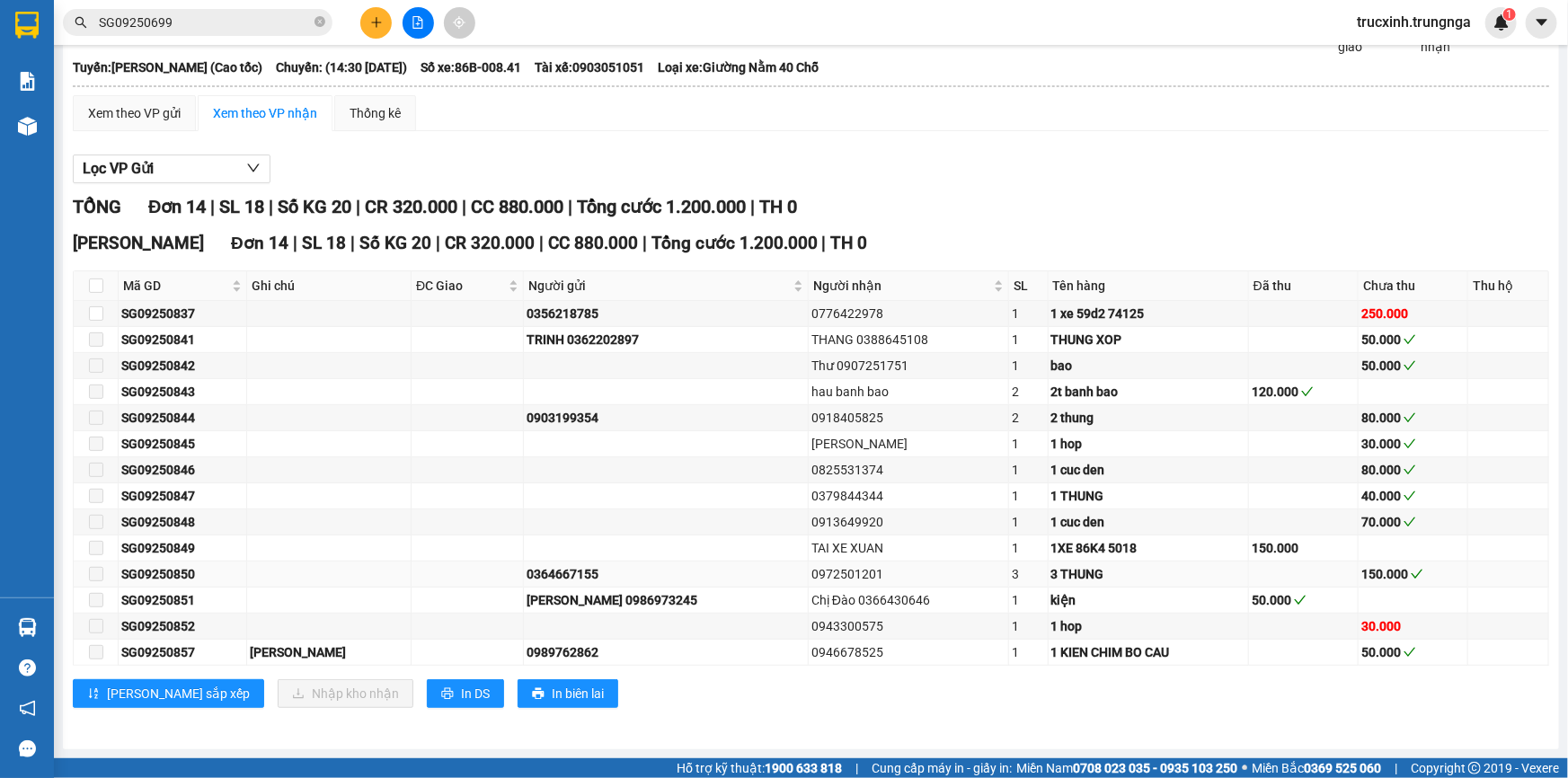
scroll to position [103, 0]
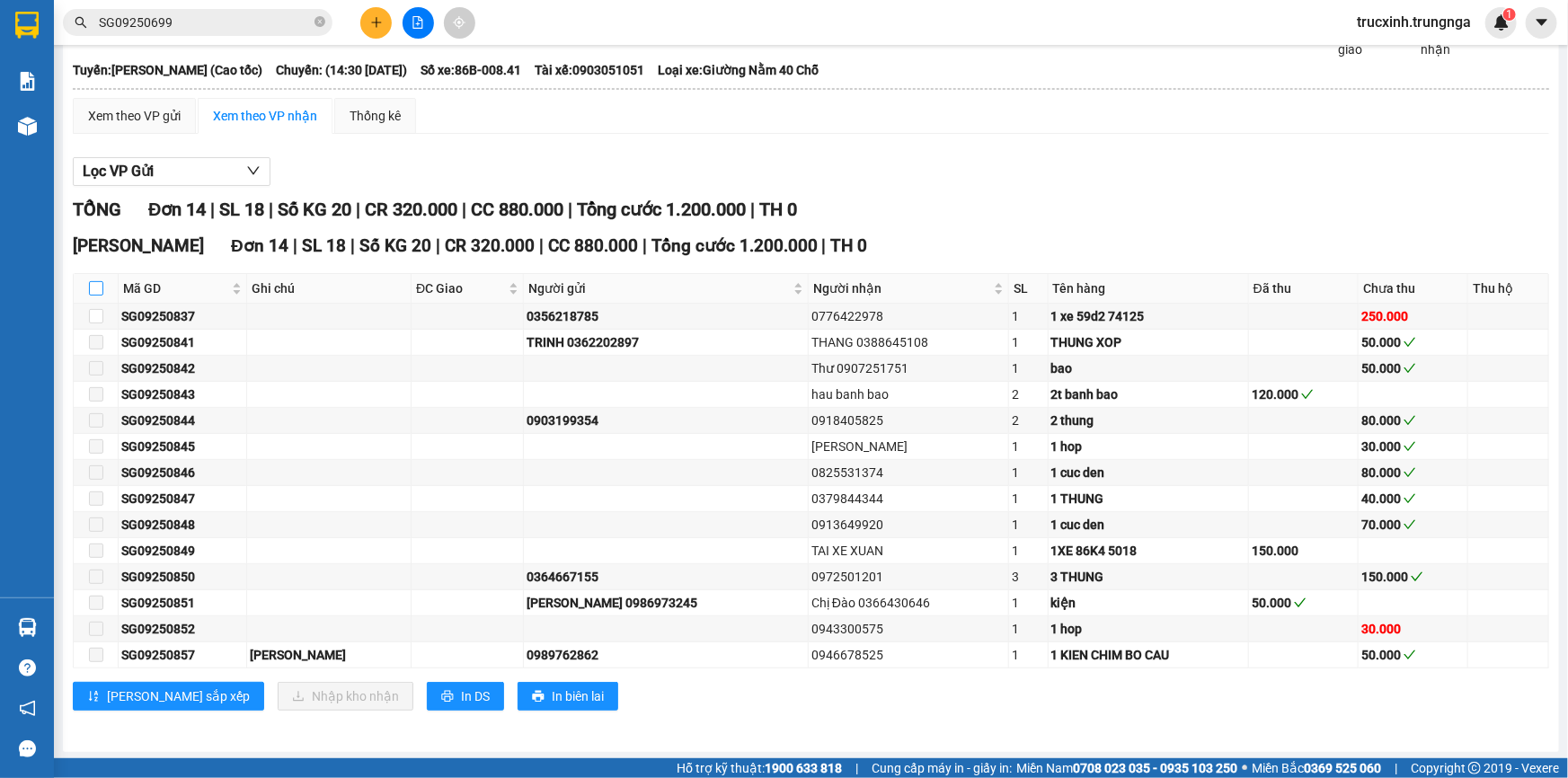
click at [92, 283] on input "checkbox" at bounding box center [97, 289] width 14 height 14
checkbox input "true"
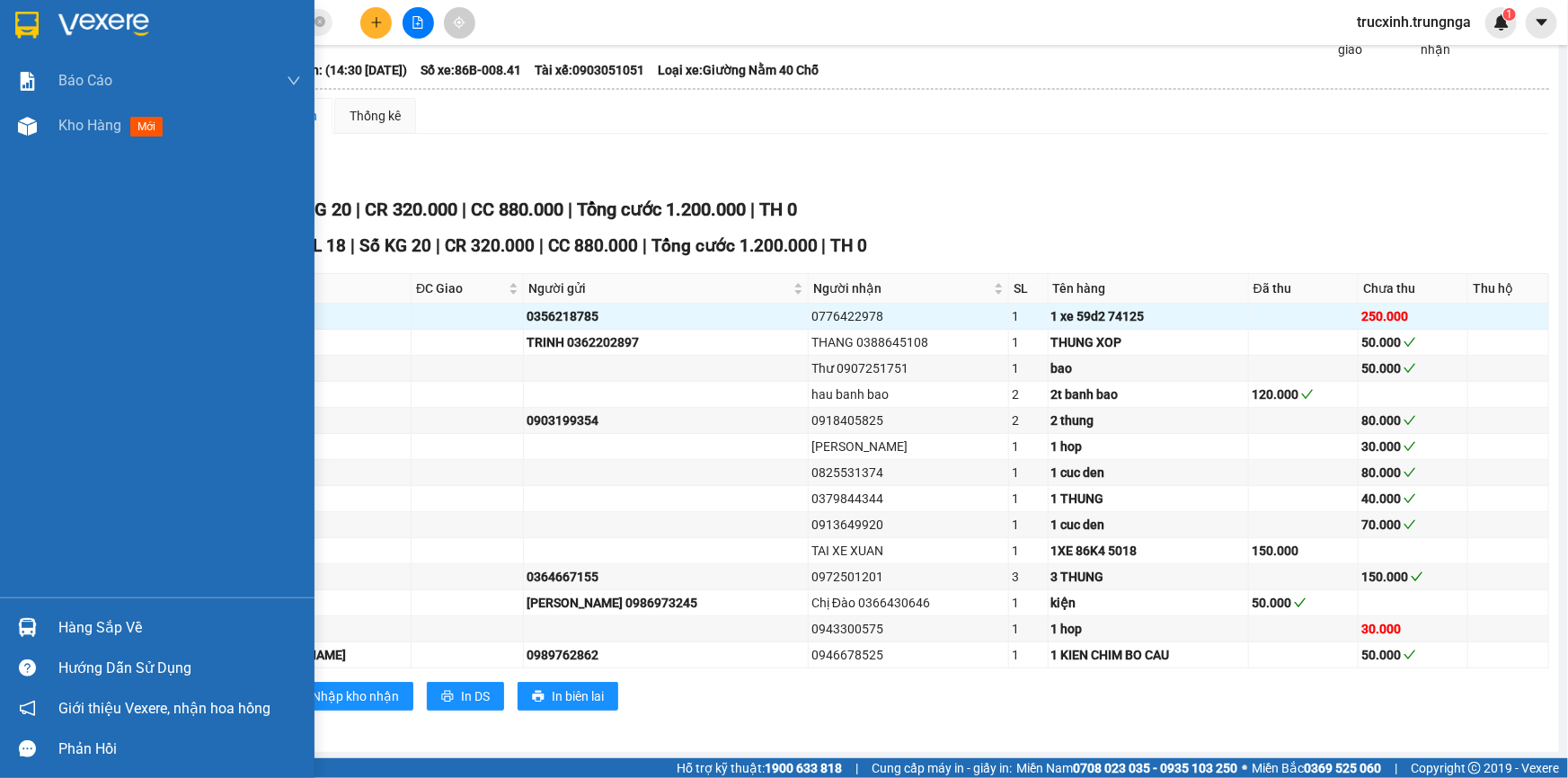
click at [20, 621] on img at bounding box center [27, 627] width 19 height 19
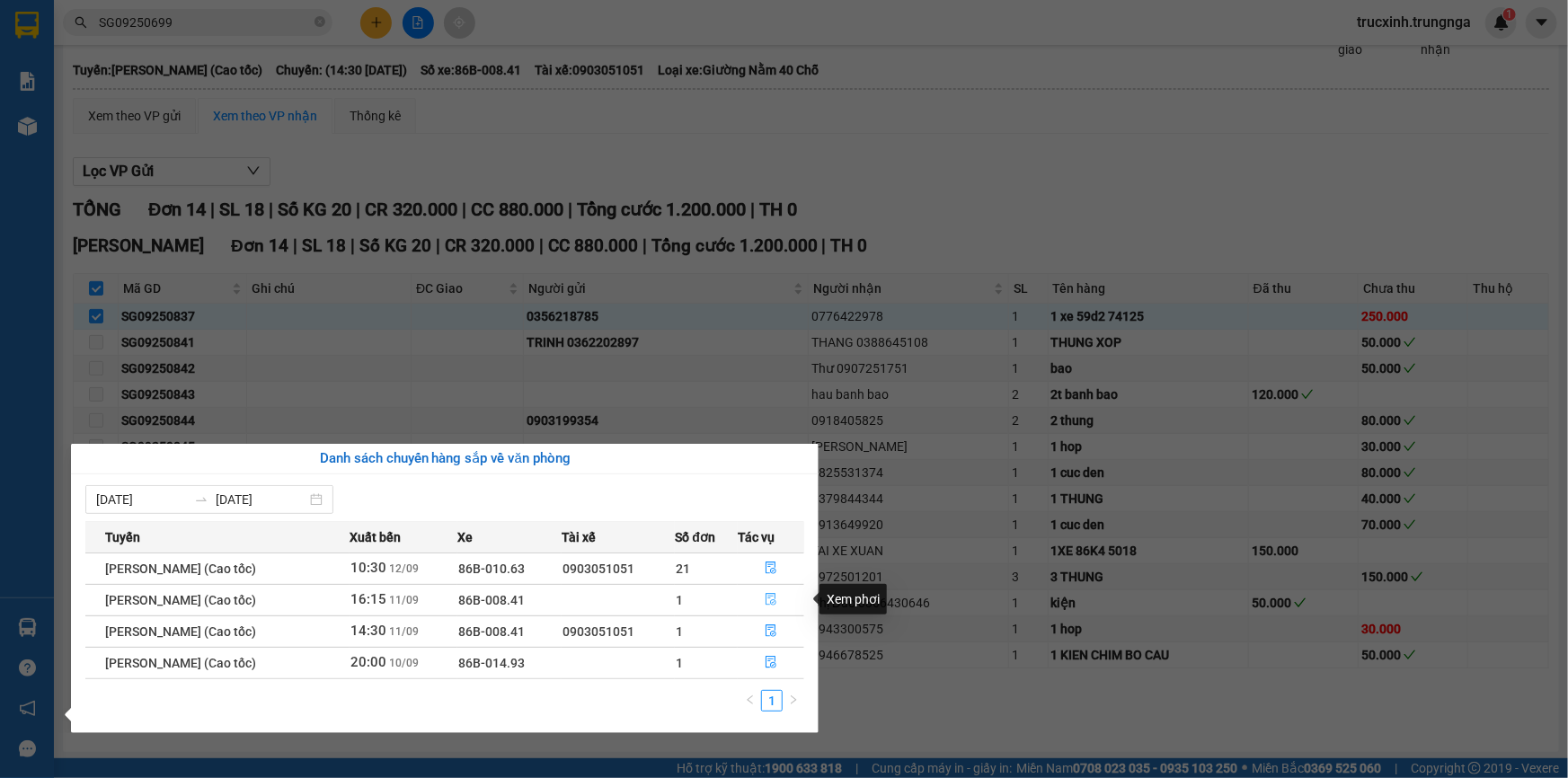
click at [774, 599] on icon "file-done" at bounding box center [771, 599] width 13 height 13
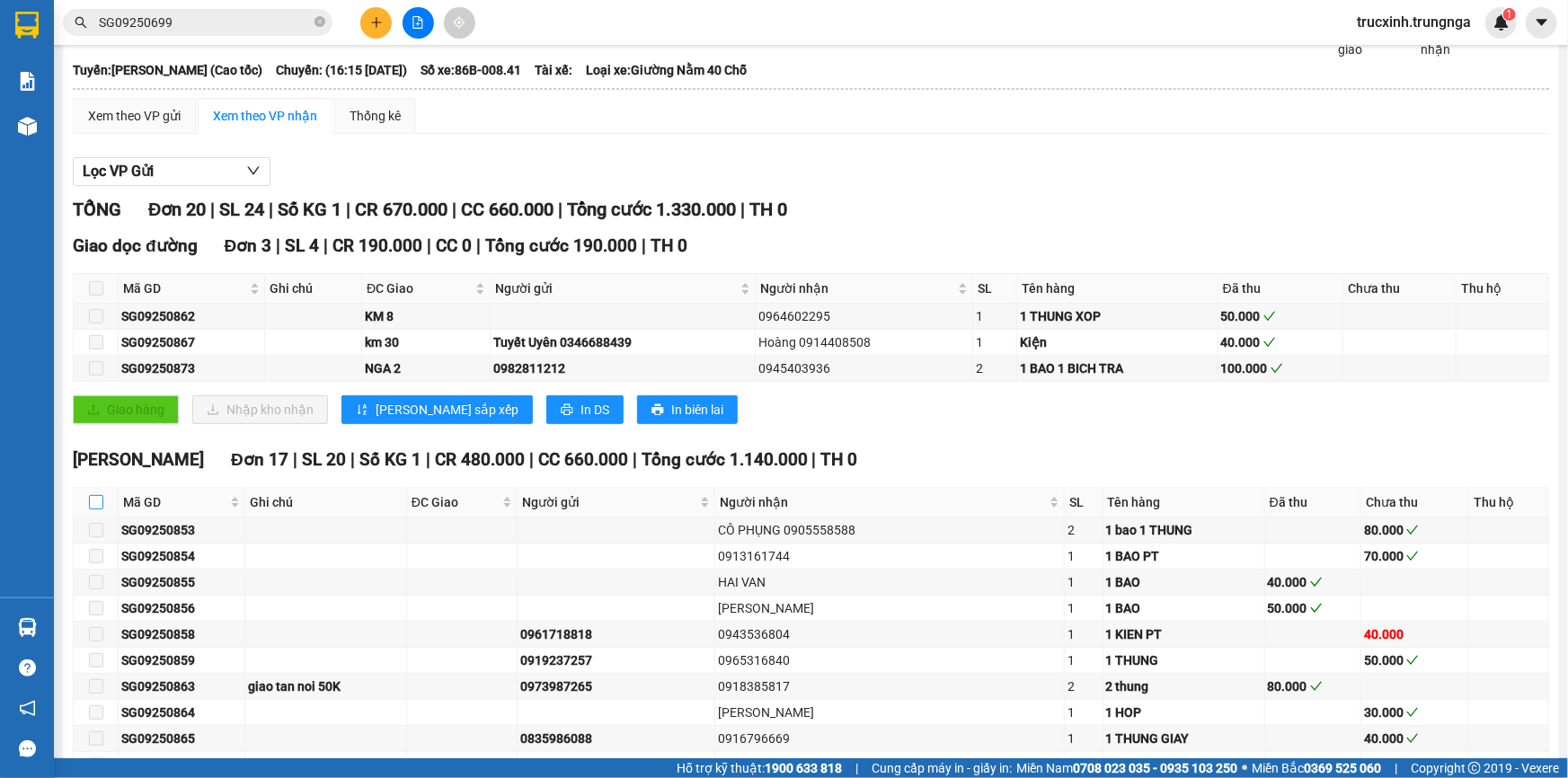
click at [97, 499] on input "checkbox" at bounding box center [97, 503] width 14 height 14
checkbox input "true"
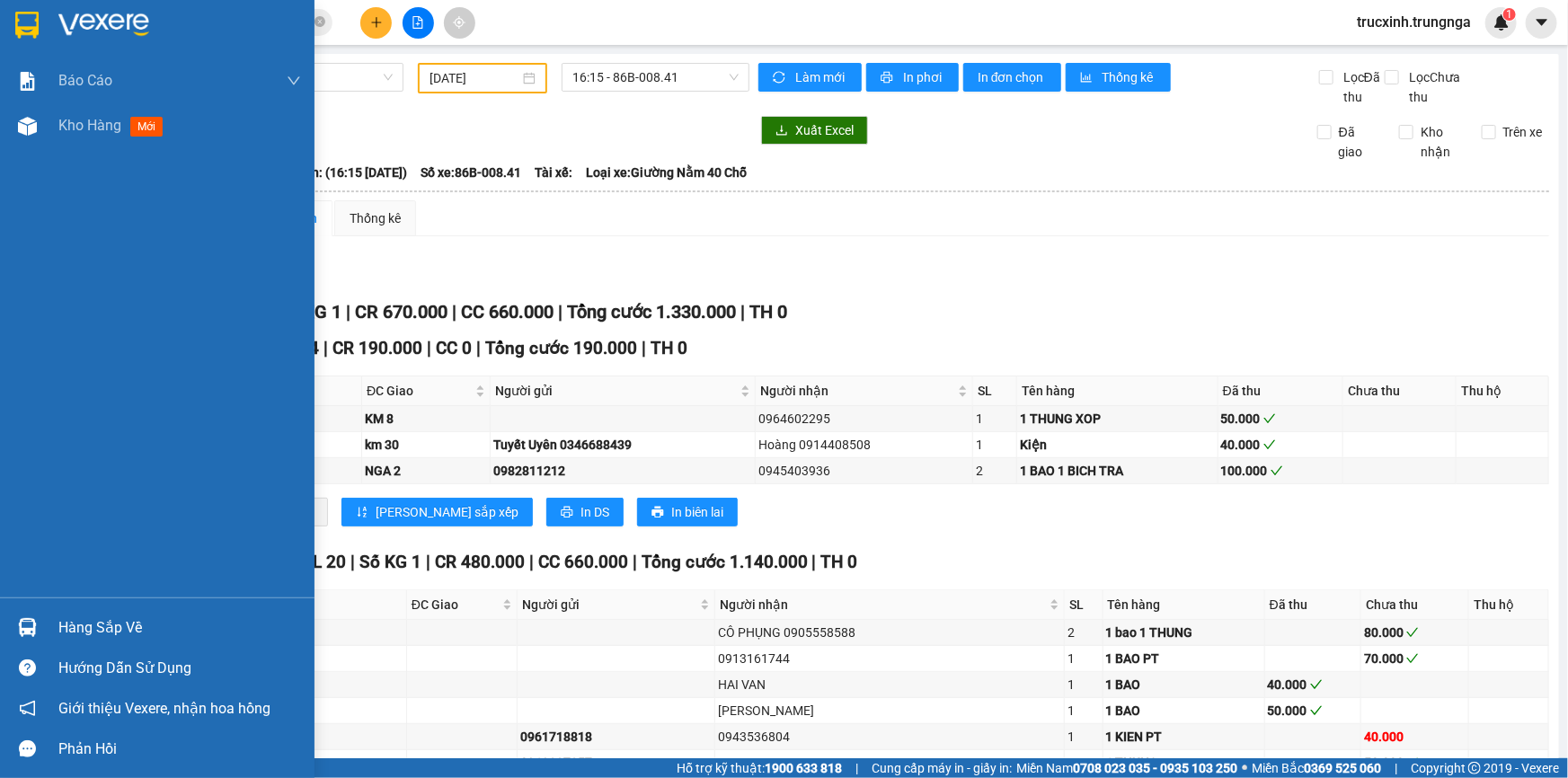
click at [102, 620] on div "Hàng sắp về" at bounding box center [180, 628] width 243 height 27
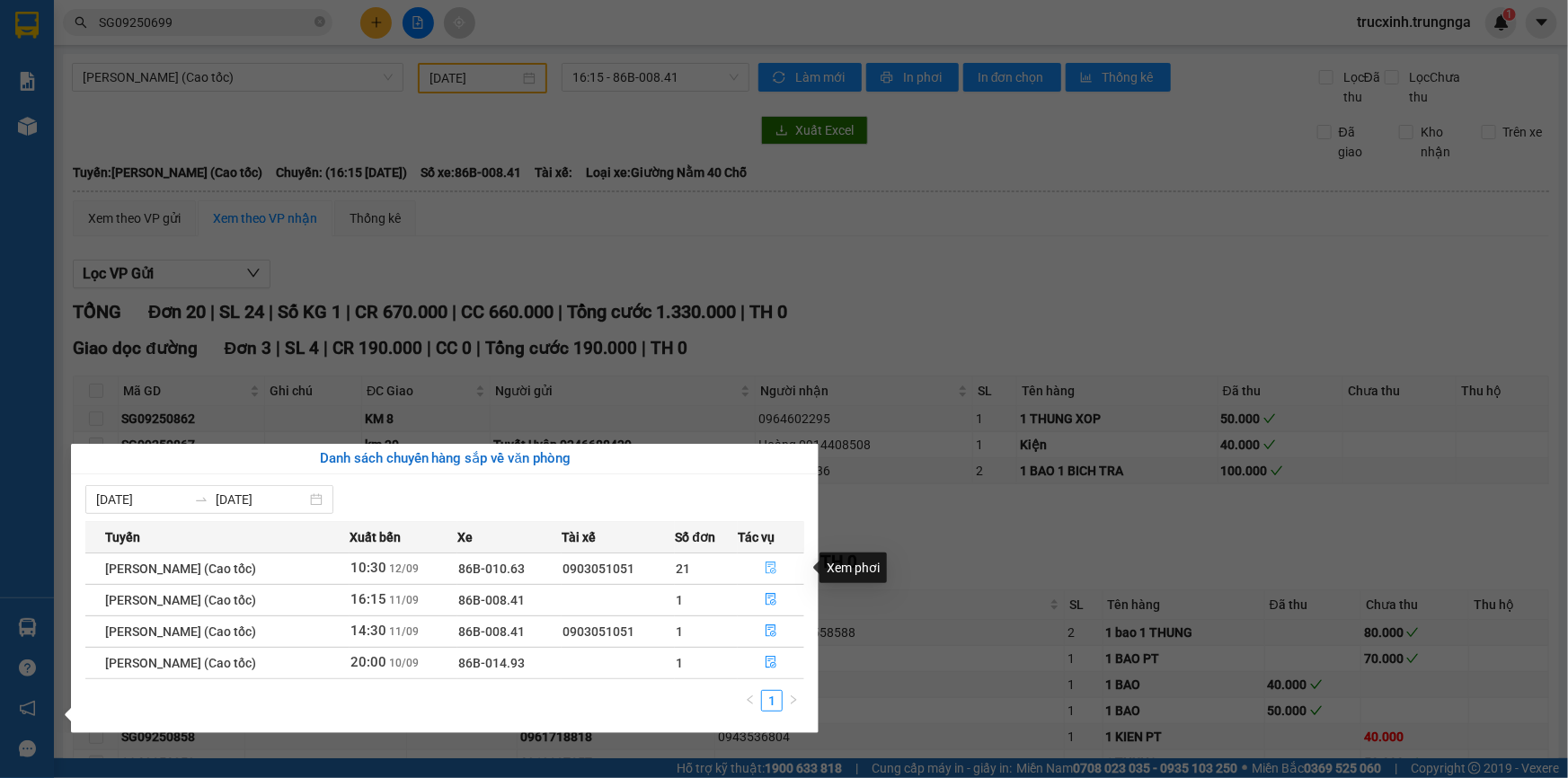
click at [775, 567] on icon "file-done" at bounding box center [771, 568] width 13 height 13
checkbox input "false"
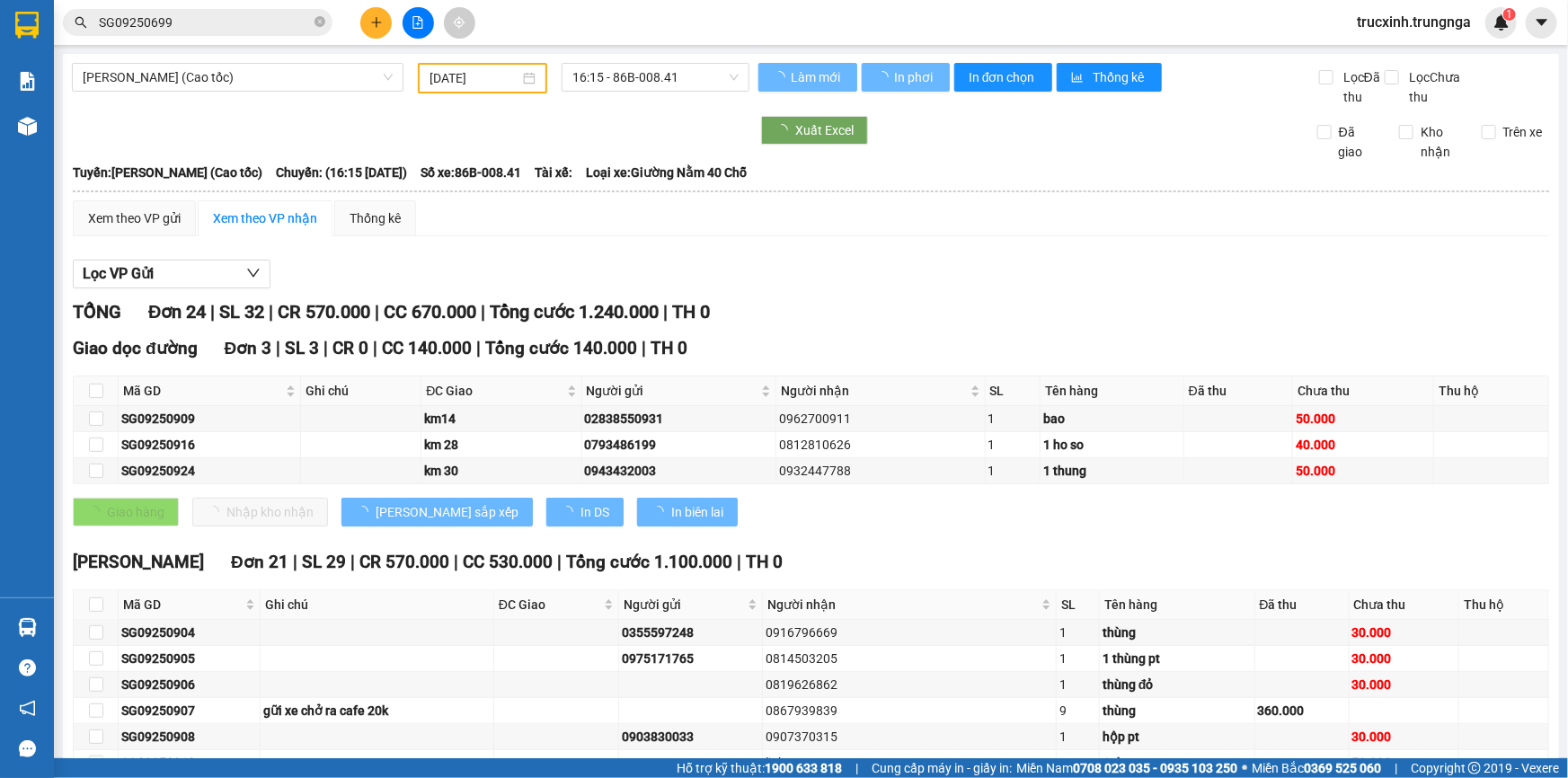
type input "[DATE]"
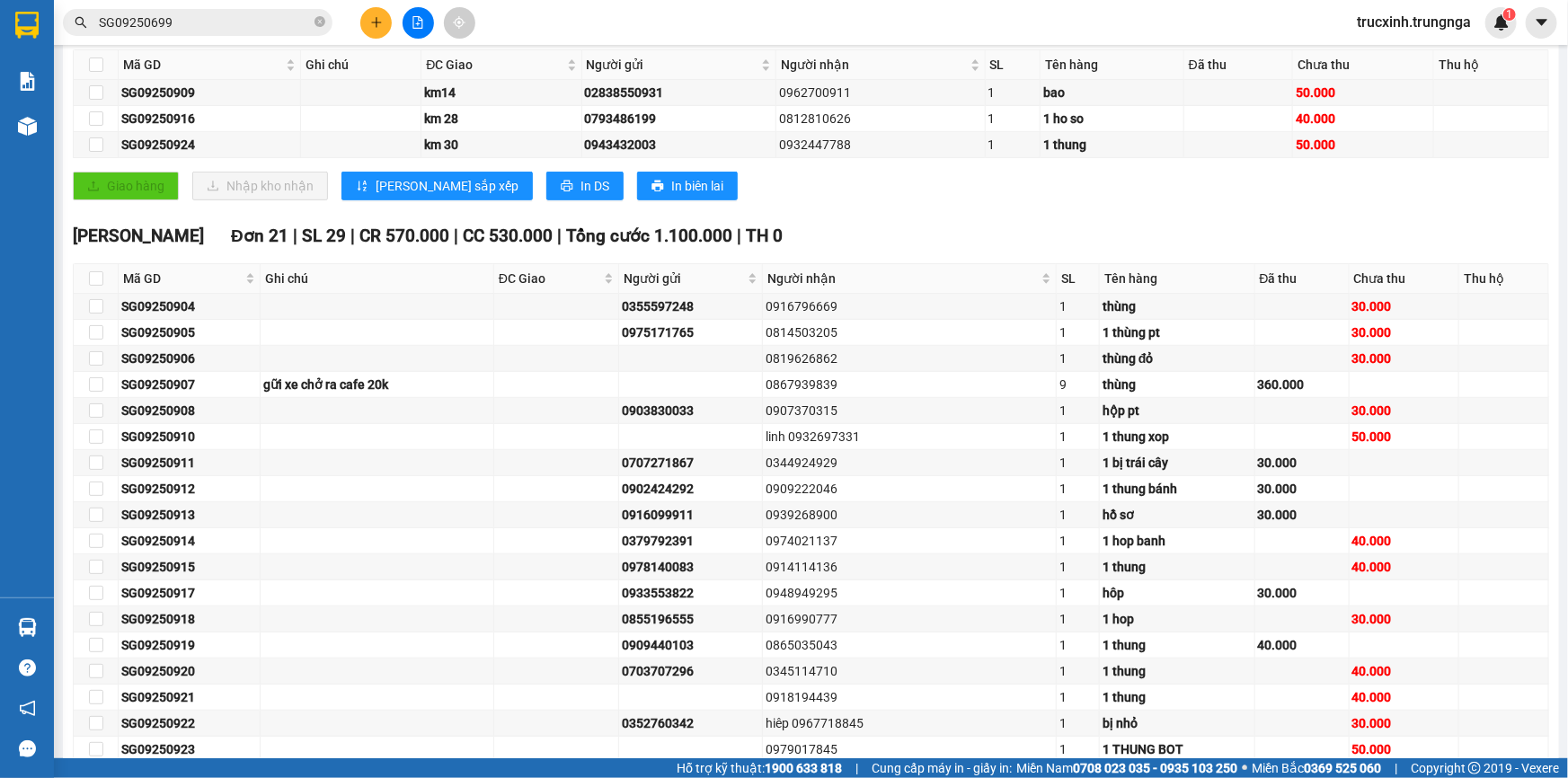
scroll to position [498, 0]
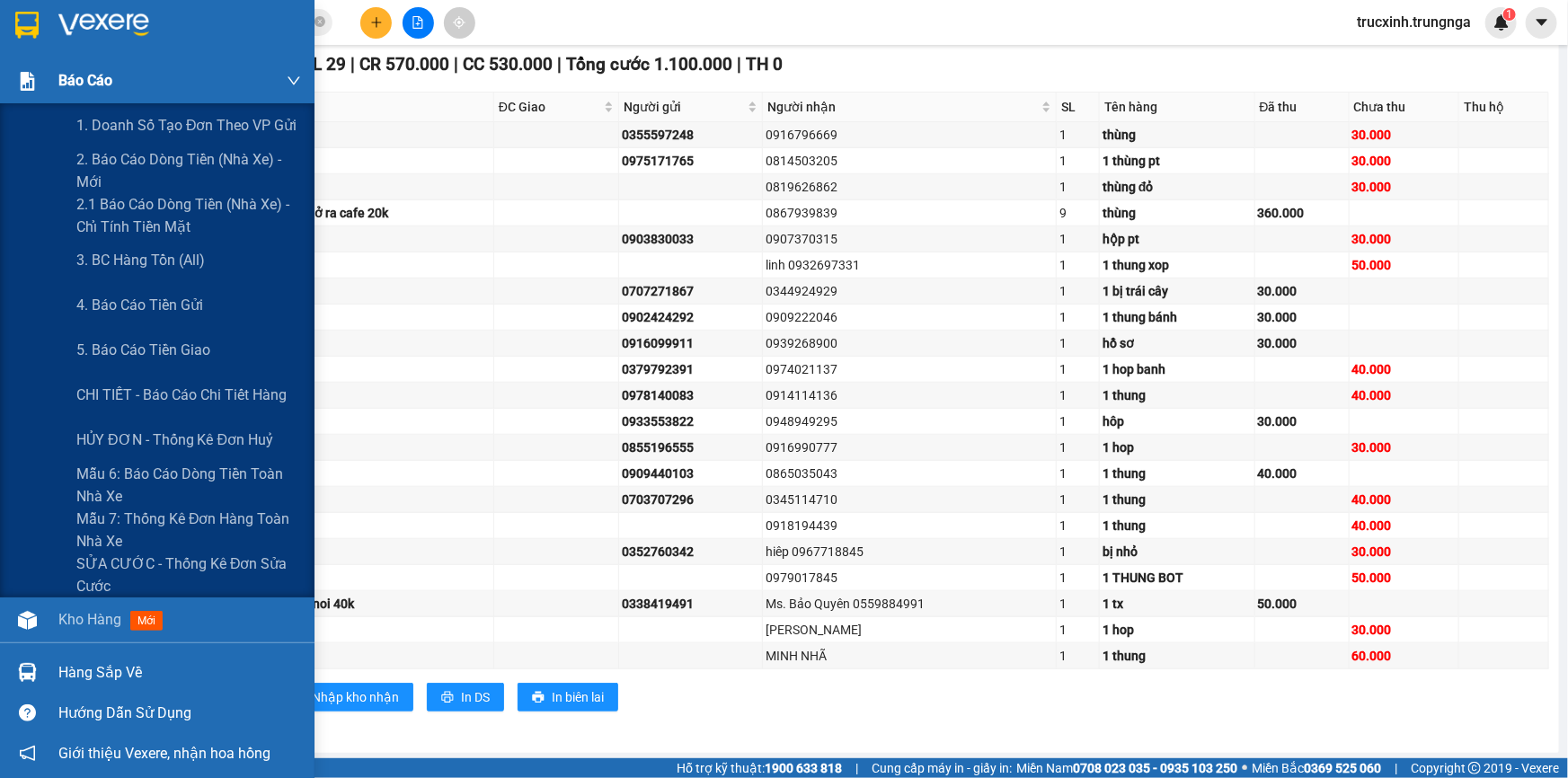
click at [87, 76] on span "Báo cáo" at bounding box center [86, 80] width 54 height 23
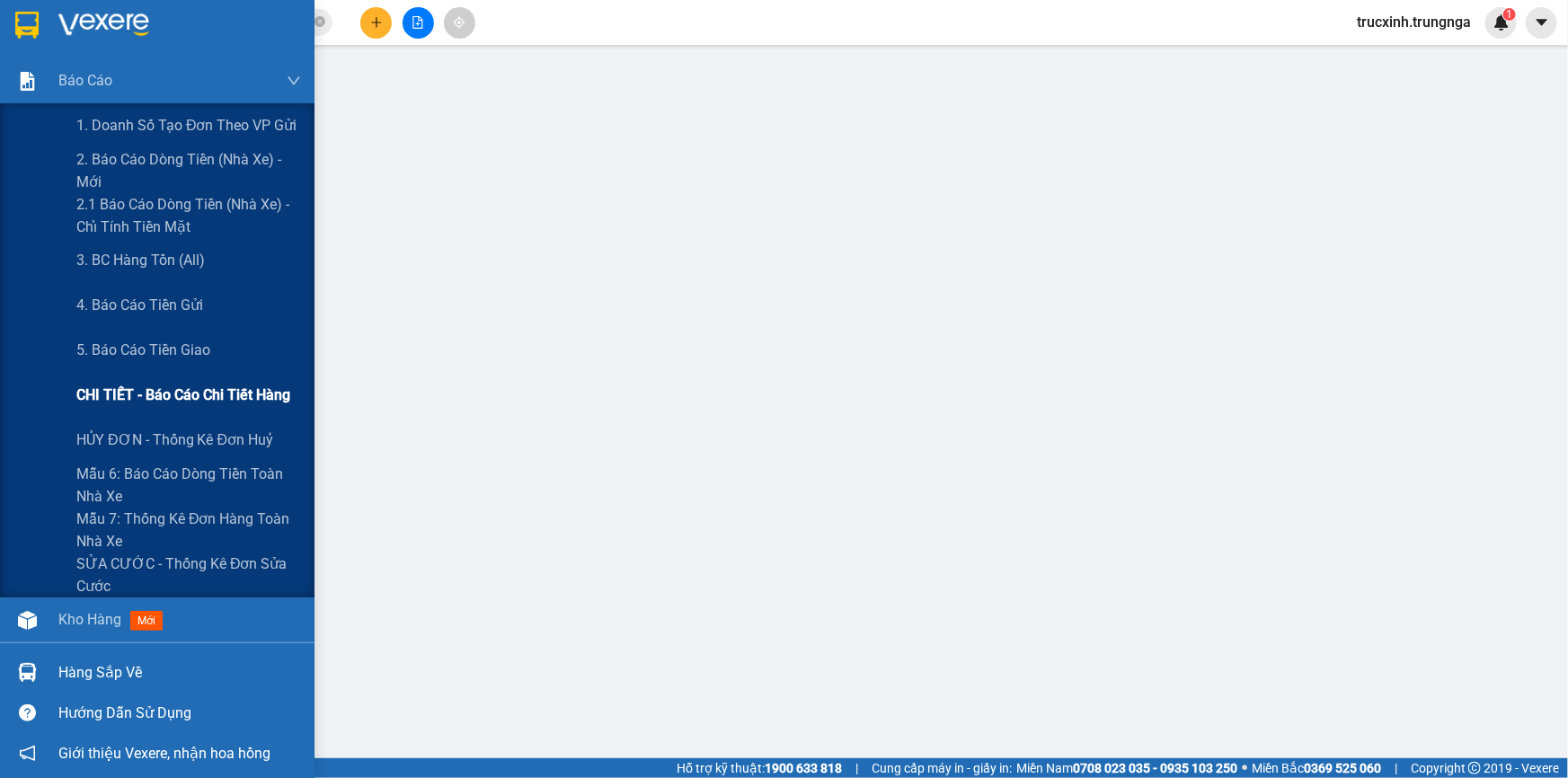
click at [186, 394] on span "CHI TIẾT - Báo cáo chi tiết hàng" at bounding box center [183, 394] width 214 height 23
